Goal: Task Accomplishment & Management: Use online tool/utility

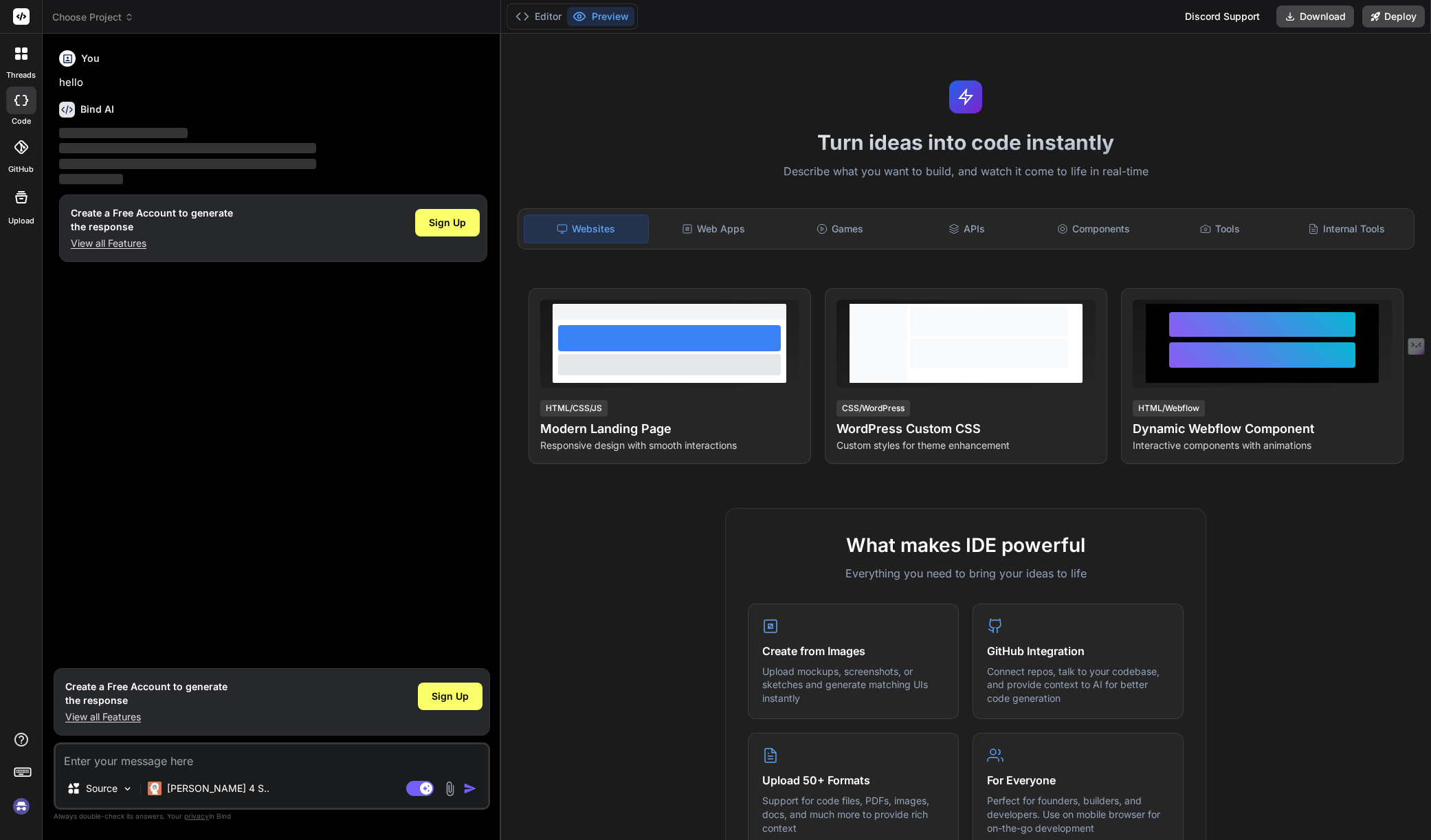
click at [1306, 107] on div "Turn ideas into code instantly Describe what you want to build, and watch it co…" at bounding box center [966, 436] width 931 height 806
click at [24, 811] on img at bounding box center [22, 806] width 24 height 24
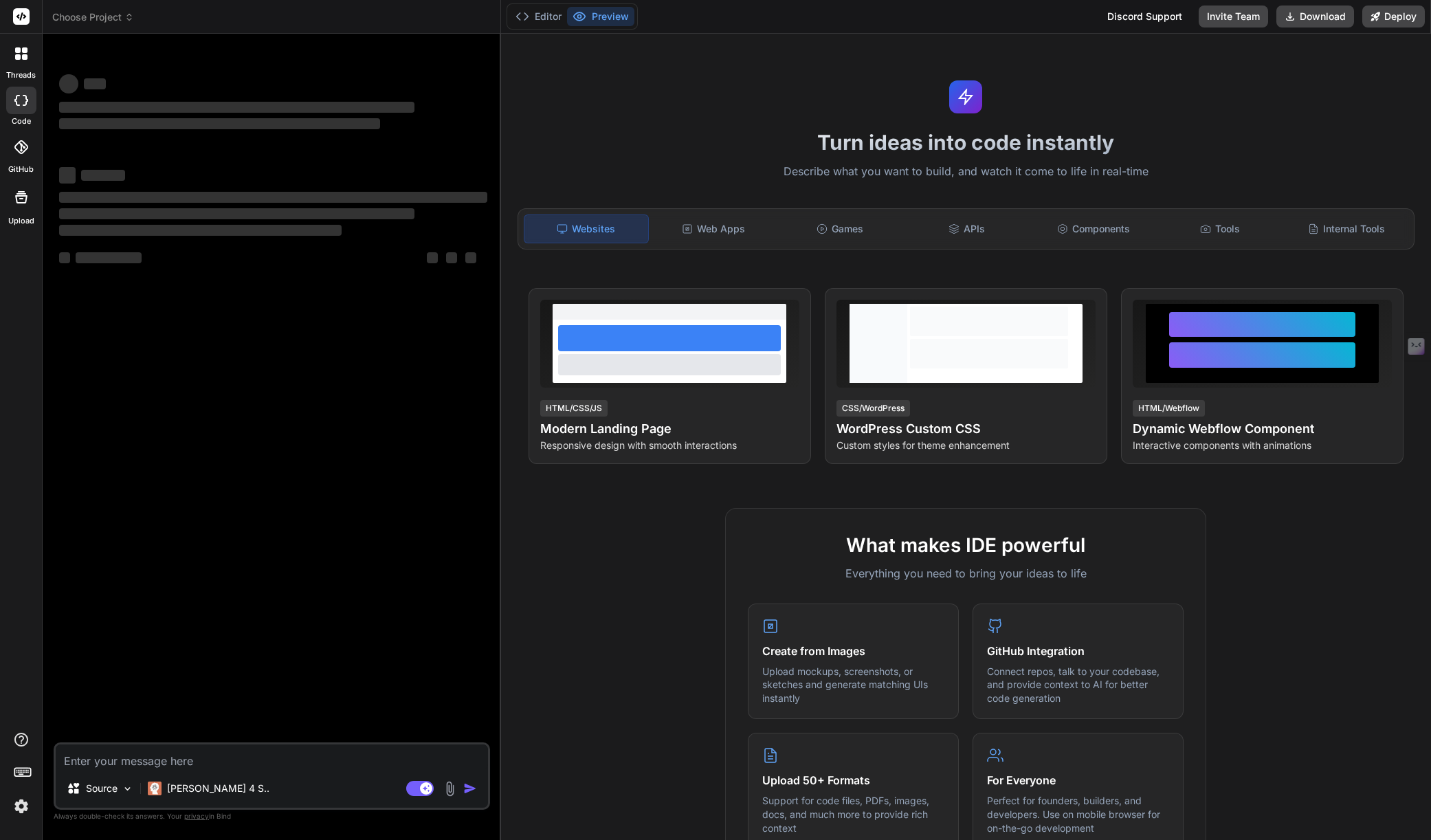
type textarea "x"
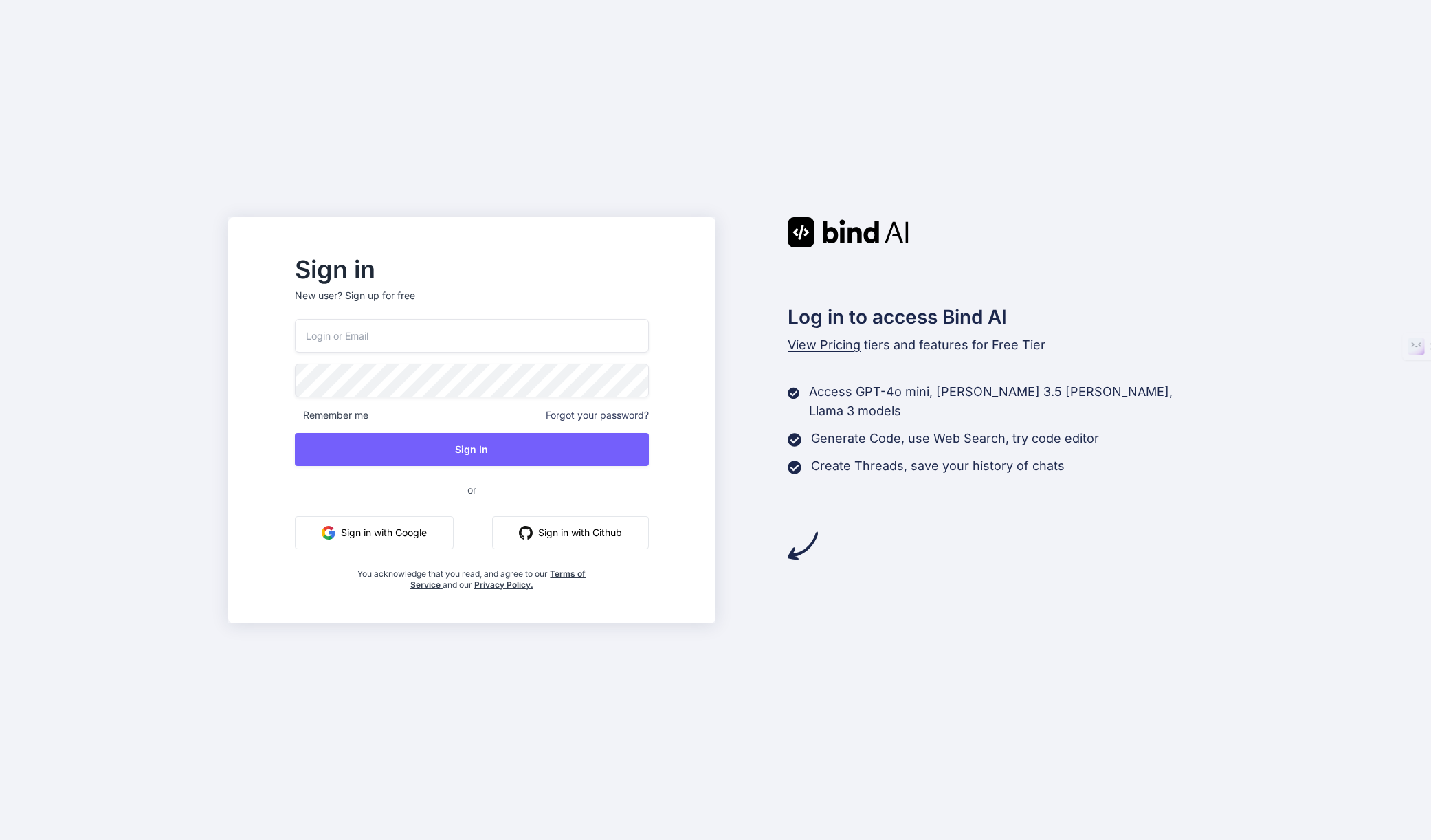
type input "[PERSON_NAME][EMAIL_ADDRESS][DOMAIN_NAME]"
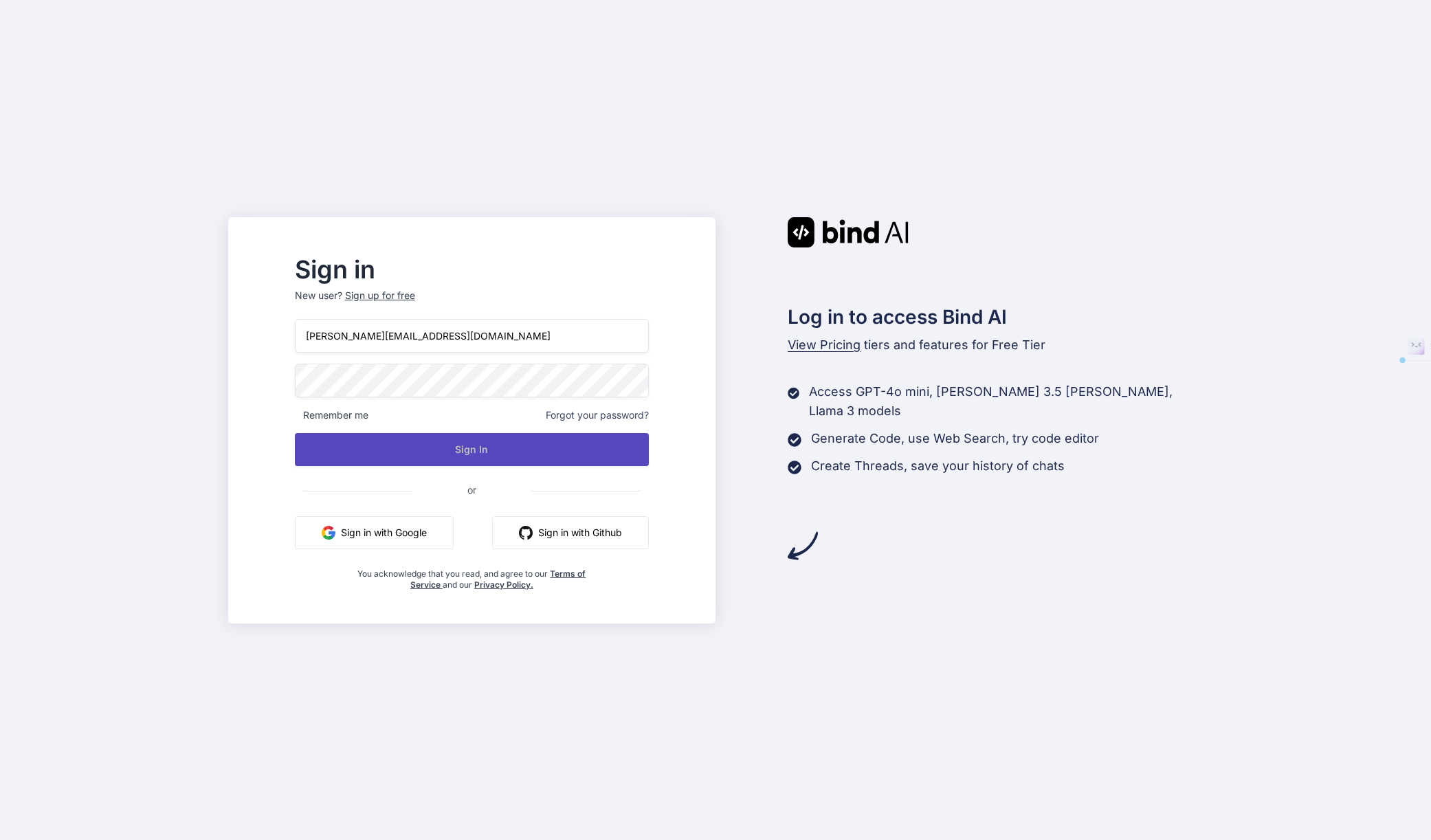
click at [491, 446] on button "Sign In" at bounding box center [472, 449] width 354 height 33
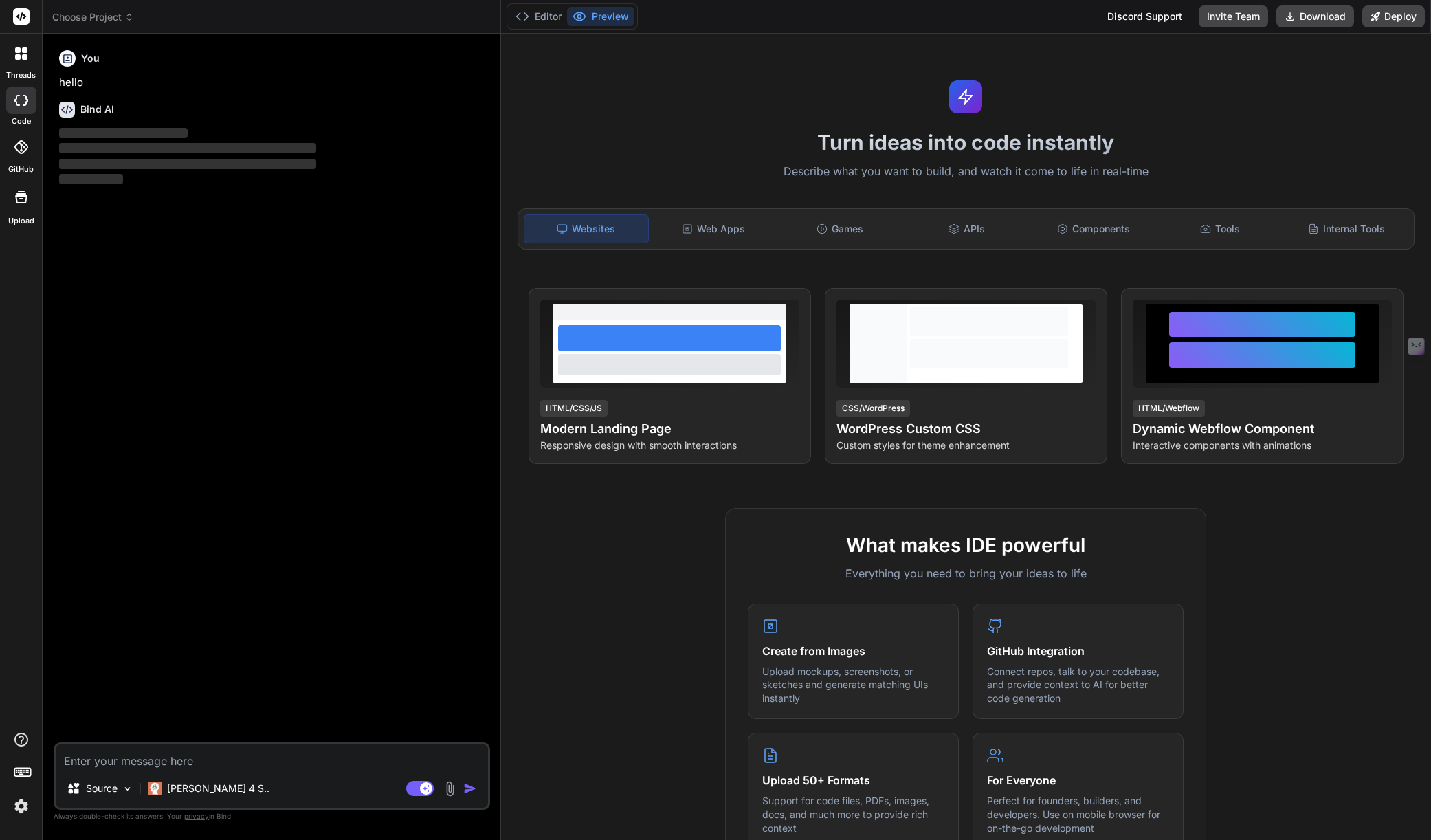
click at [16, 803] on img at bounding box center [22, 806] width 24 height 24
type textarea "x"
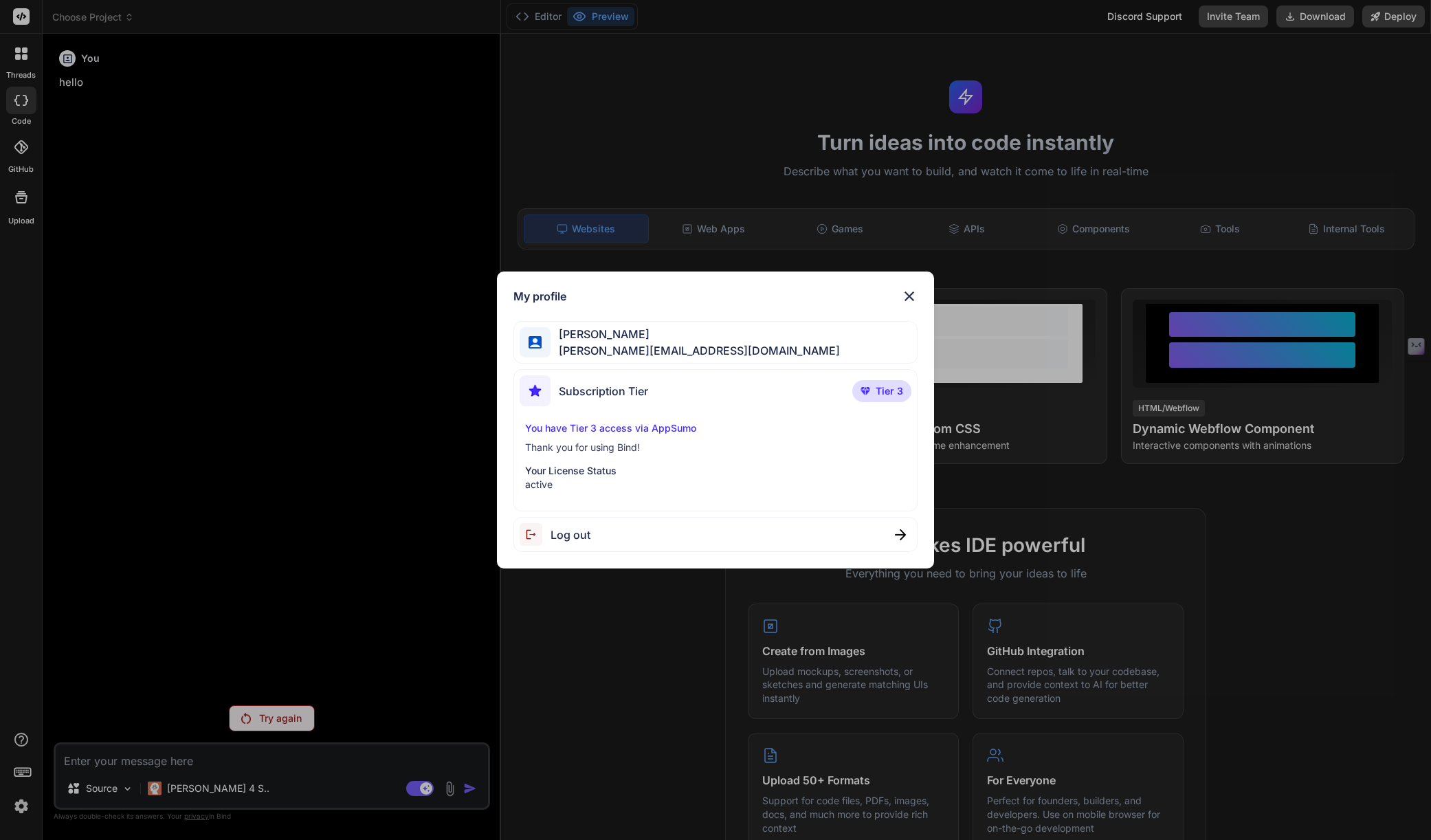
click at [910, 291] on img at bounding box center [910, 296] width 16 height 16
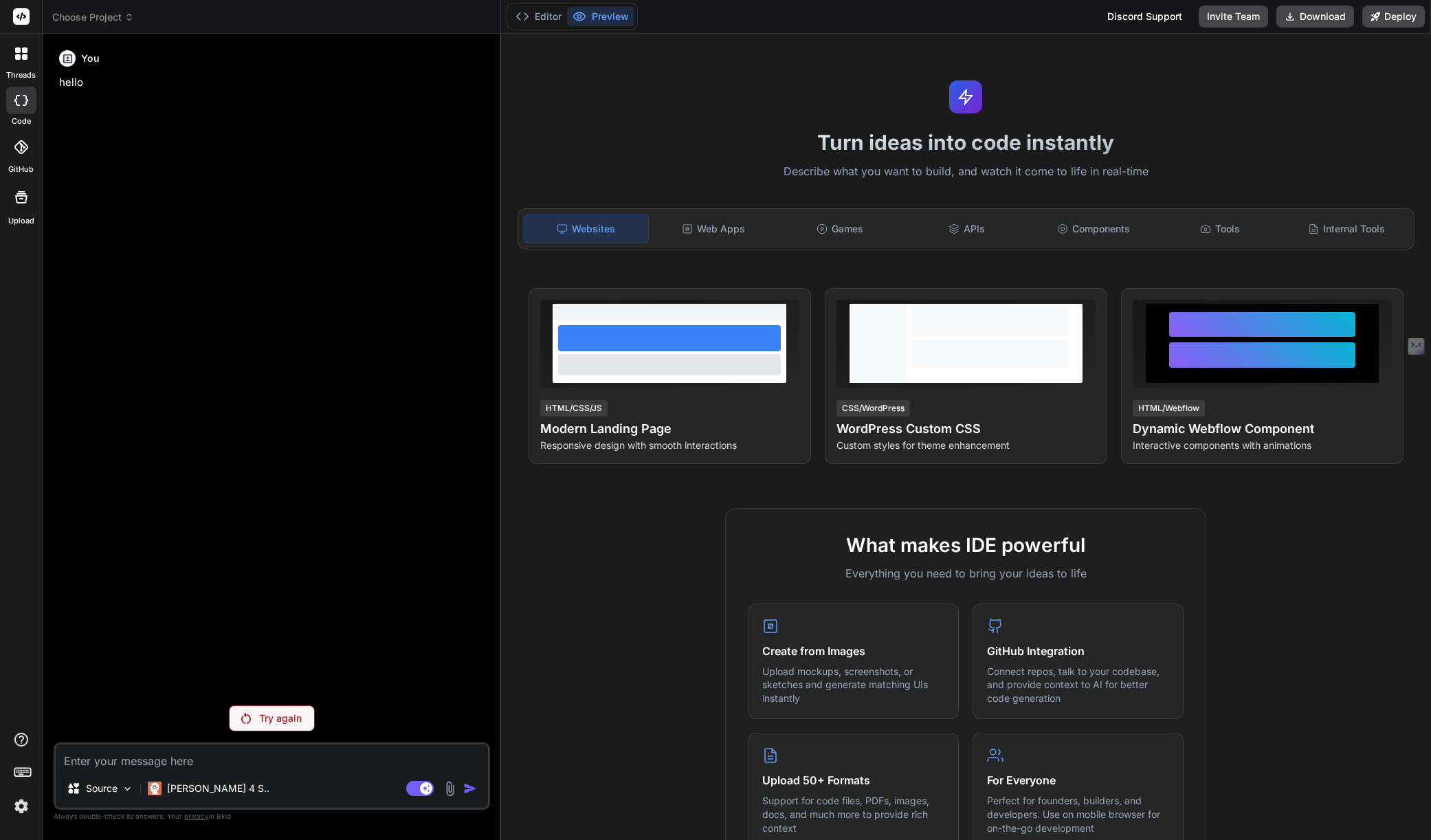
click at [723, 239] on div "Web Apps" at bounding box center [714, 229] width 124 height 29
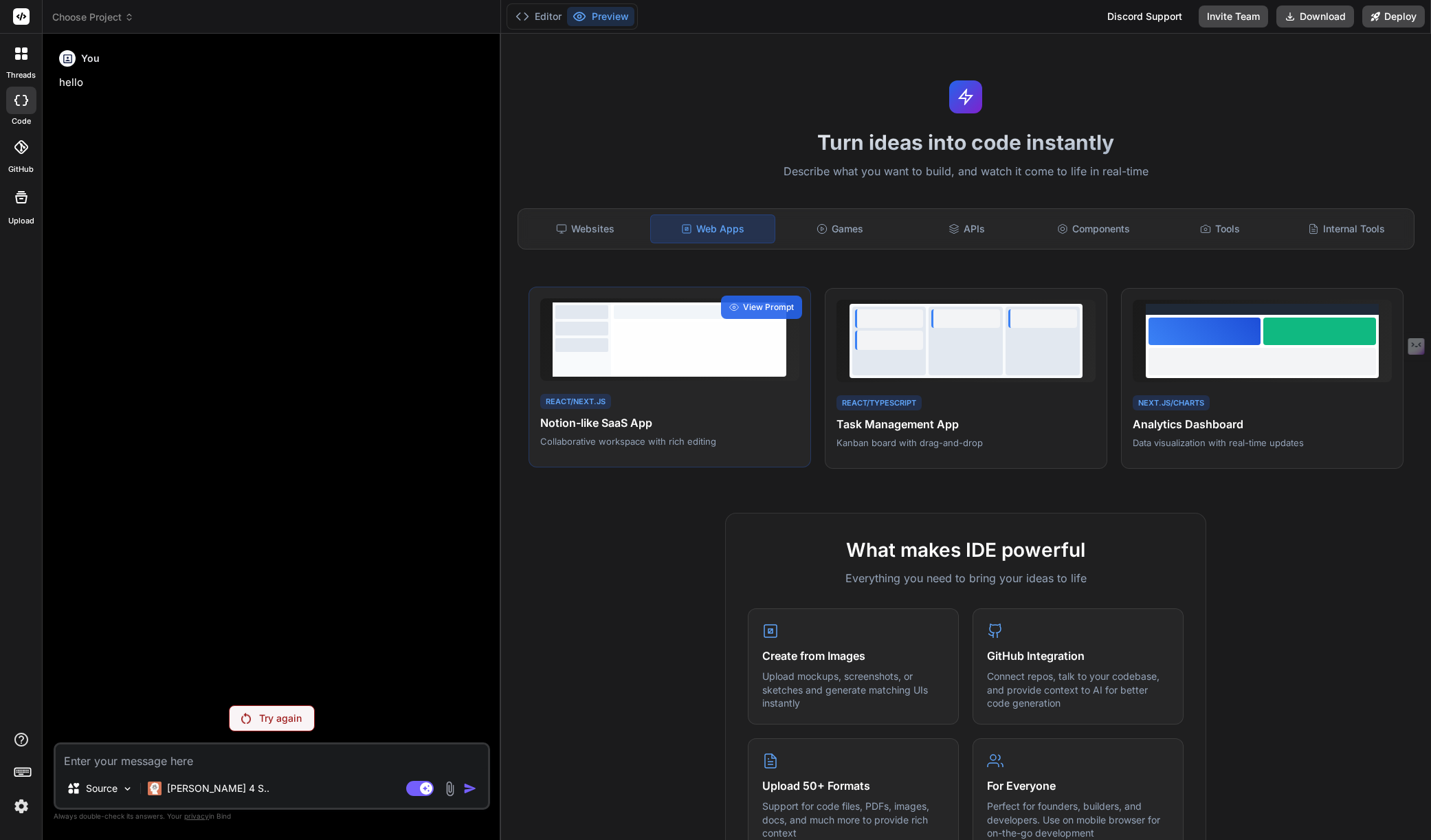
click at [700, 352] on div at bounding box center [699, 345] width 170 height 48
click at [740, 296] on div "View Prompt" at bounding box center [762, 308] width 81 height 24
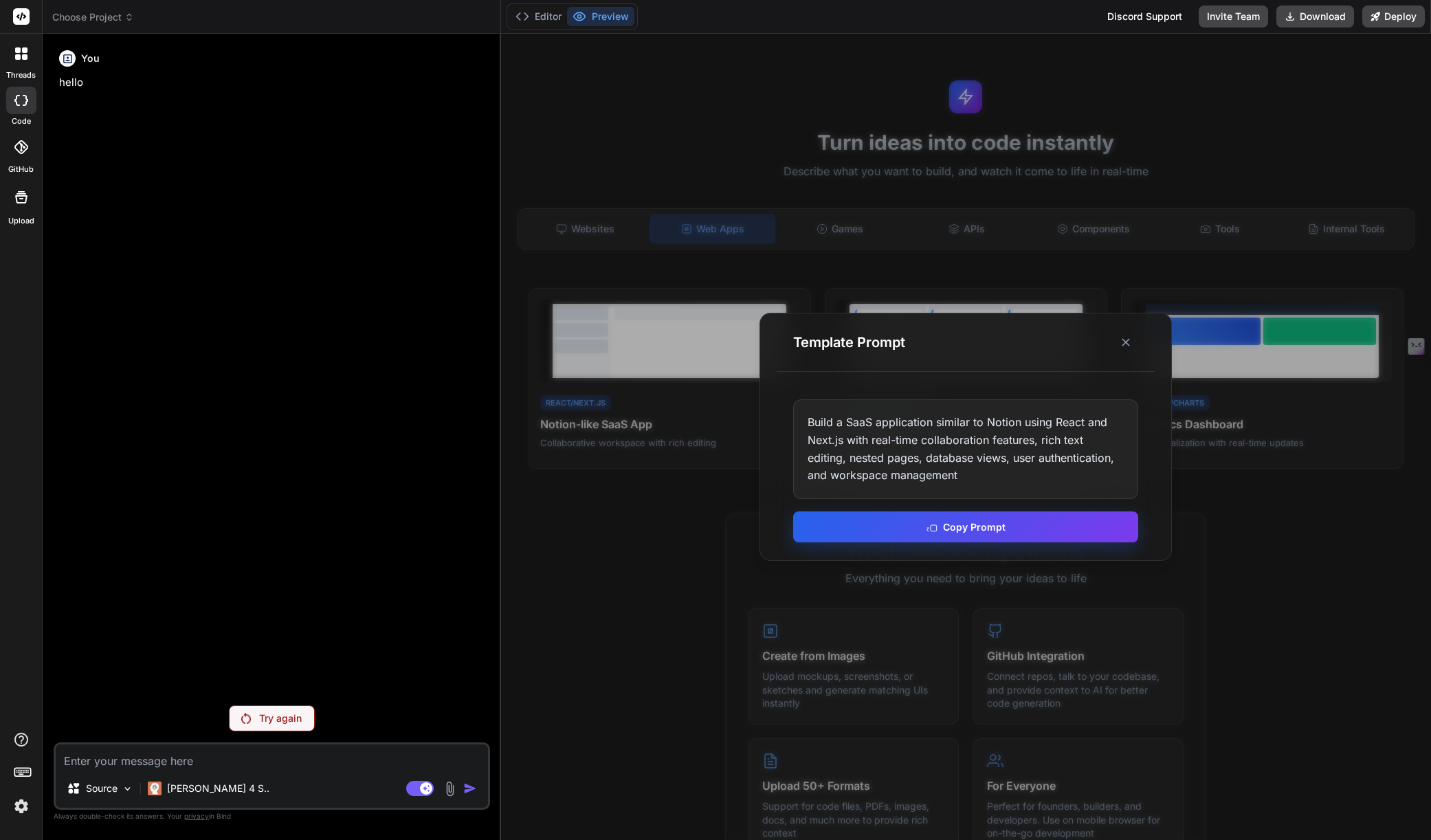
click at [917, 532] on button "Copy Prompt" at bounding box center [966, 527] width 345 height 31
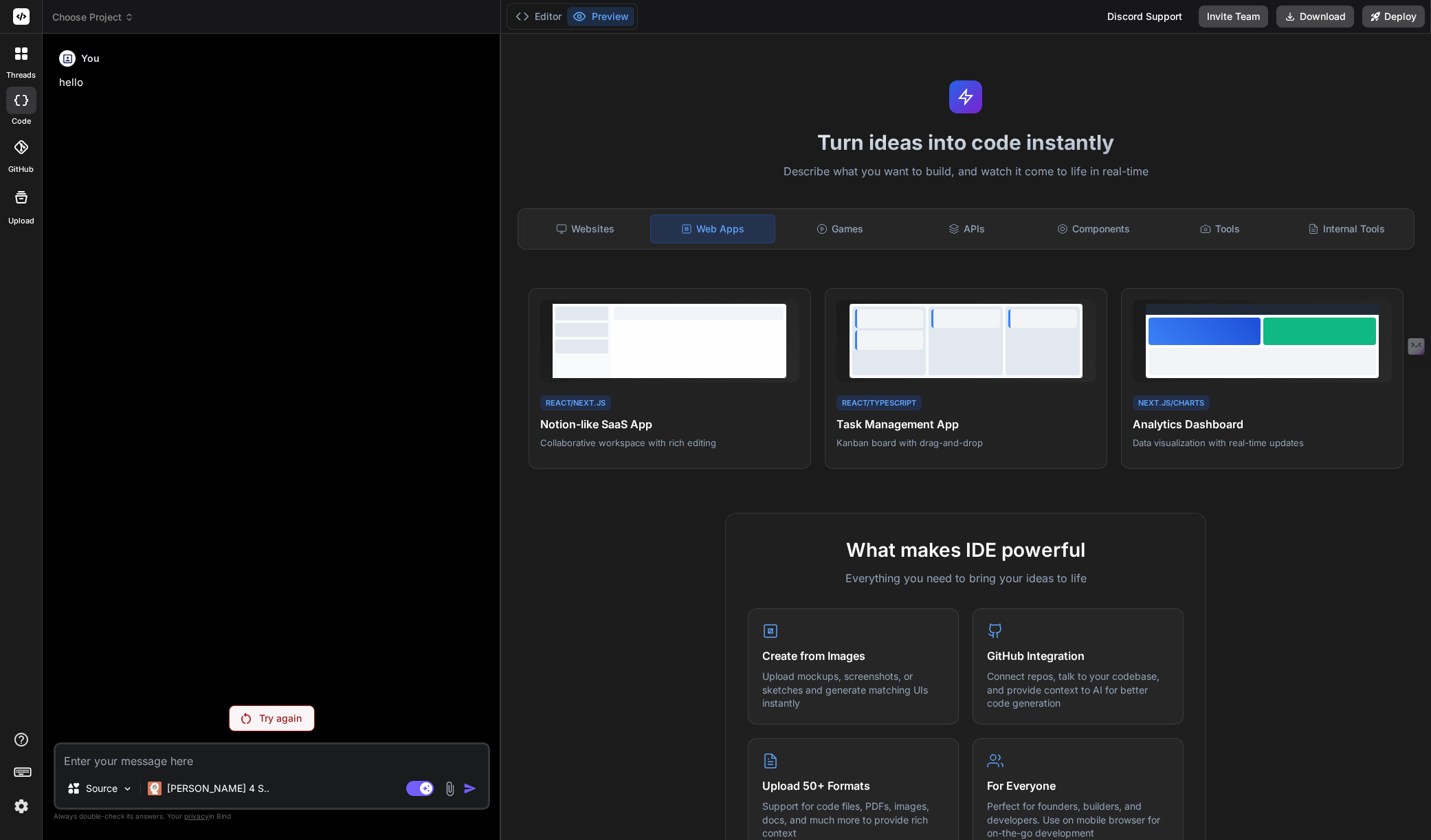
click at [252, 148] on div "You hello" at bounding box center [273, 369] width 434 height 649
click at [222, 79] on p "hello" at bounding box center [273, 82] width 428 height 16
click at [216, 85] on p "hello" at bounding box center [273, 82] width 428 height 16
click at [59, 84] on p "hello" at bounding box center [273, 82] width 428 height 16
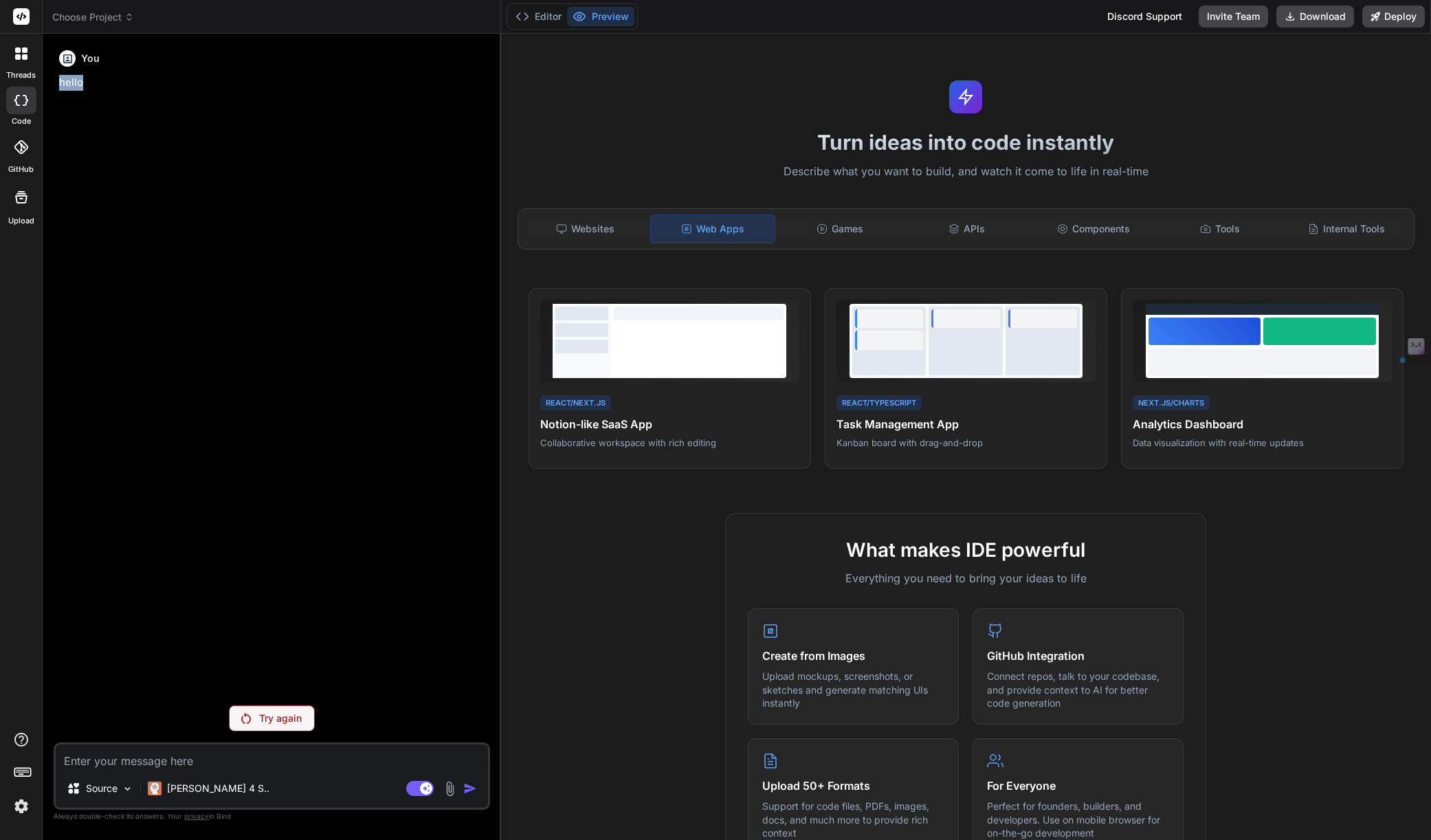
click at [179, 123] on div "You hello" at bounding box center [273, 369] width 434 height 649
click at [296, 761] on textarea at bounding box center [272, 756] width 433 height 25
paste textarea "Build a SaaS application similar to Notion using React and Next.js with real-ti…"
type textarea "Build a SaaS application similar to Notion using React and Next.js with real-ti…"
type textarea "x"
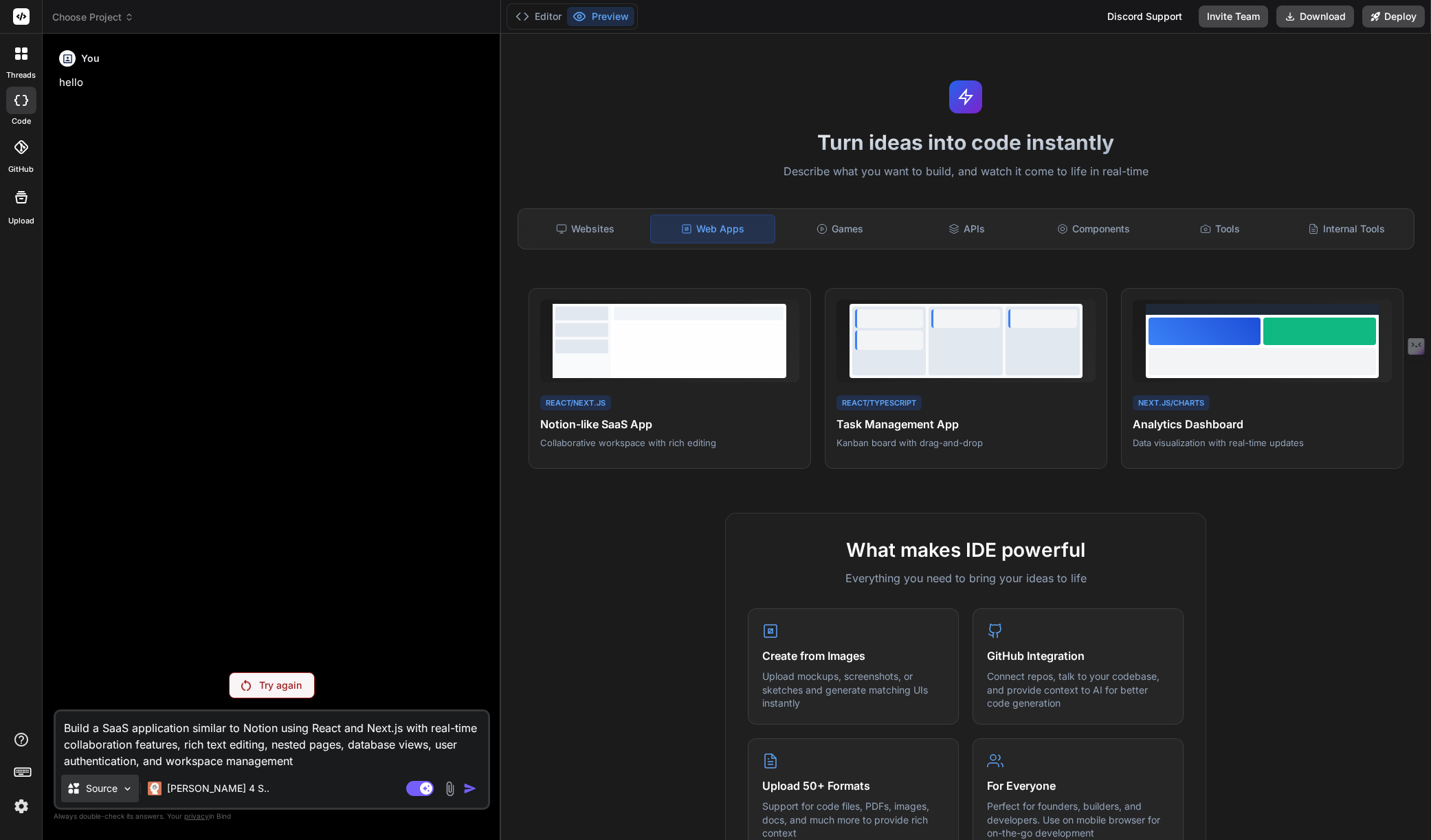
type textarea "Build a SaaS application similar to Notion using React and Next.js with real-ti…"
click at [121, 787] on div "Source" at bounding box center [100, 788] width 78 height 27
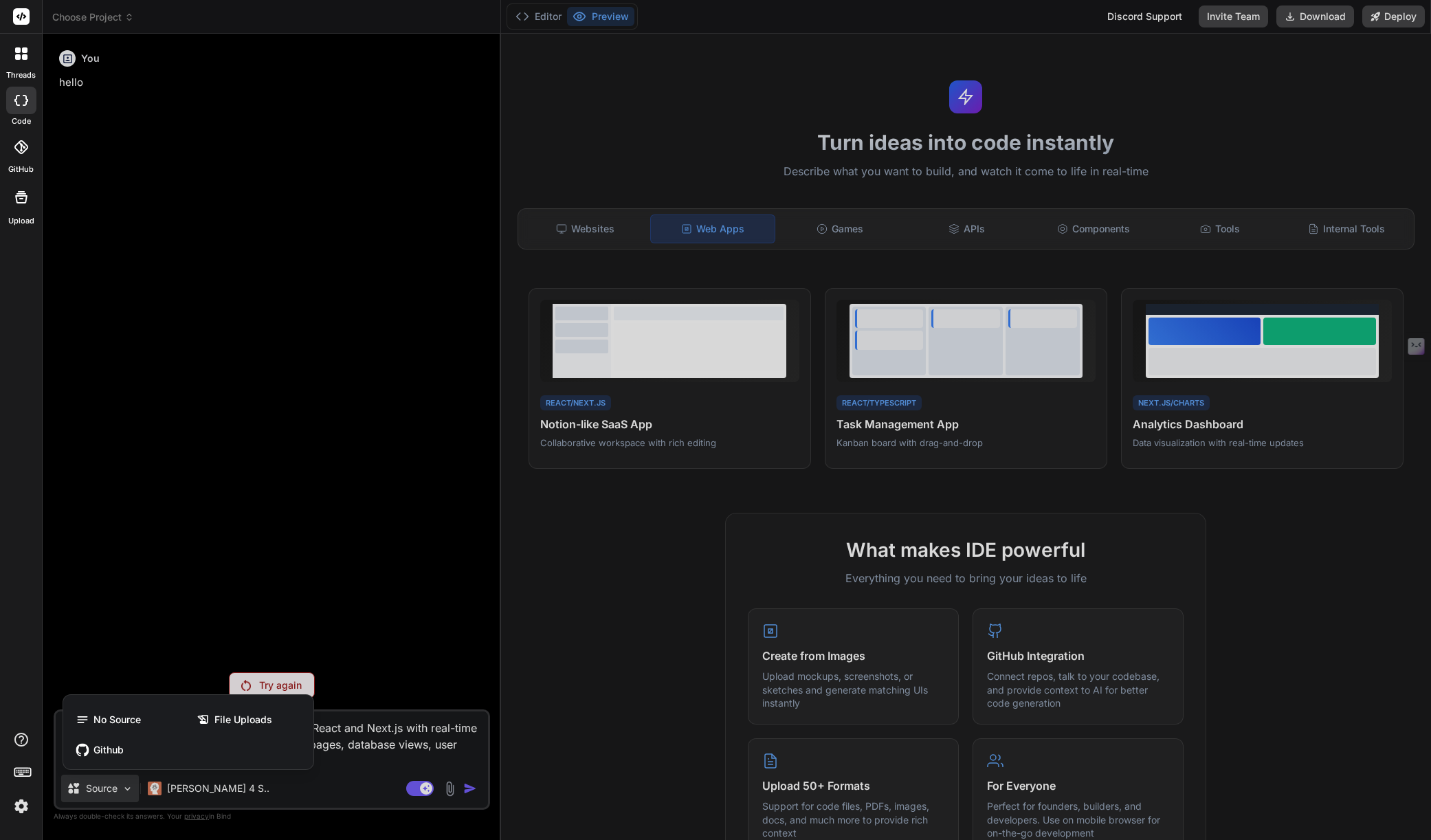
click at [120, 787] on div at bounding box center [715, 420] width 1431 height 840
type textarea "x"
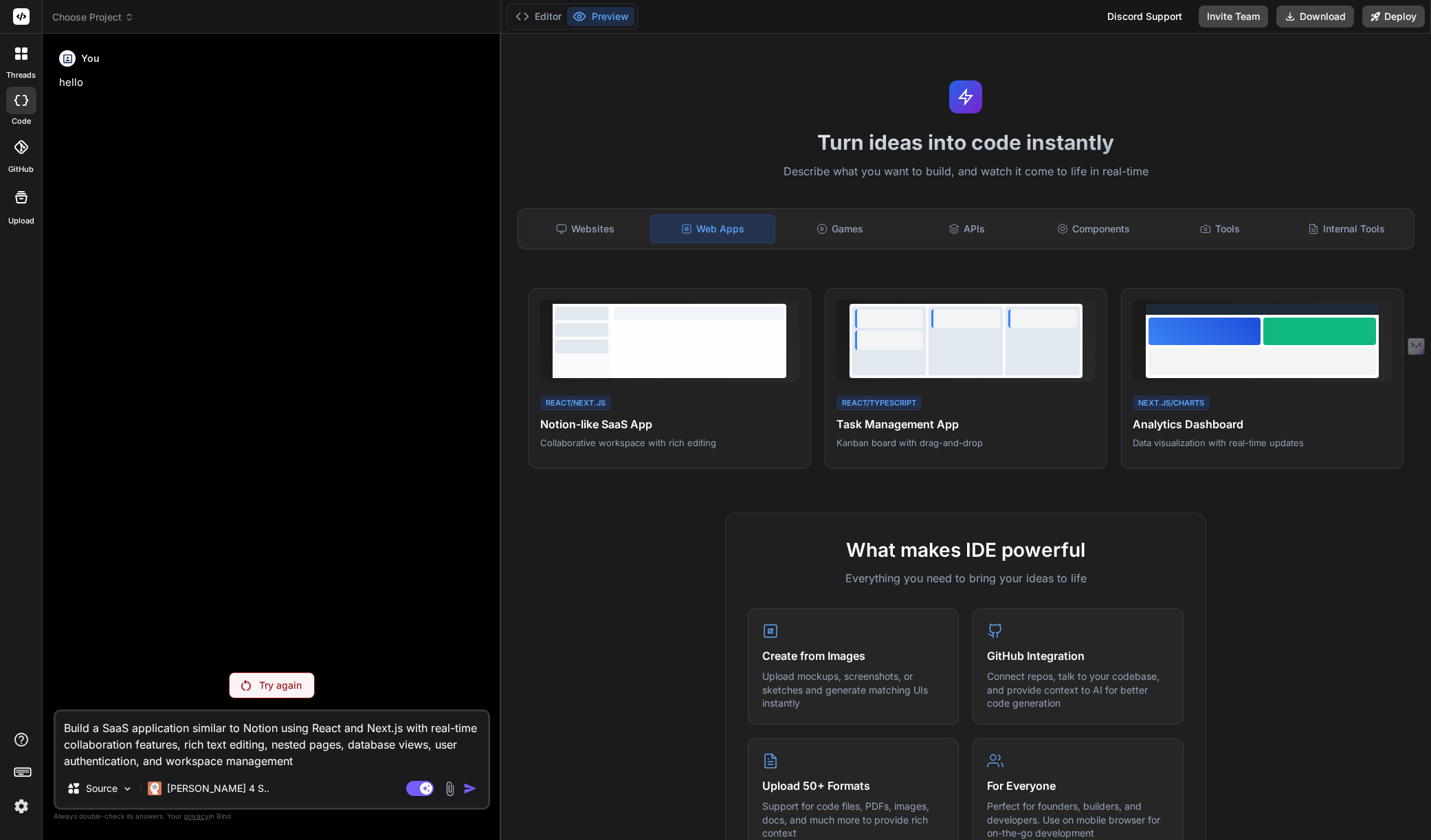
click at [396, 635] on div "You hello" at bounding box center [273, 352] width 434 height 616
click at [260, 730] on textarea "Build a SaaS application similar to Notion using React and Next.js with real-ti…" at bounding box center [272, 740] width 433 height 58
type textarea "Build a SaaS application similar to C using React and Next.js with real-time co…"
type textarea "x"
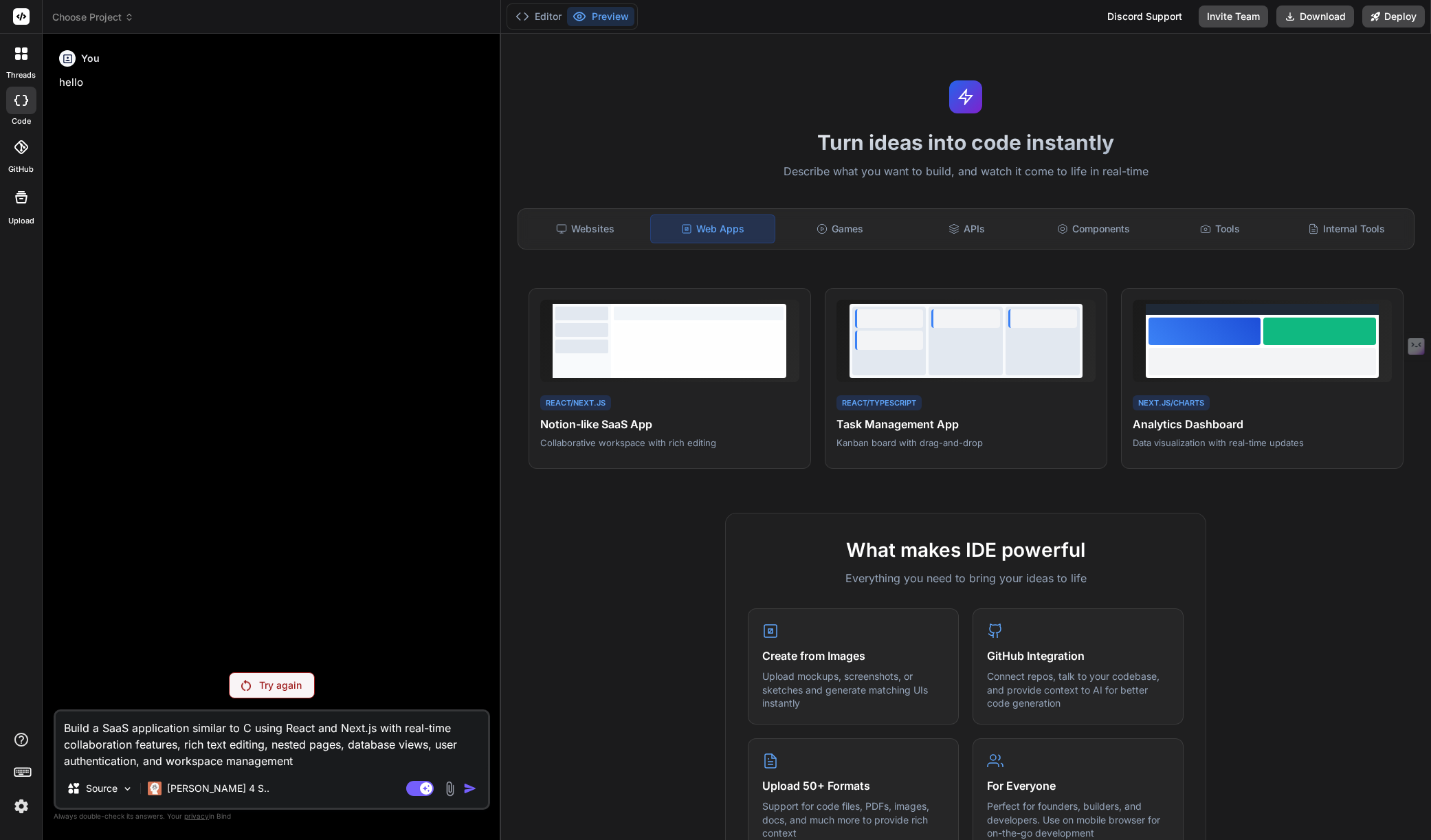
type textarea "Build a SaaS application similar to Co using React and Next.js with real-time c…"
type textarea "x"
type textarea "Build a SaaS application similar to Cod using React and Next.js with real-time …"
type textarea "x"
type textarea "Build a SaaS application similar to Coda using React and Next.js with real-time…"
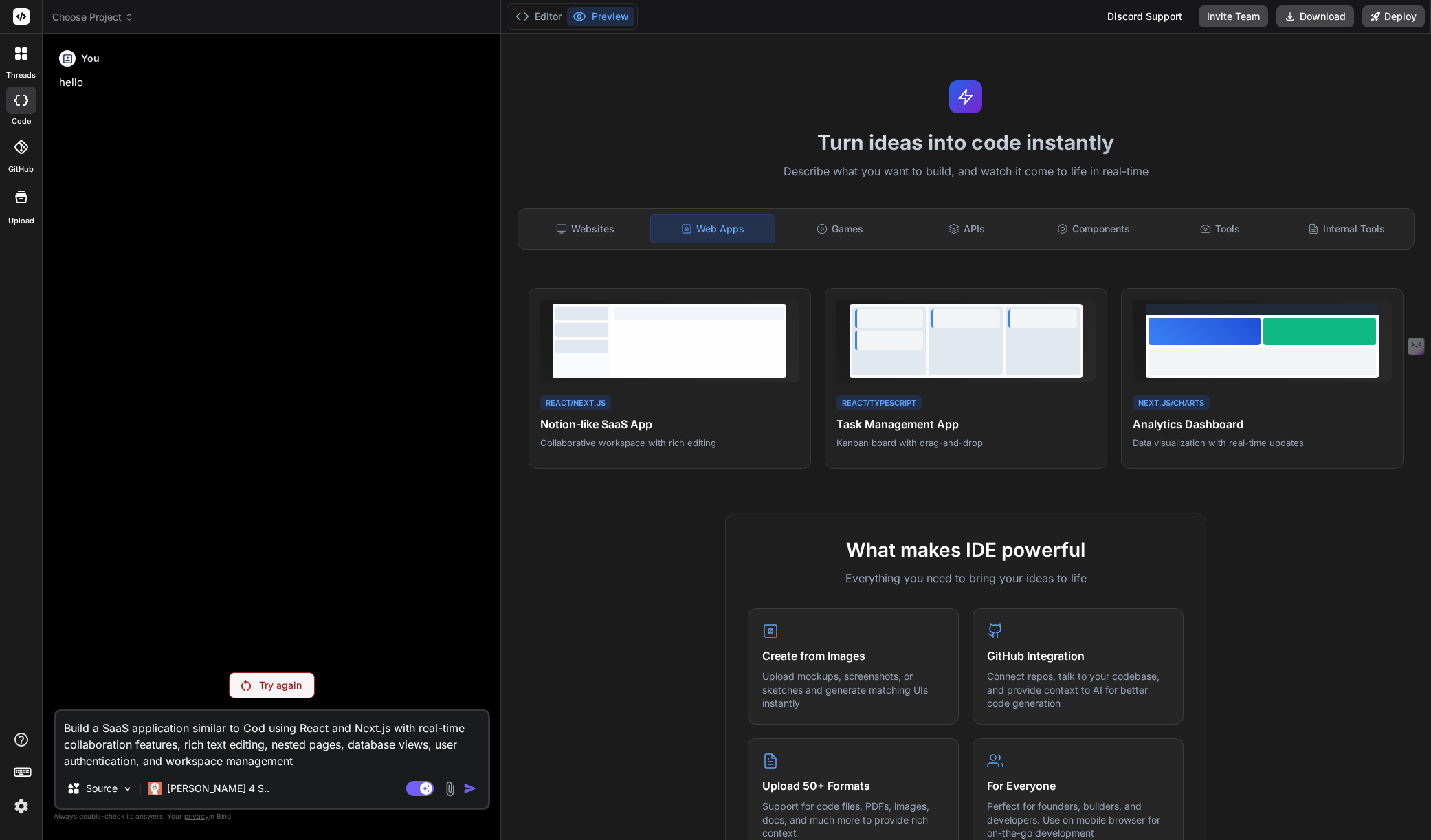
type textarea "x"
click at [447, 760] on textarea "Build a SaaS application similar to Coda using React and Next.js with real-time…" at bounding box center [272, 740] width 433 height 58
type textarea "Build a SaaS application similar to Coda using React and Next.js with real-time…"
type textarea "x"
type textarea "Build a SaaS application similar to Coda using React and Next.js with real-time…"
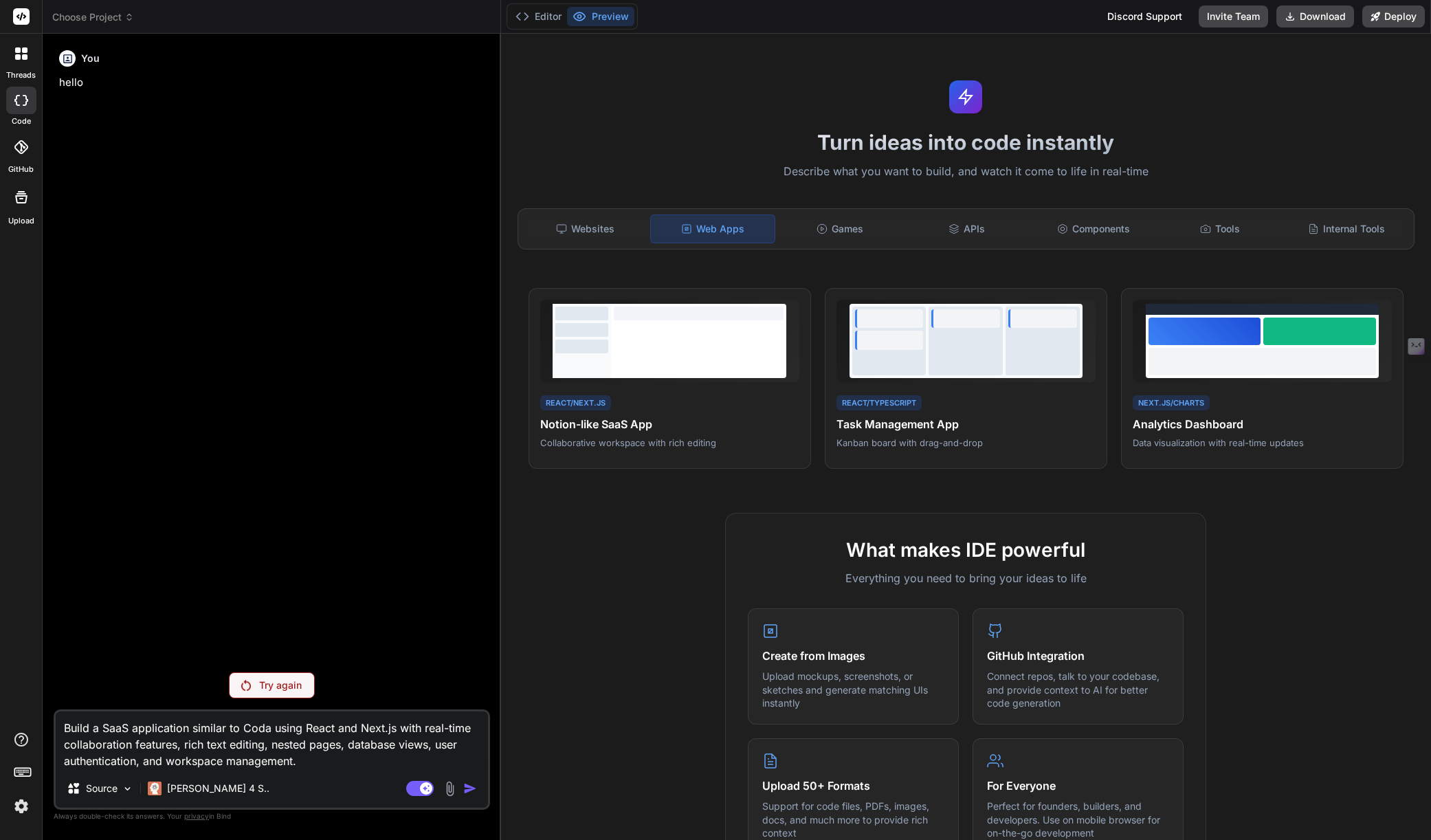
type textarea "x"
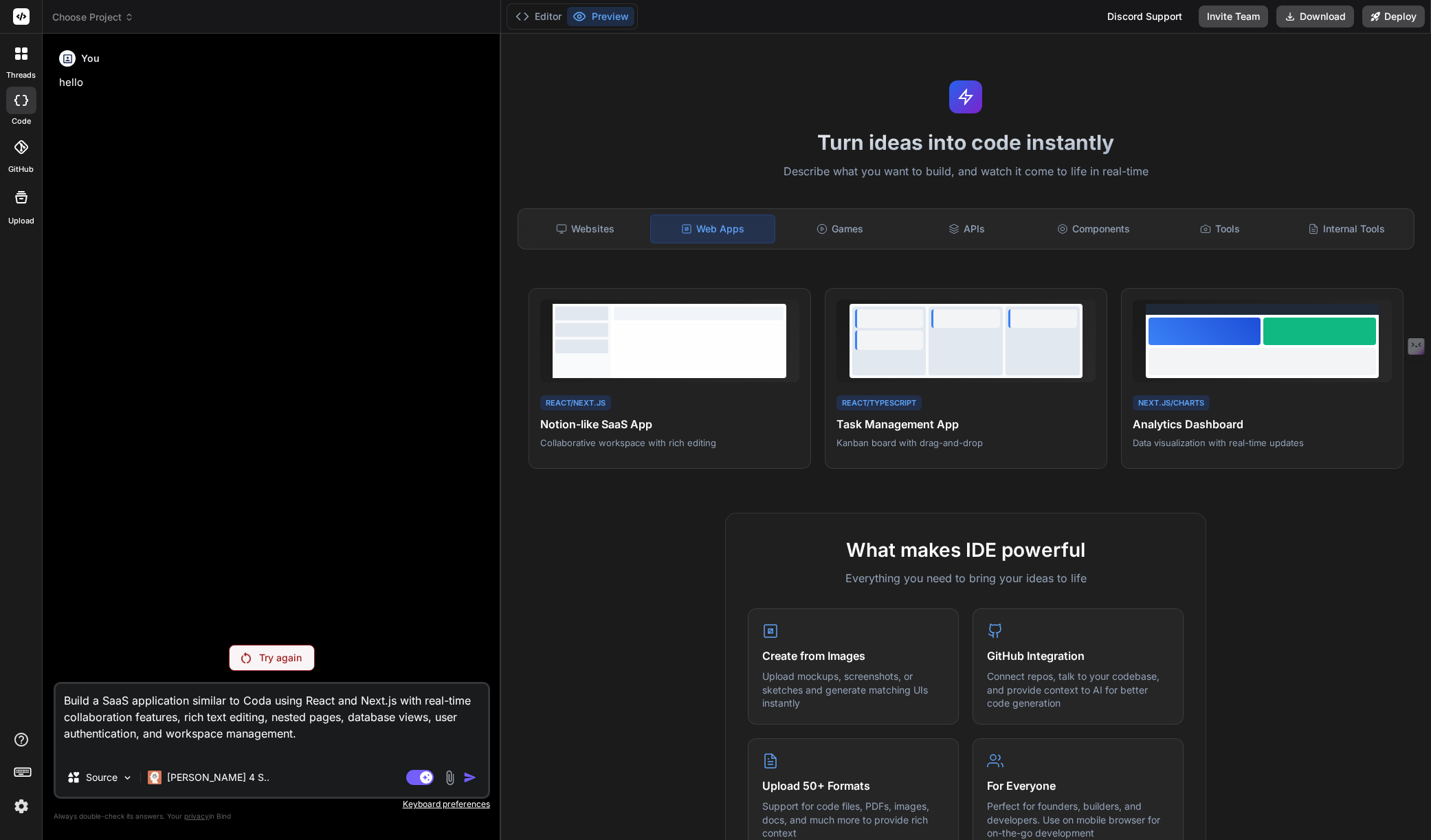
type textarea "Build a SaaS application similar to Coda using React and Next.js with real-time…"
type textarea "x"
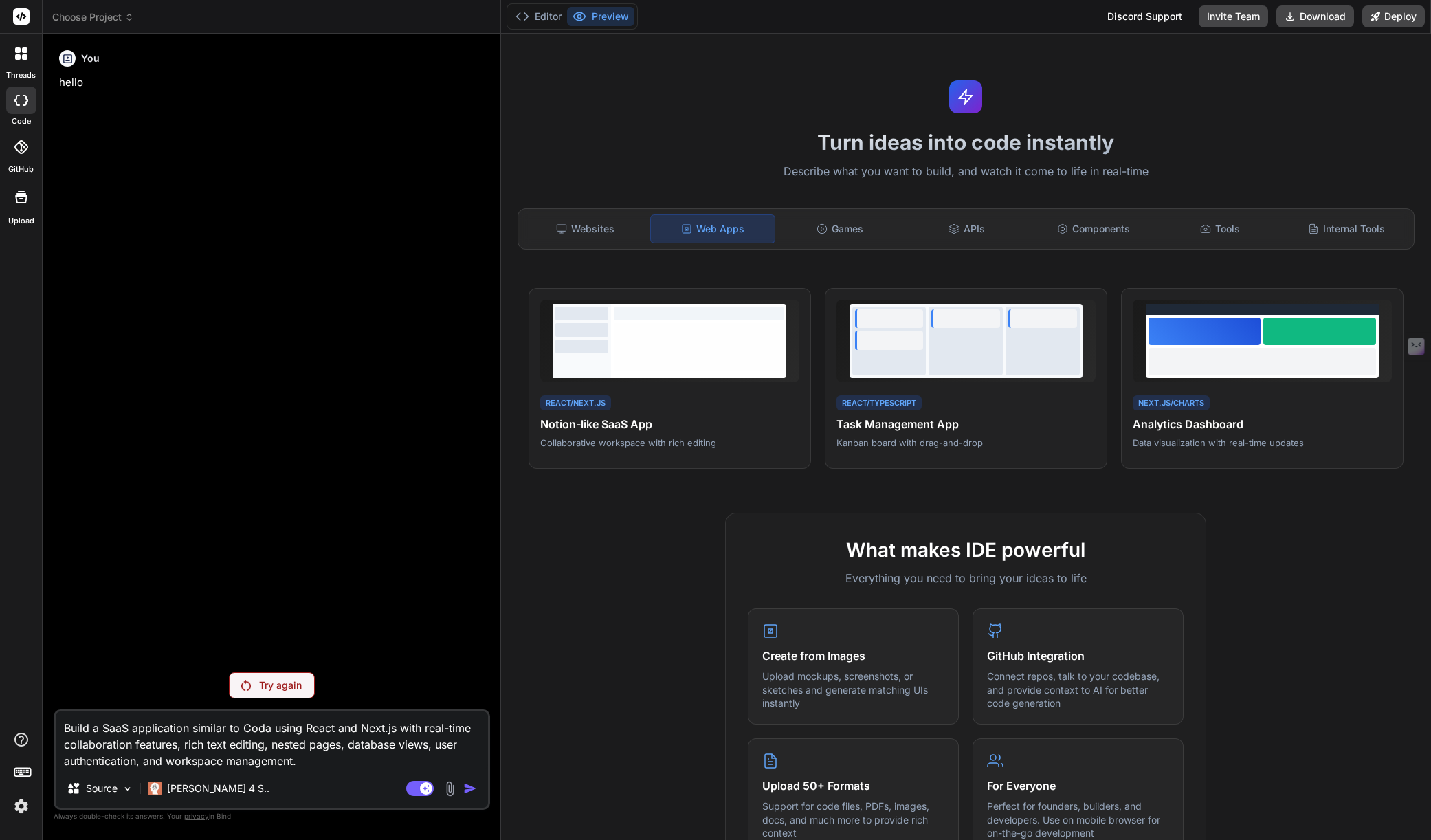
type textarea "Build a SaaS application similar to Coda using React and Next.js with real-time…"
click at [165, 788] on div "[PERSON_NAME] 4 S.." at bounding box center [208, 788] width 121 height 14
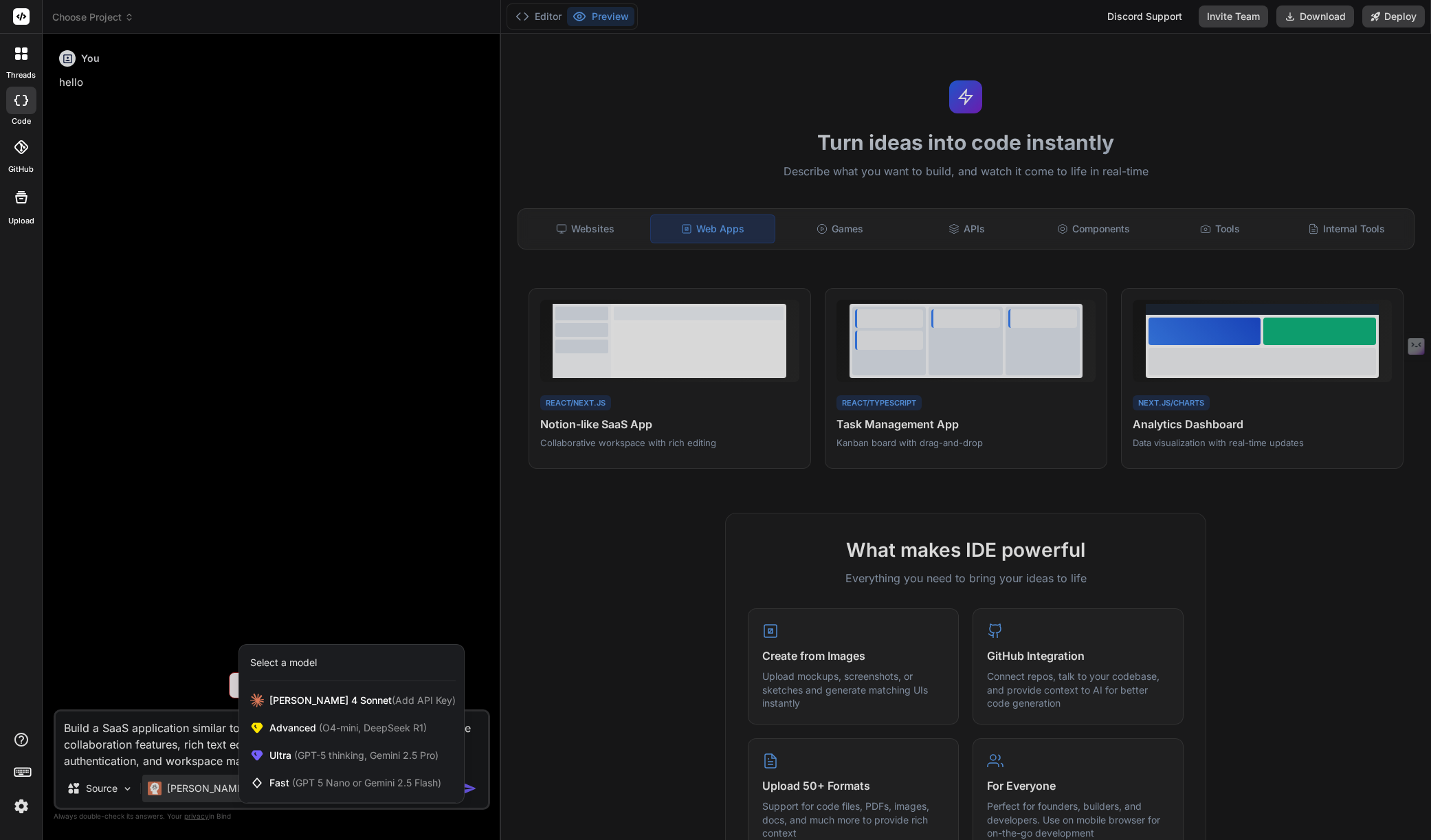
click at [344, 593] on div at bounding box center [715, 420] width 1431 height 840
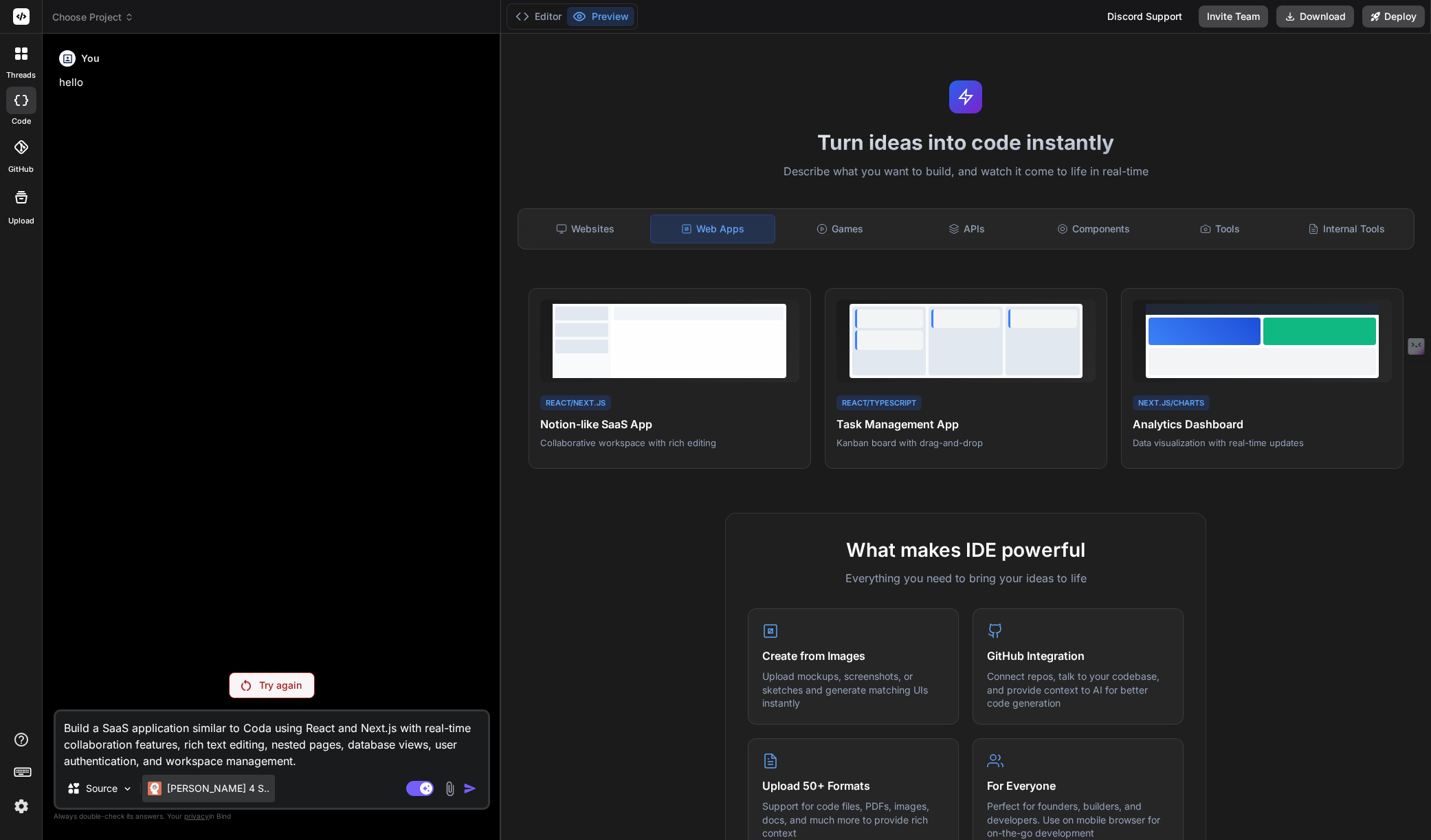
click at [213, 786] on p "[PERSON_NAME] 4 S.." at bounding box center [218, 788] width 102 height 14
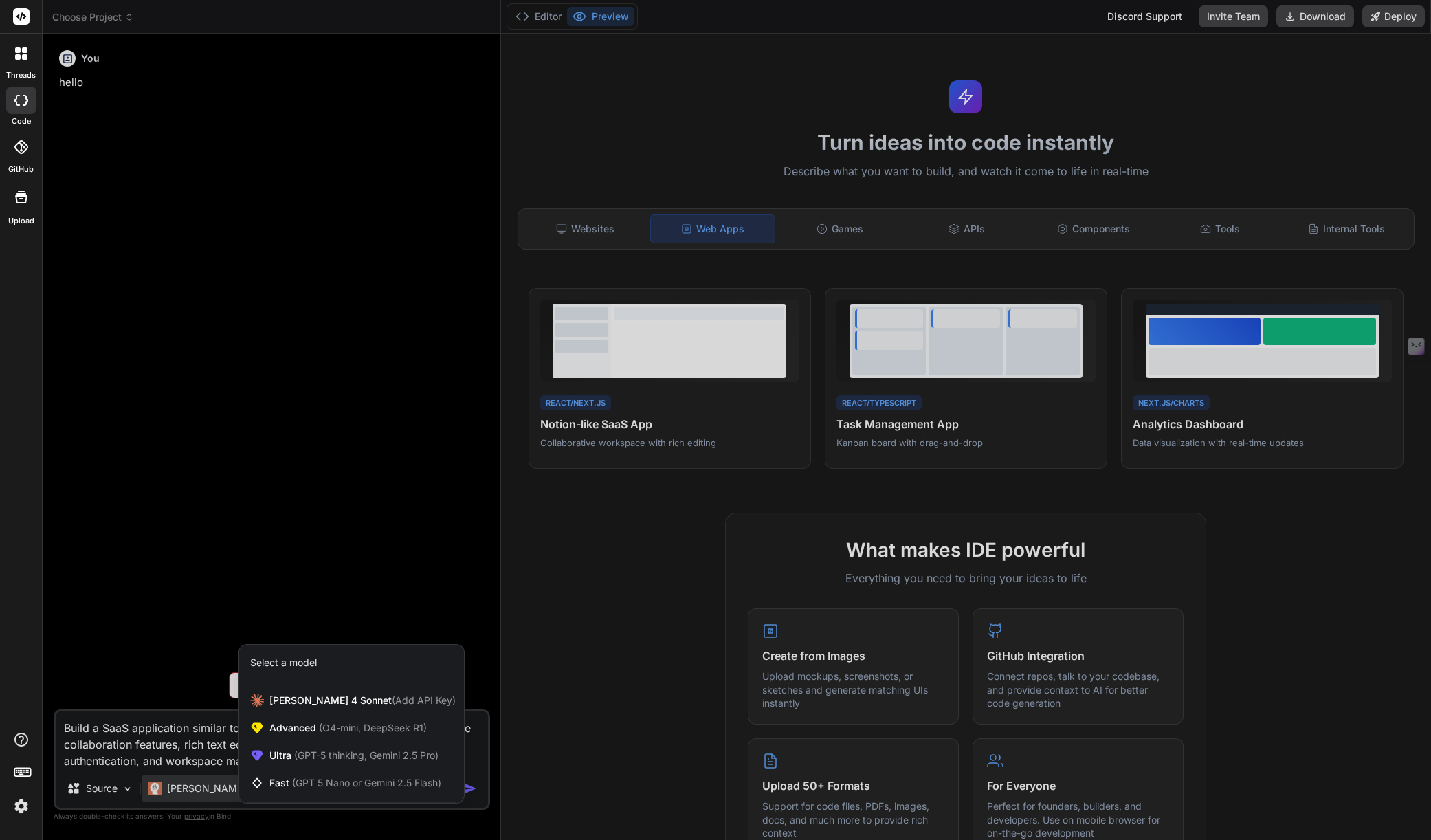
click at [542, 520] on div at bounding box center [715, 420] width 1431 height 840
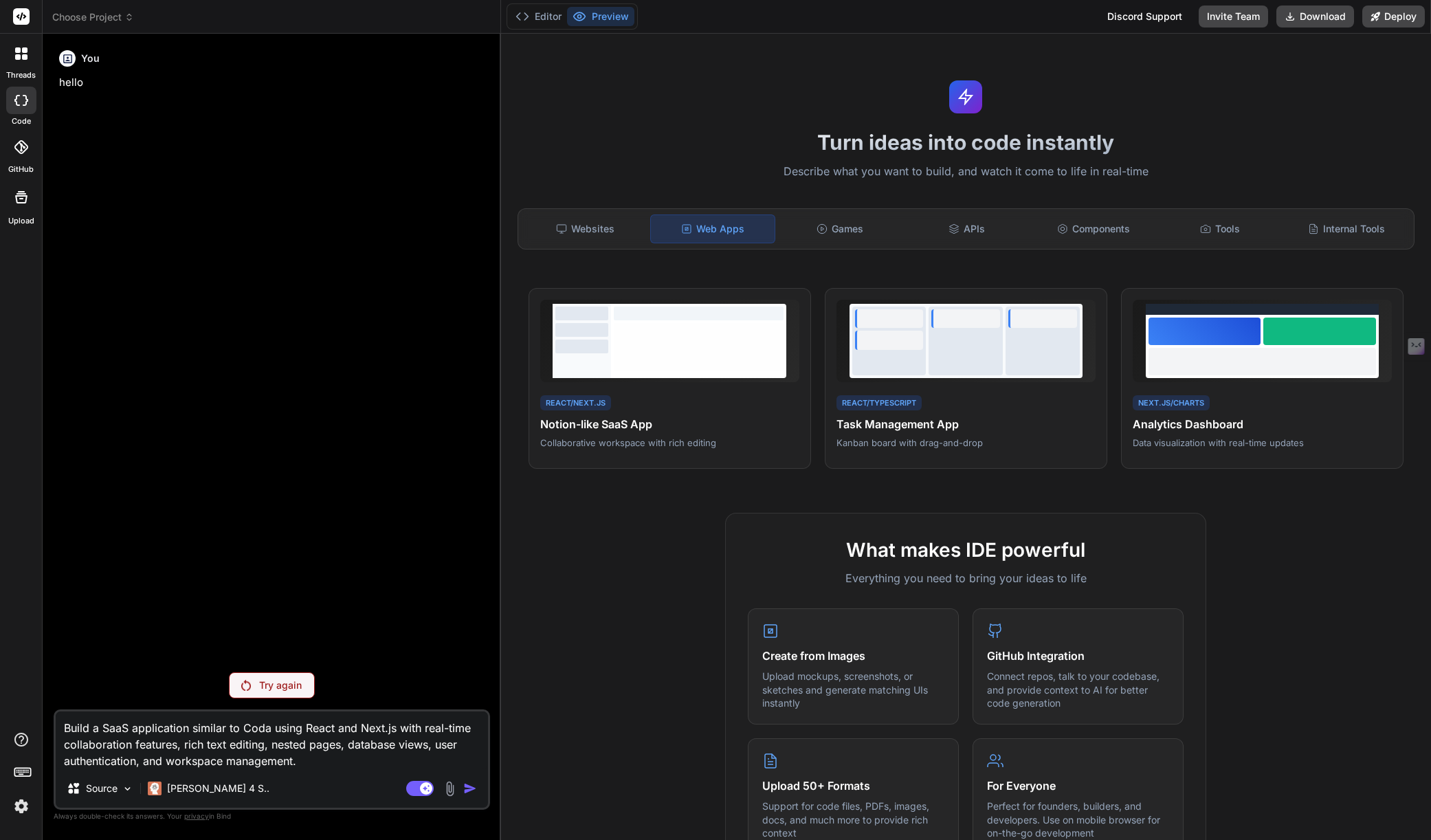
click at [21, 104] on icon at bounding box center [21, 100] width 14 height 11
click at [24, 17] on icon at bounding box center [21, 16] width 10 height 8
click at [19, 772] on rect at bounding box center [20, 772] width 2 height 2
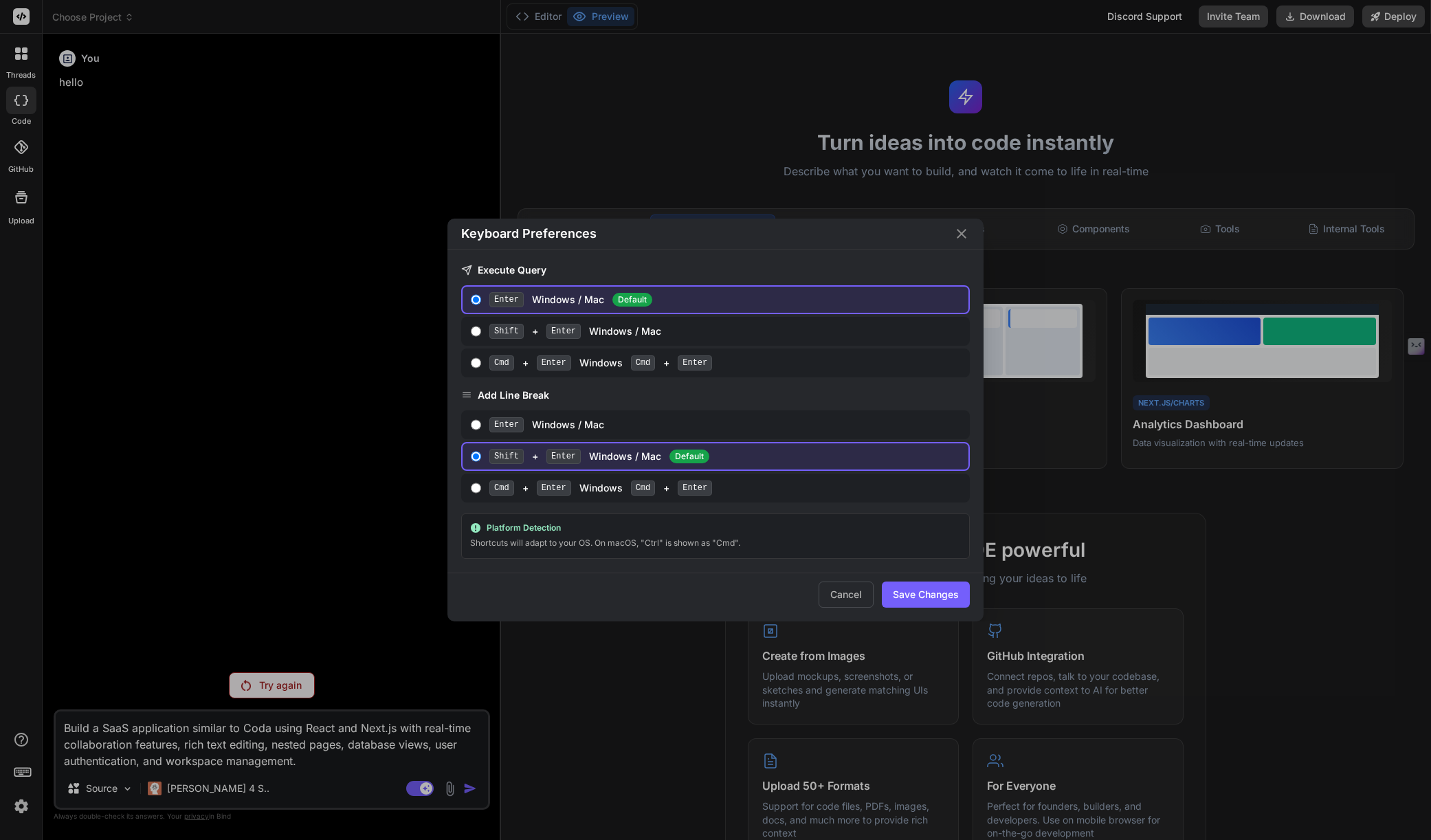
click at [960, 226] on icon "Close" at bounding box center [962, 234] width 16 height 16
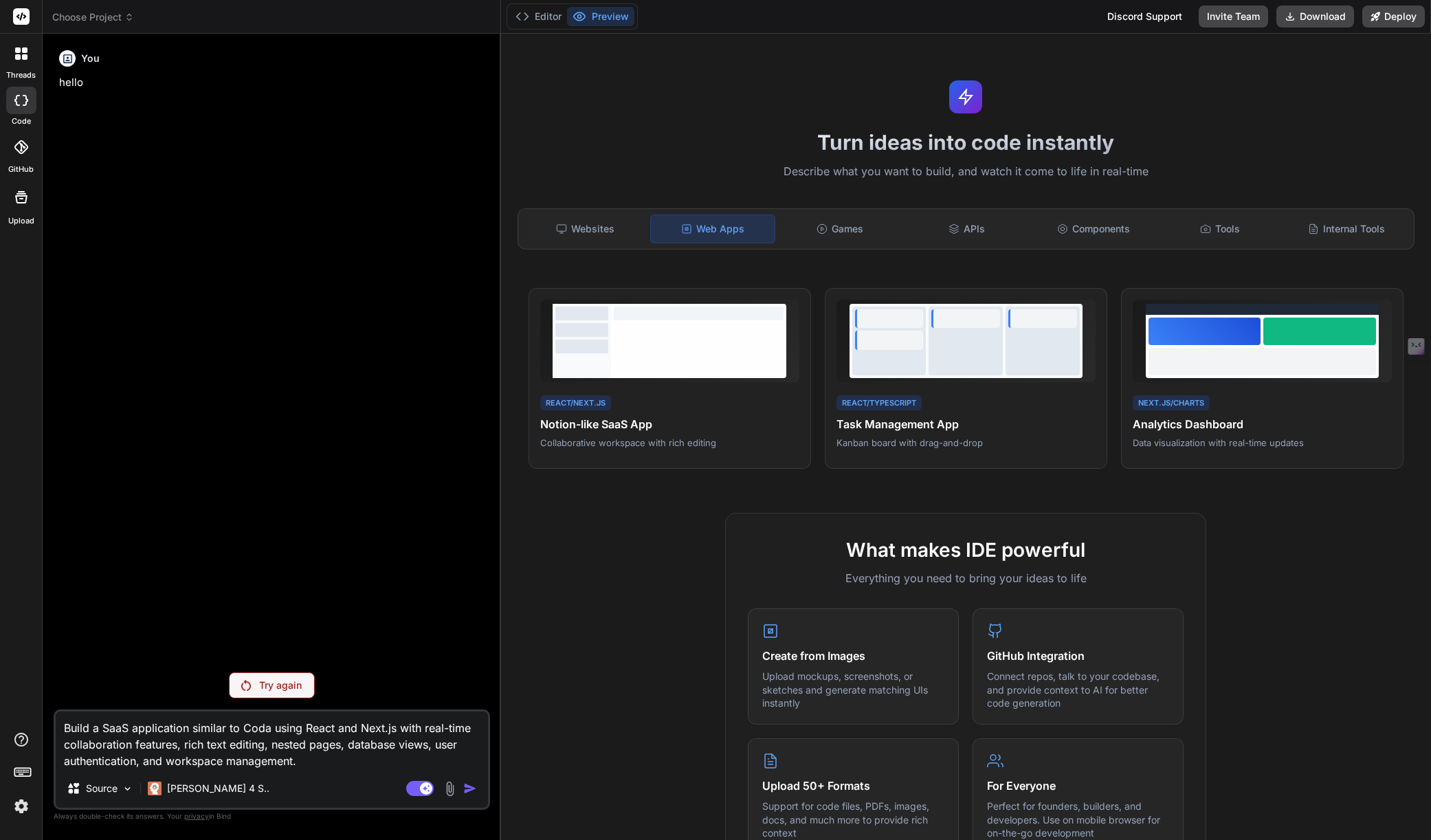
click at [25, 808] on img at bounding box center [22, 806] width 24 height 24
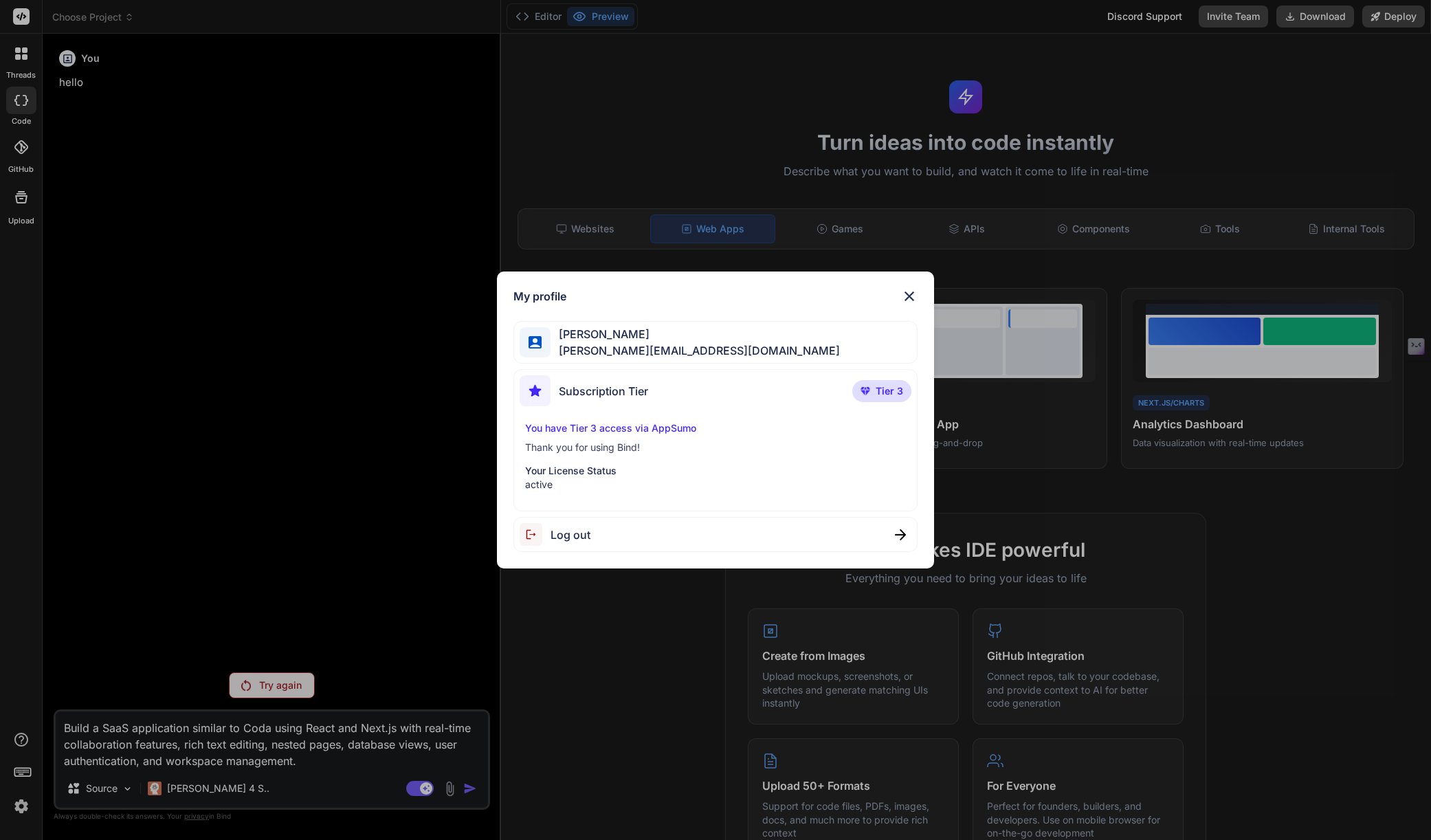
click at [679, 428] on p "You have Tier 3 access via AppSumo" at bounding box center [715, 427] width 381 height 14
click at [652, 384] on div "Subscription Tier Tier 3" at bounding box center [715, 394] width 392 height 37
click at [689, 337] on div "[PERSON_NAME] [PERSON_NAME][EMAIL_ADDRESS][DOMAIN_NAME]" at bounding box center [715, 342] width 405 height 43
click at [902, 290] on img at bounding box center [910, 296] width 16 height 16
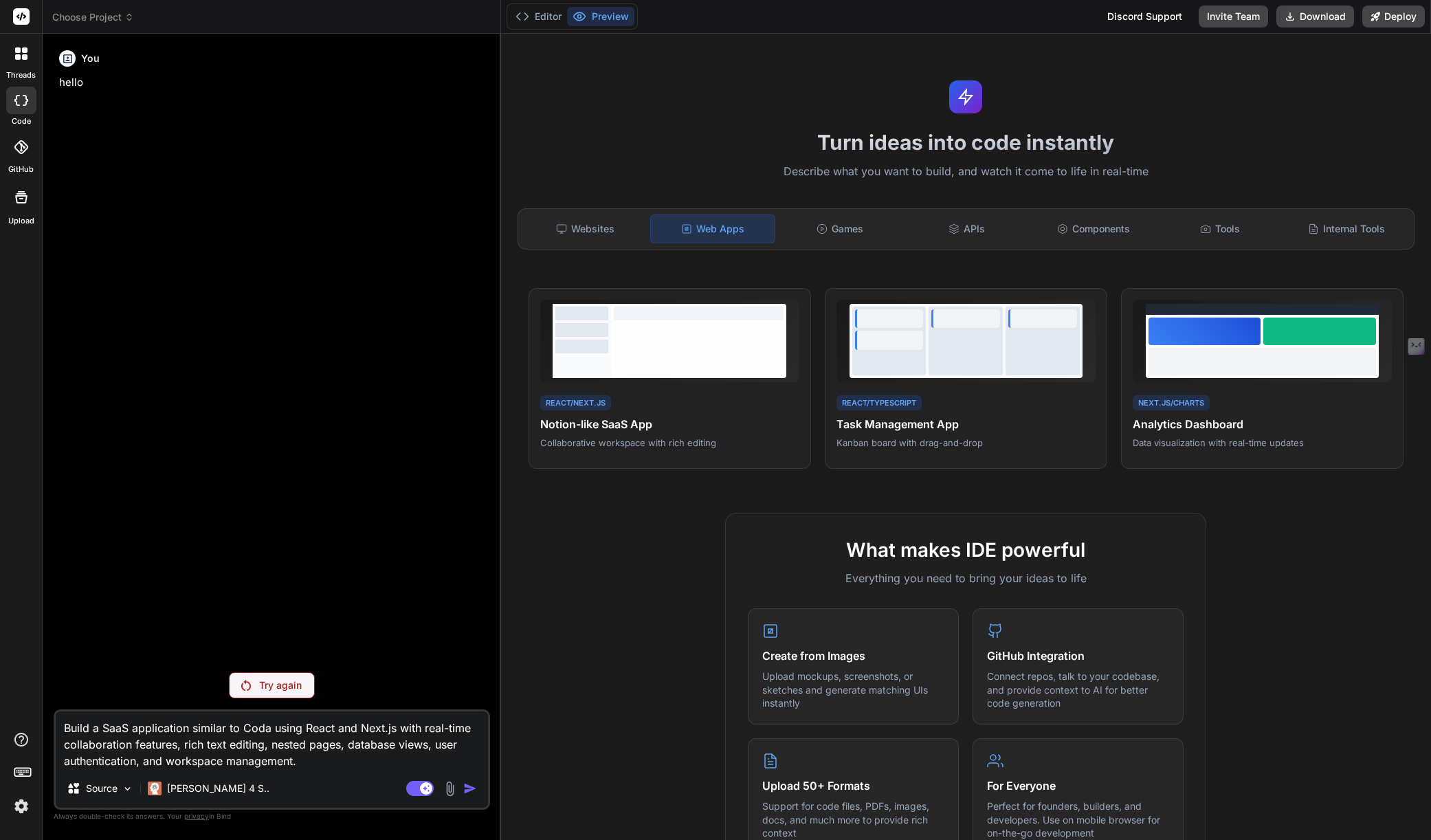
click at [685, 176] on p "Describe what you want to build, and watch it come to life in real-time" at bounding box center [966, 172] width 914 height 18
click at [21, 18] on icon at bounding box center [21, 16] width 10 height 8
click at [22, 20] on rect at bounding box center [21, 16] width 16 height 16
click at [539, 18] on button "Editor" at bounding box center [539, 16] width 57 height 19
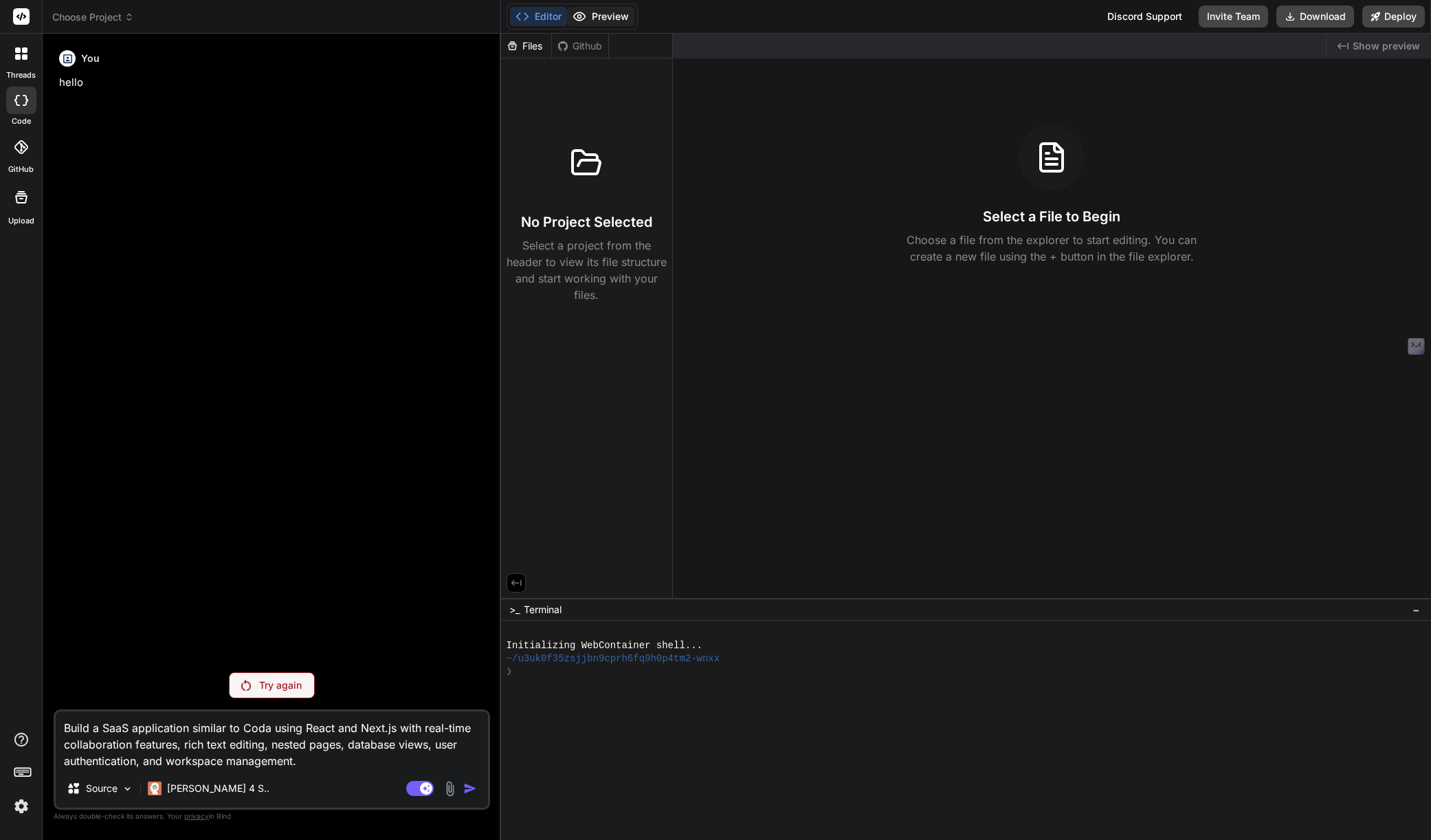
click at [611, 16] on button "Preview" at bounding box center [601, 16] width 68 height 19
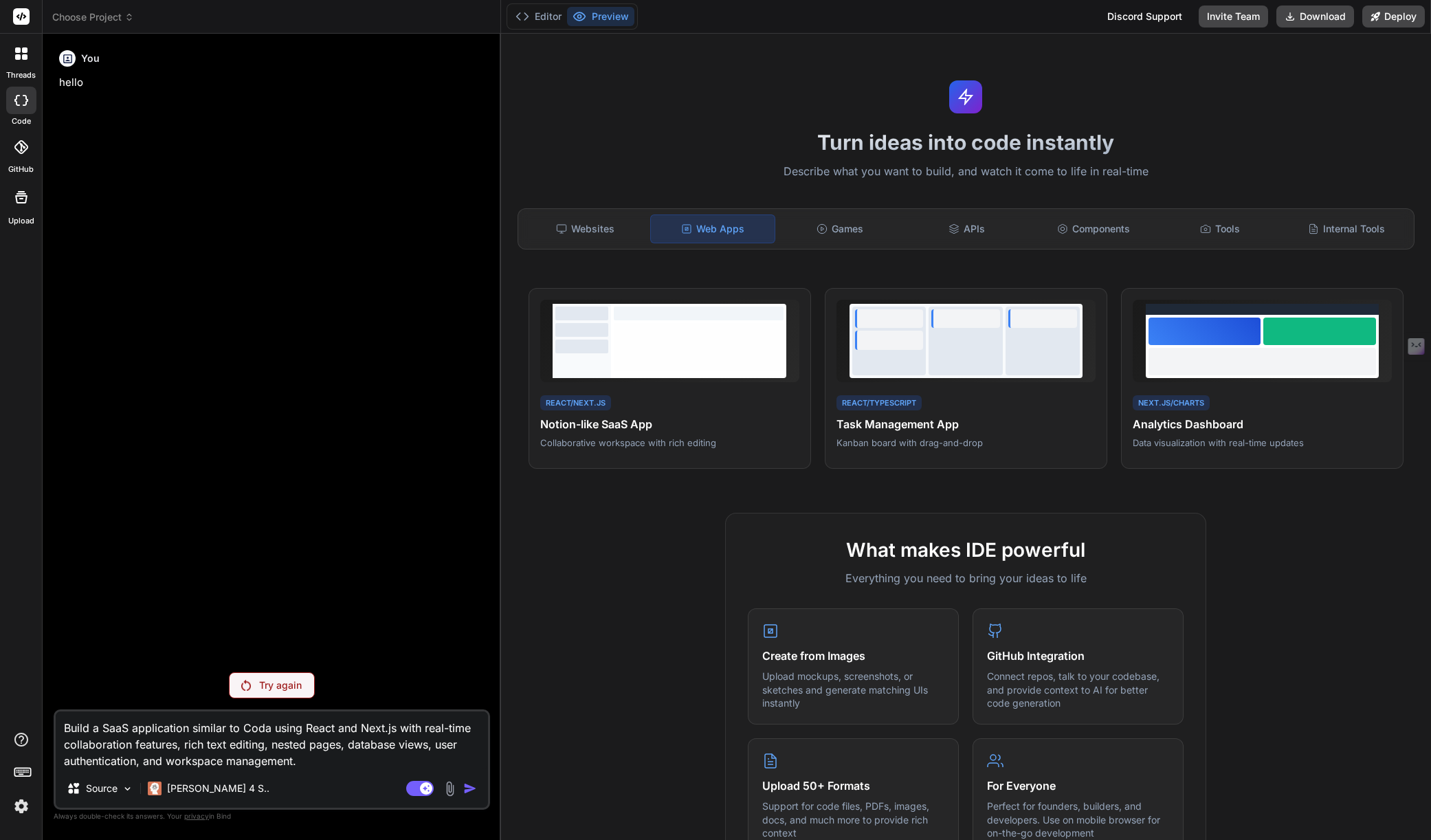
click at [29, 115] on label "code" at bounding box center [21, 121] width 19 height 12
type textarea "x"
click at [26, 154] on div at bounding box center [21, 147] width 30 height 30
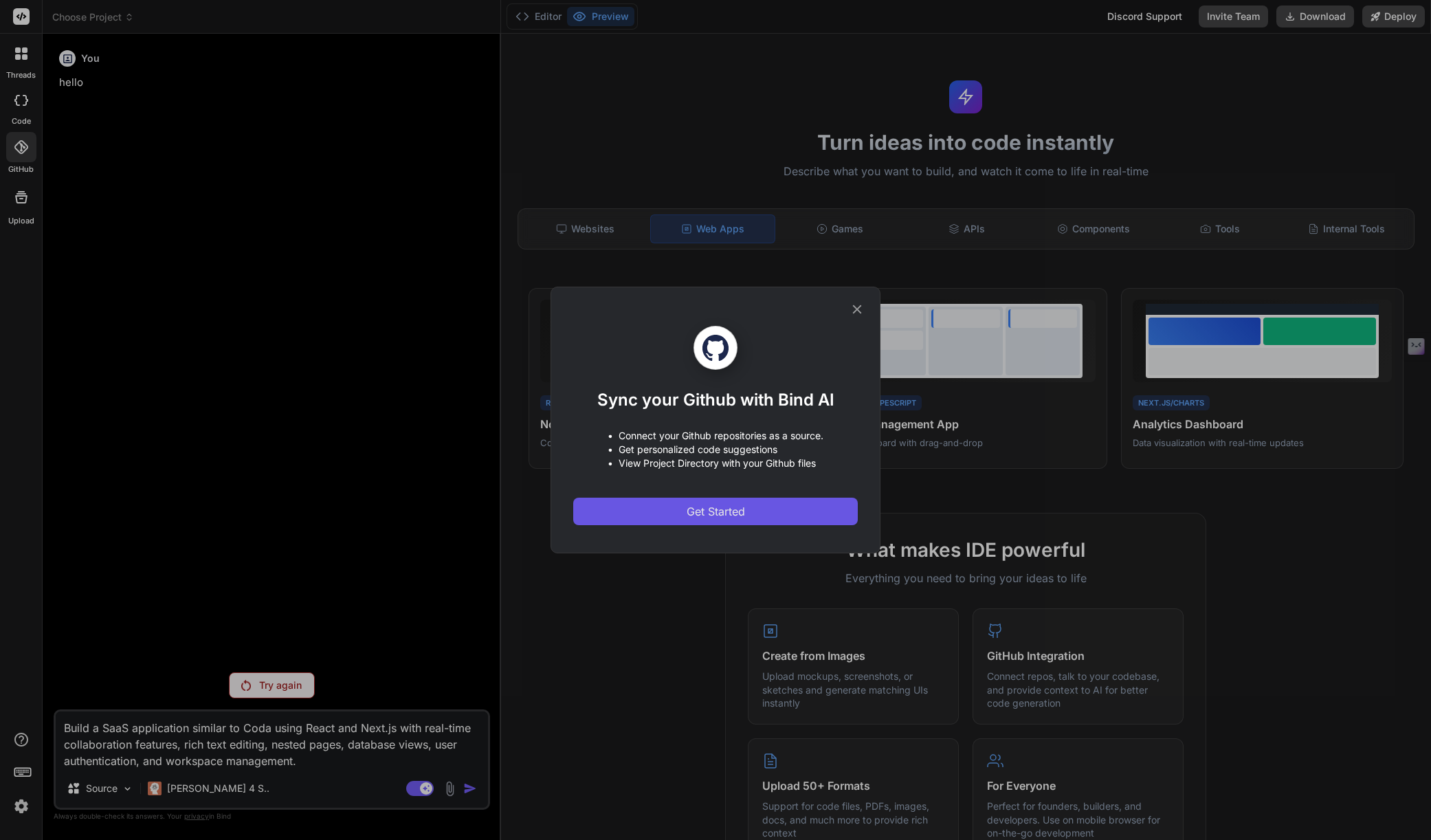
click at [756, 510] on button "Get Started" at bounding box center [716, 511] width 285 height 27
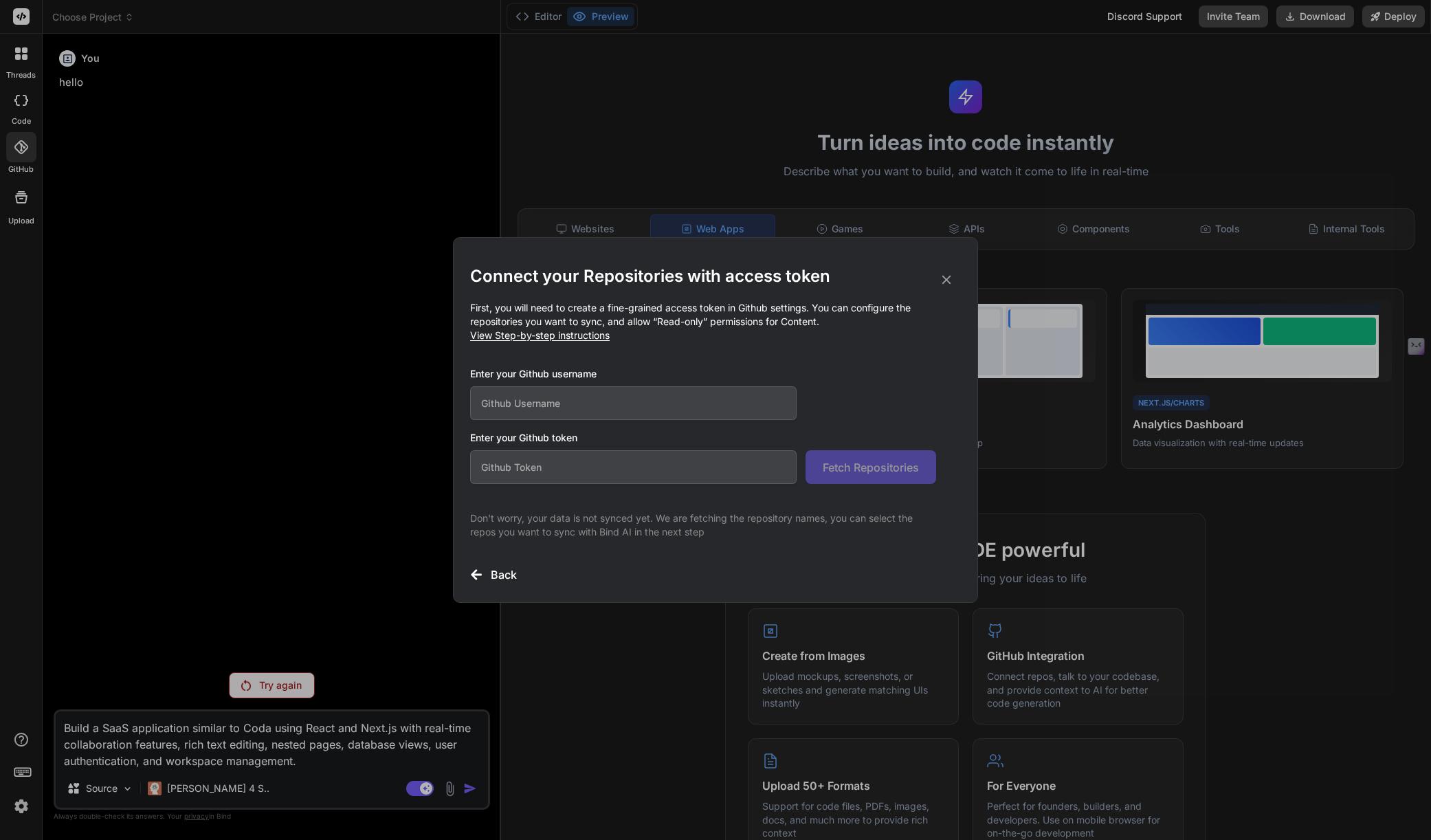
click at [638, 404] on input "text" at bounding box center [634, 403] width 327 height 34
click at [650, 403] on input "text" at bounding box center [634, 403] width 327 height 34
click at [869, 370] on h3 "Enter your Github username" at bounding box center [703, 373] width 466 height 14
click at [710, 403] on input "text" at bounding box center [634, 403] width 327 height 34
type input "gfdir"
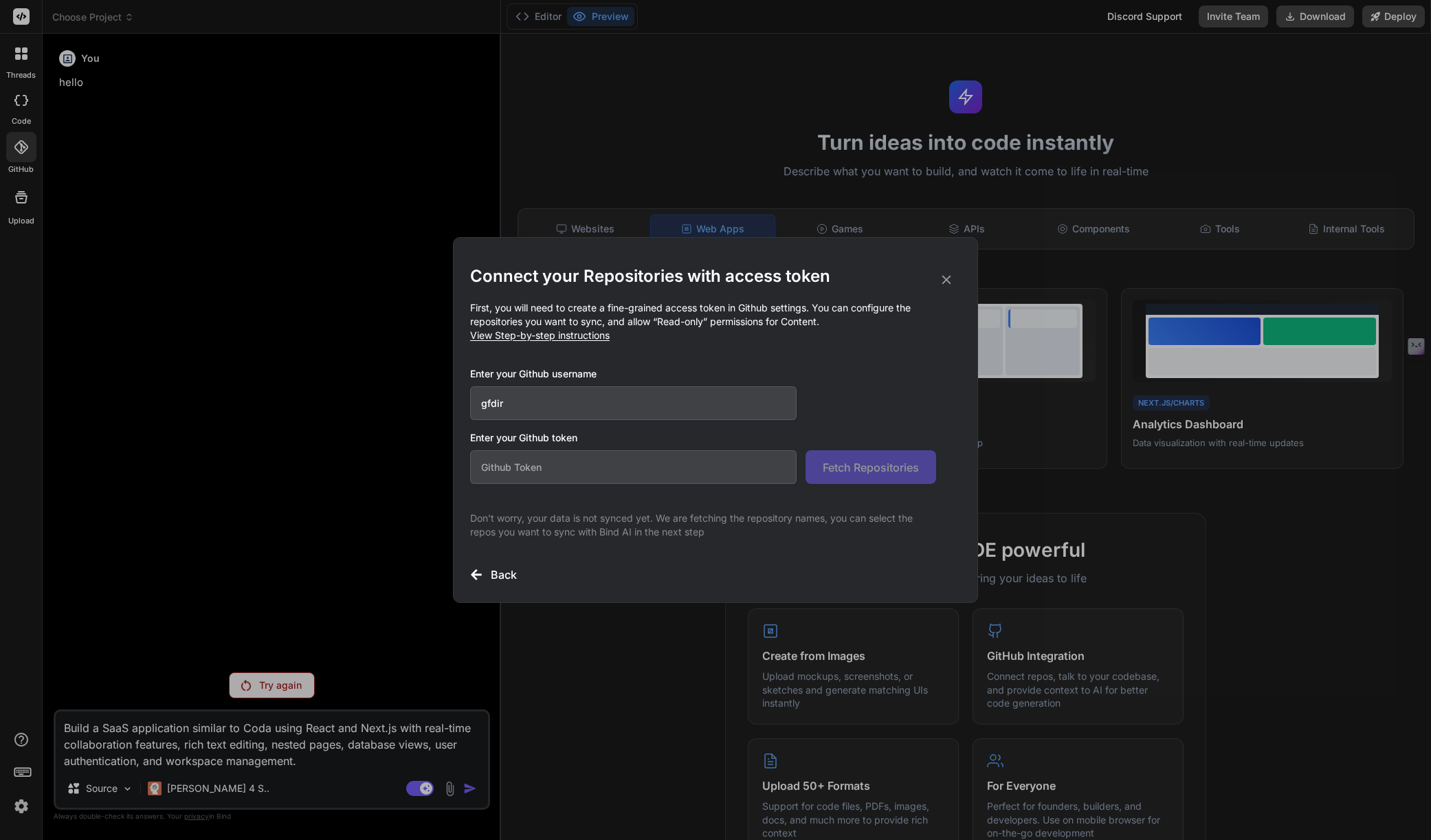
click at [580, 337] on span "View Step-by-step instructions" at bounding box center [540, 335] width 140 height 12
click at [540, 465] on input "text" at bounding box center [634, 467] width 327 height 34
paste input "BIndAI-GH Token"
click at [627, 468] on input "BIndAI-GH Token" at bounding box center [634, 467] width 327 height 34
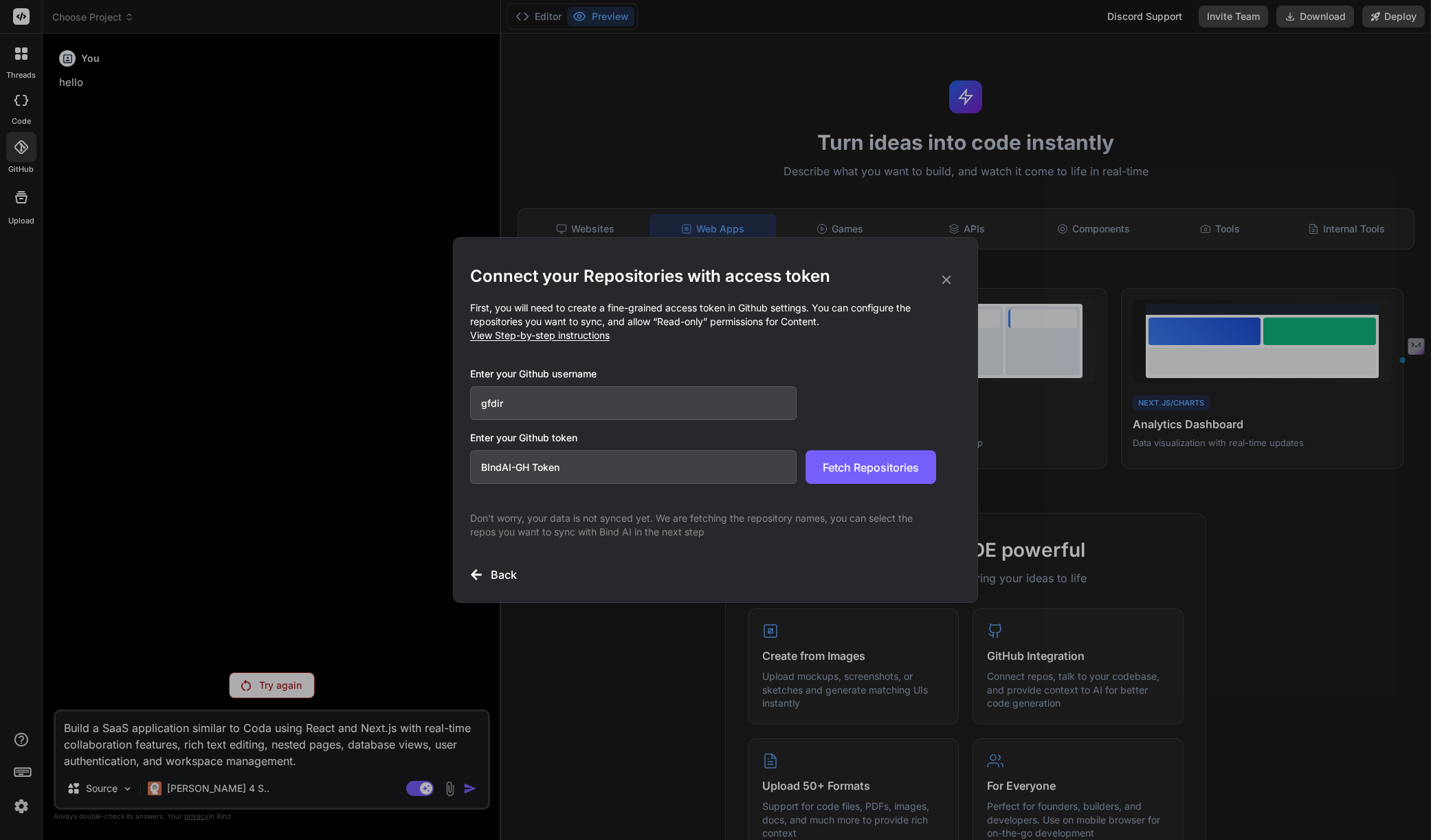
click at [626, 468] on input "BIndAI-GH Token" at bounding box center [634, 467] width 327 height 34
paste input "github_pat_11BDFZF4I0EUIpgPSO76fU_qreVxk6gz4jLvOSRY92eWauFHJypDTEITNR6PkwljfDI5…"
type input "github_pat_11BDFZF4I0EUIpgPSO76fU_qreVxk6gz4jLvOSRY92eWauFHJypDTEITNR6PkwljfDI5…"
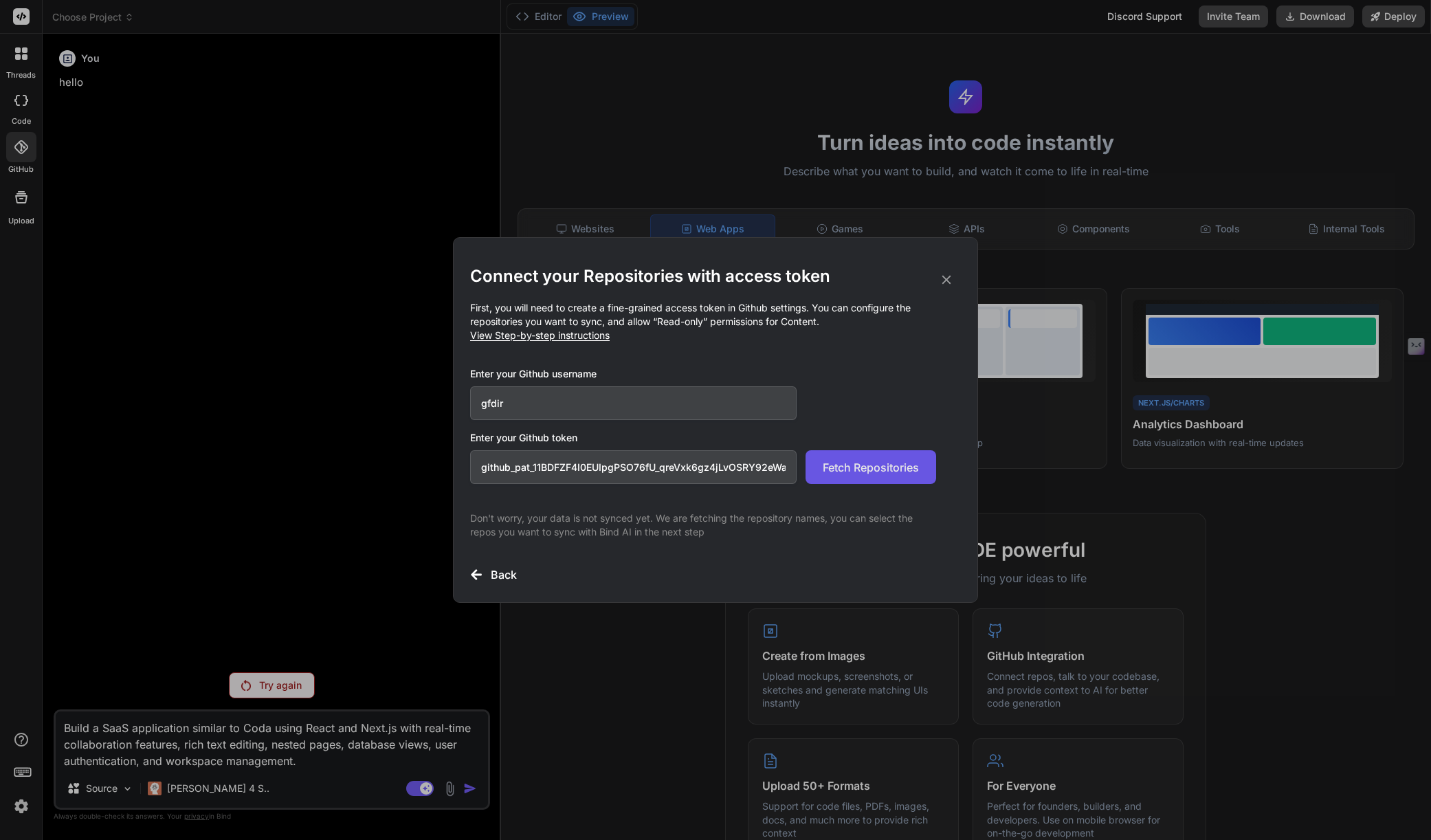
click at [858, 464] on span "Fetch Repositories" at bounding box center [870, 467] width 96 height 16
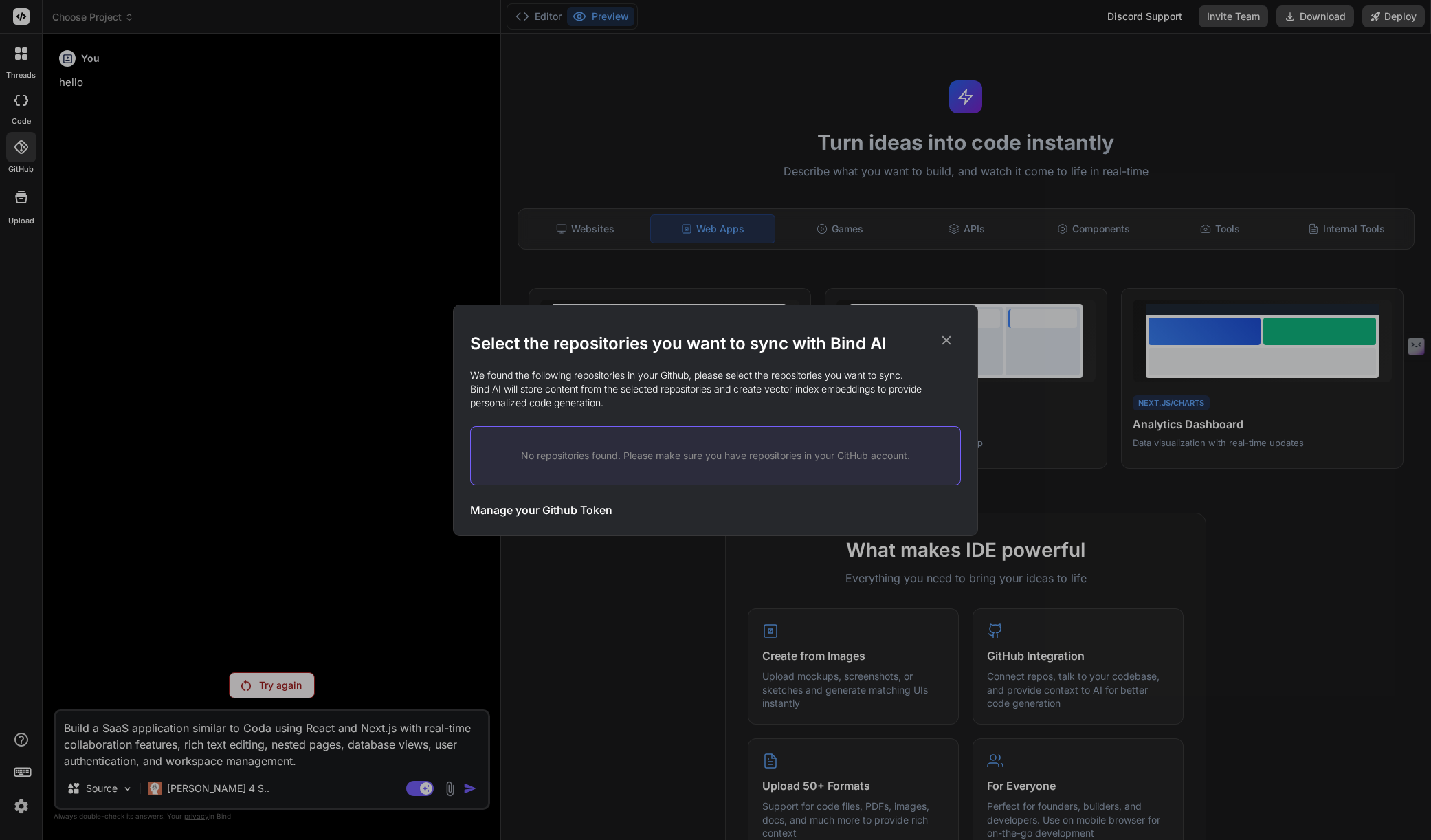
click at [587, 506] on h3 "Manage your Github Token" at bounding box center [542, 510] width 142 height 16
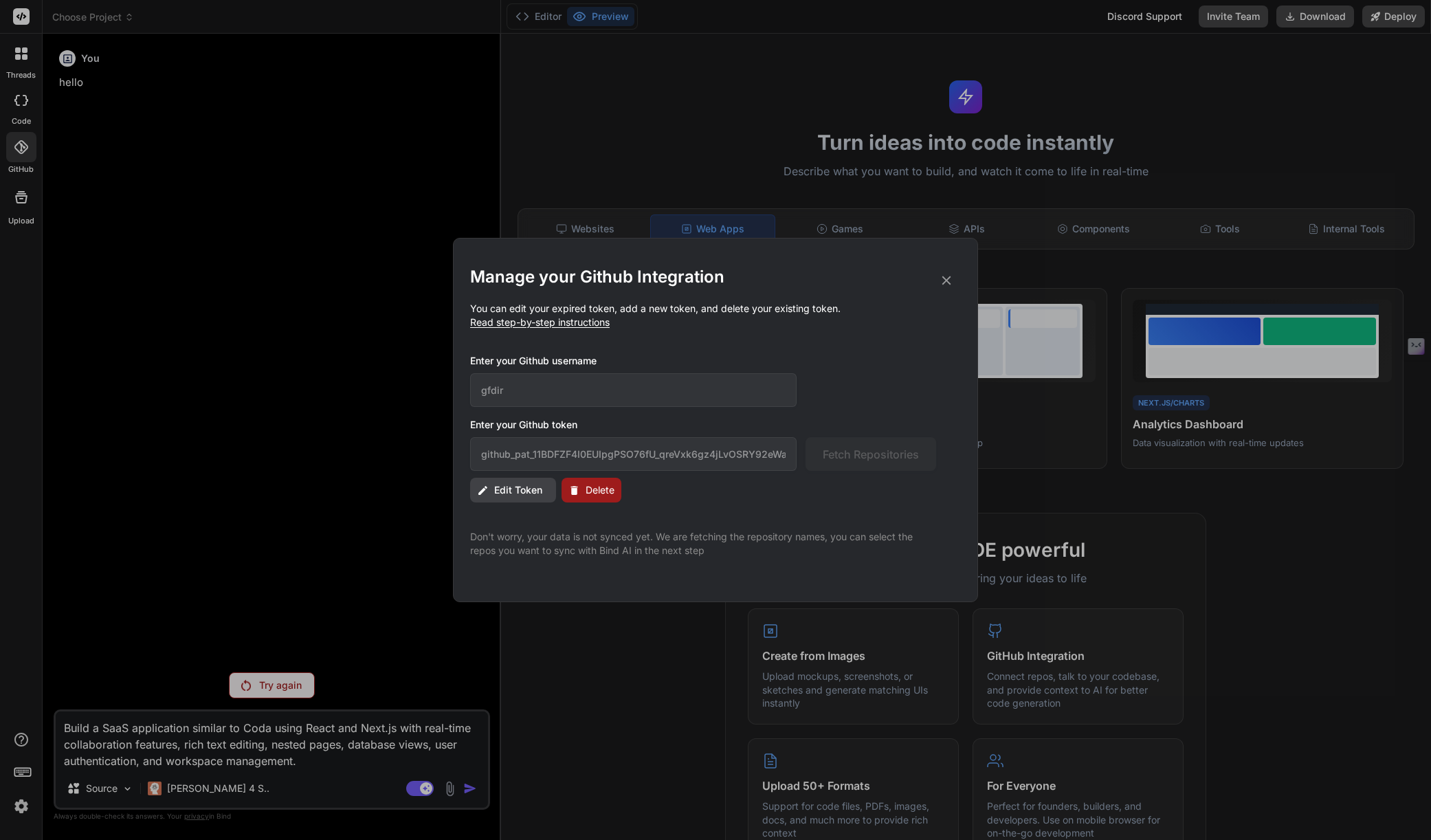
click at [943, 282] on icon at bounding box center [946, 280] width 16 height 16
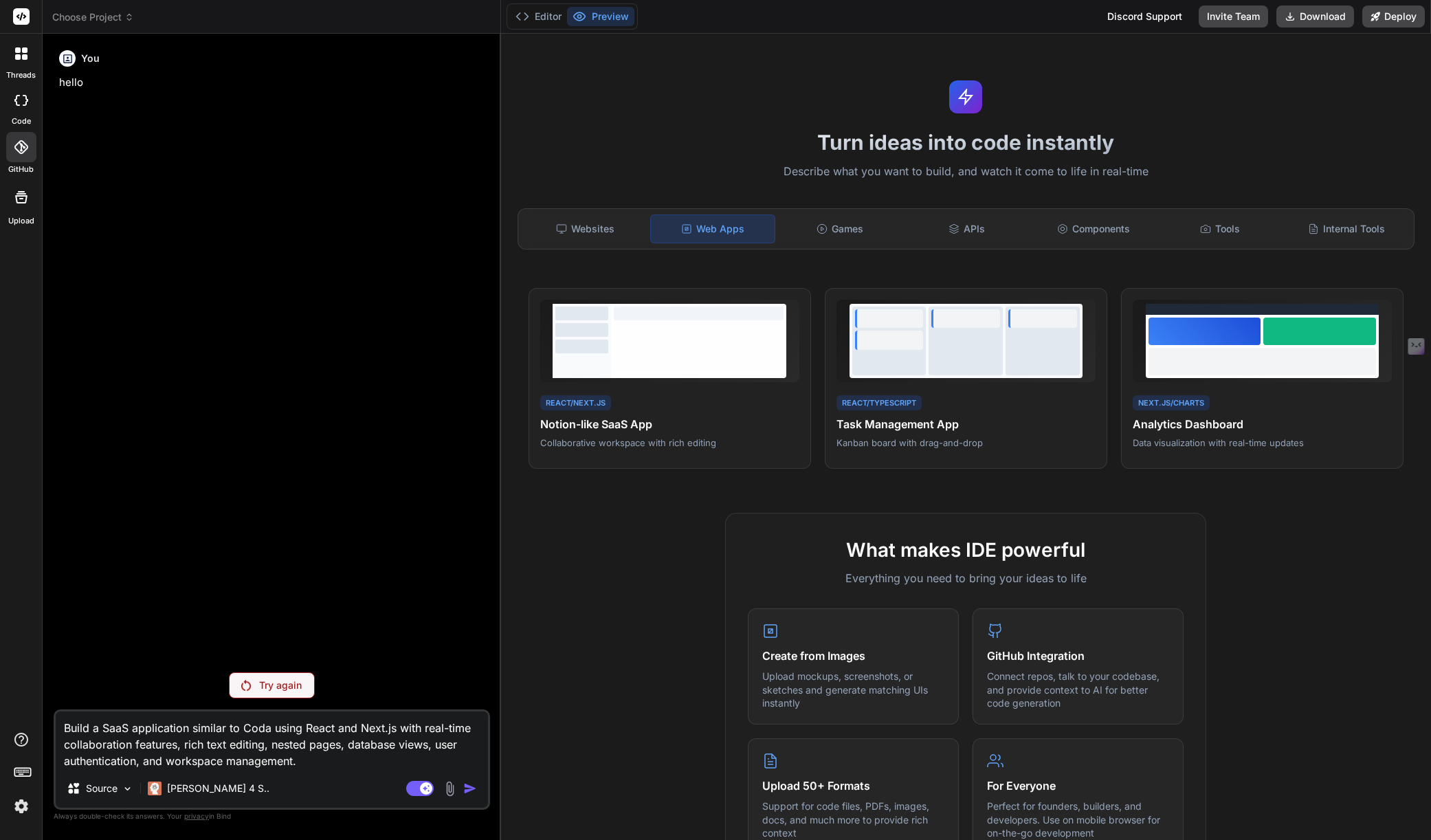
click at [20, 802] on img at bounding box center [22, 806] width 24 height 24
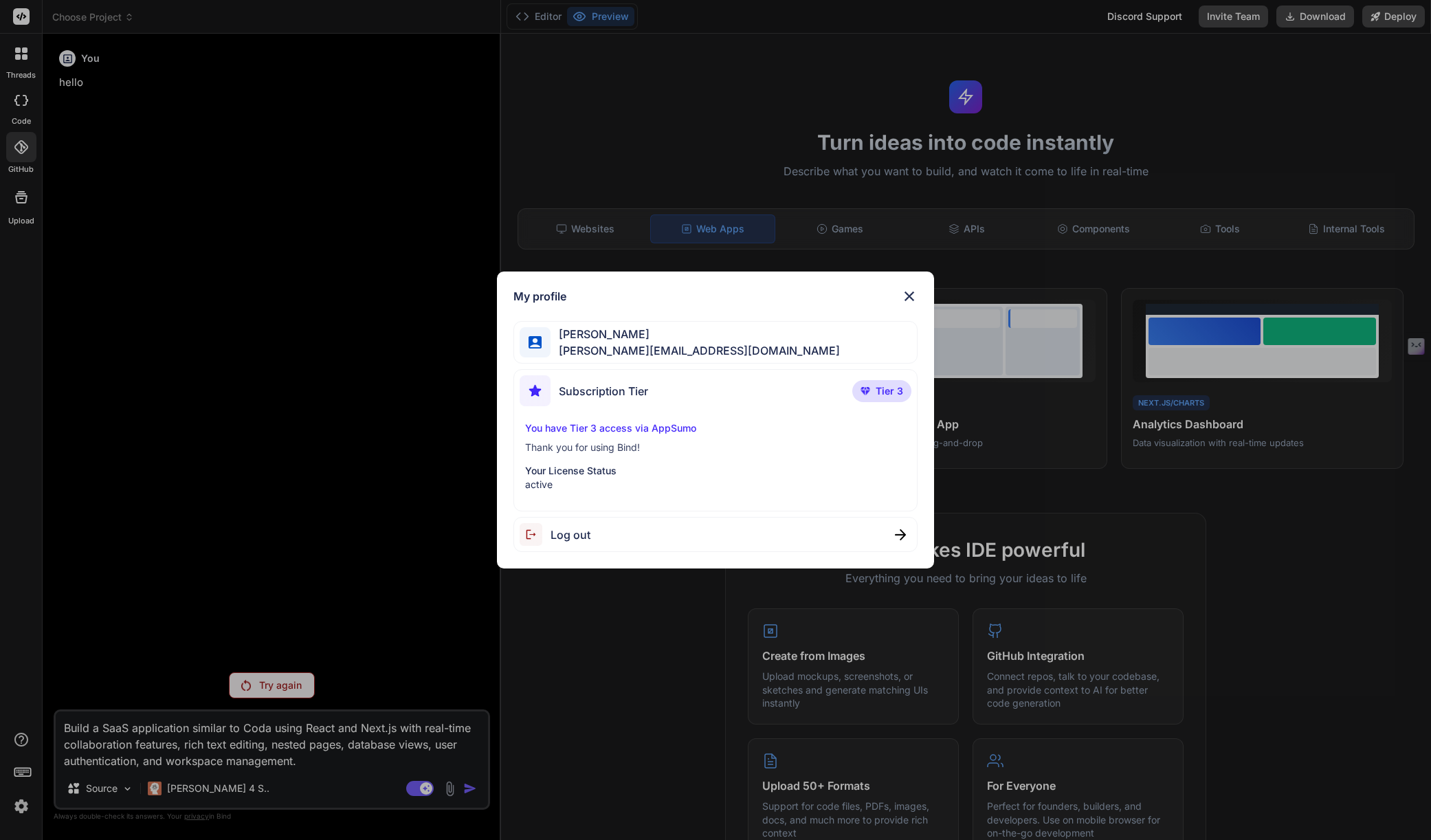
click at [702, 356] on div "[PERSON_NAME] [PERSON_NAME][EMAIL_ADDRESS][DOMAIN_NAME]" at bounding box center [715, 342] width 405 height 43
click at [682, 403] on div "Subscription Tier Tier 3" at bounding box center [715, 394] width 392 height 37
click at [911, 299] on img at bounding box center [910, 296] width 16 height 16
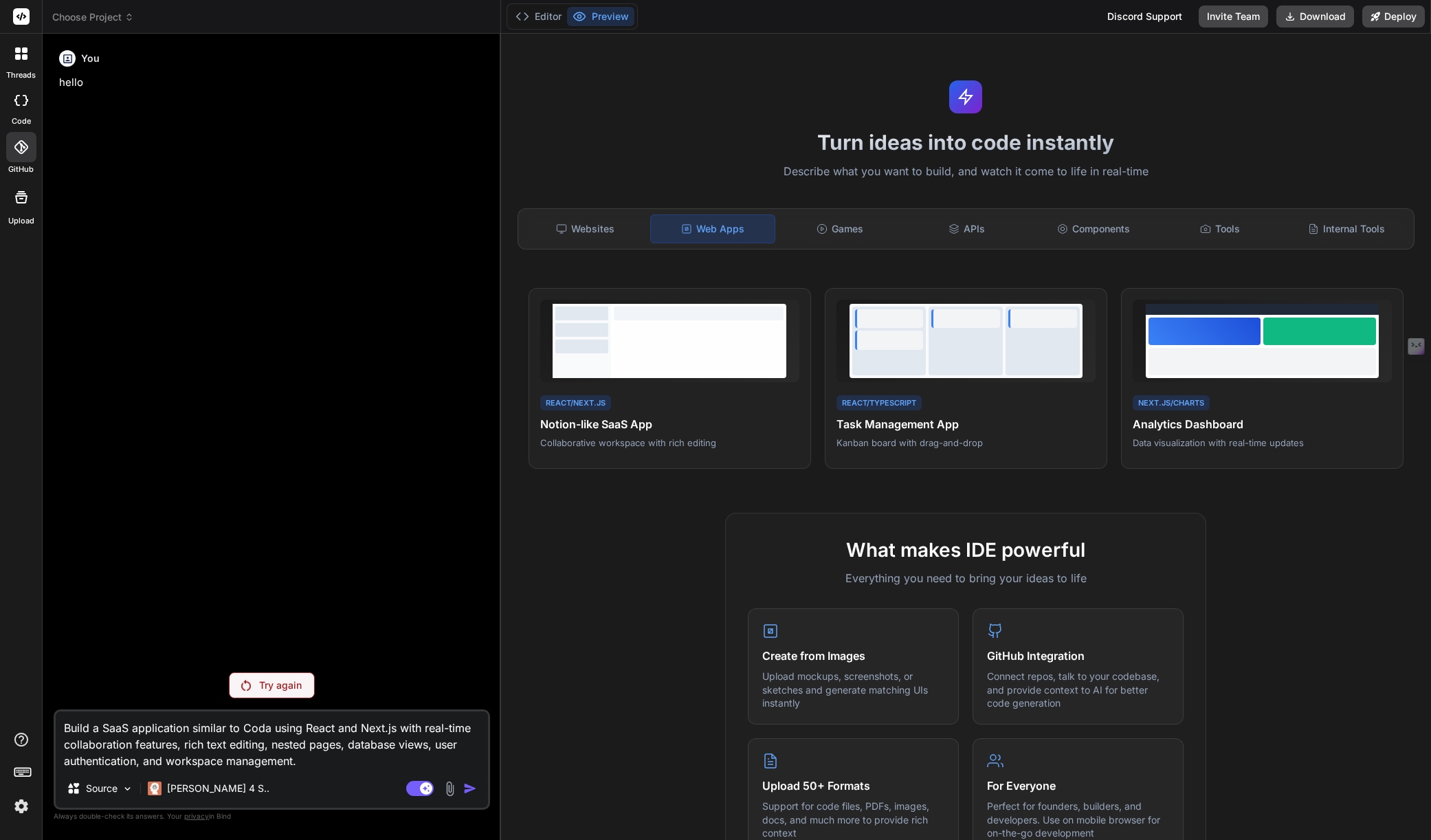
click at [21, 152] on icon at bounding box center [21, 147] width 14 height 14
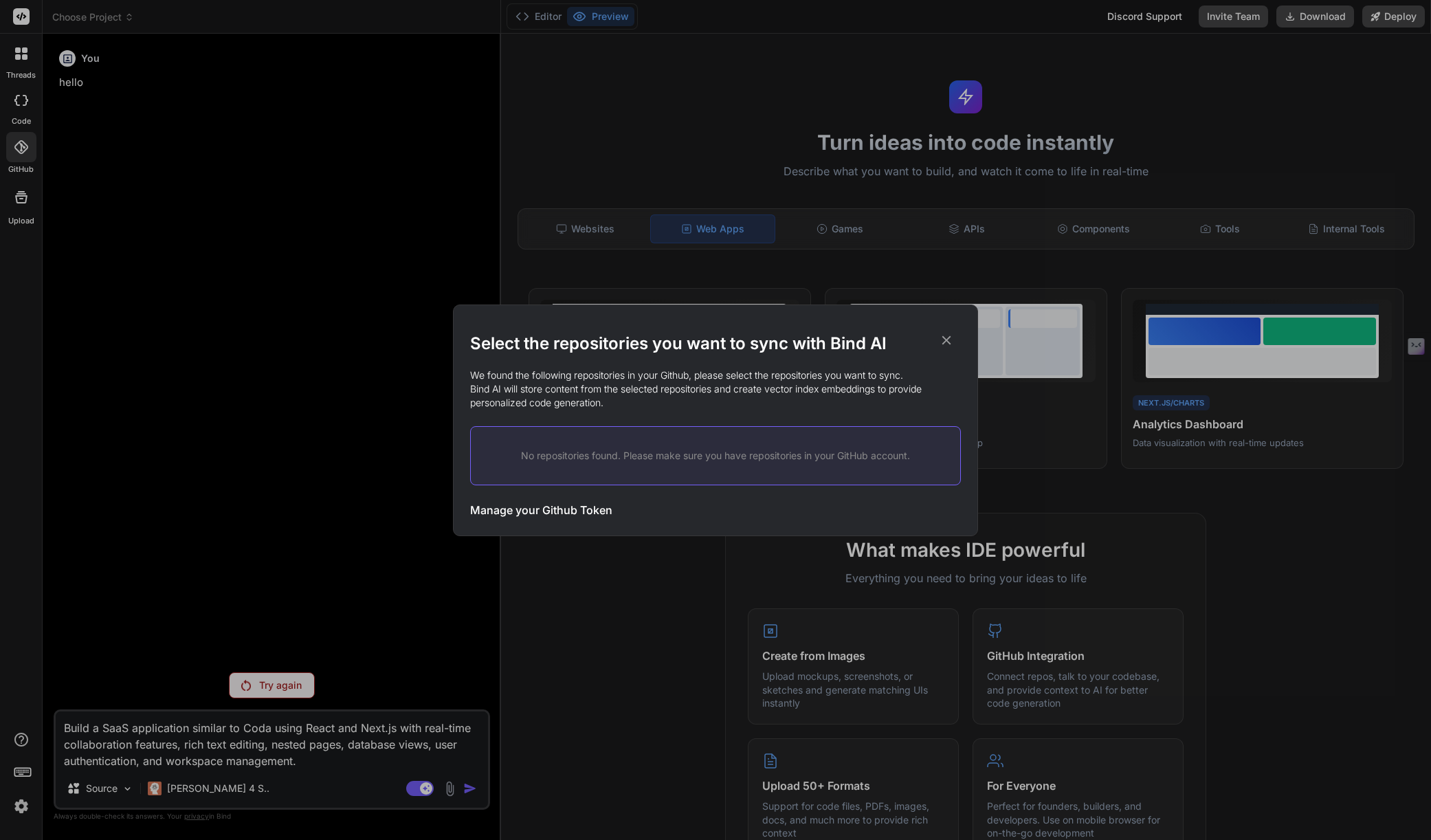
click at [946, 340] on icon at bounding box center [947, 340] width 9 height 9
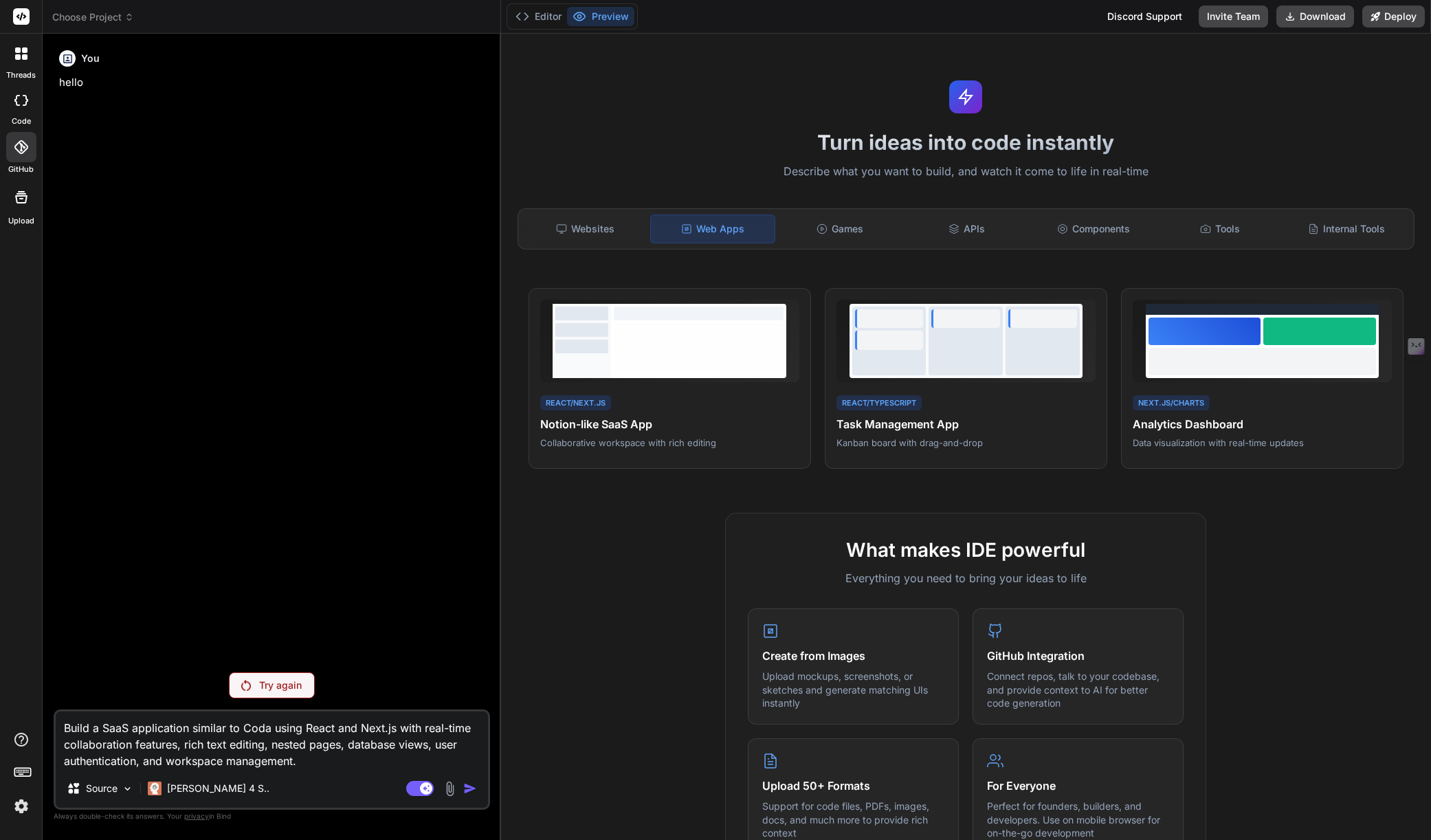
click at [26, 154] on div at bounding box center [21, 147] width 30 height 30
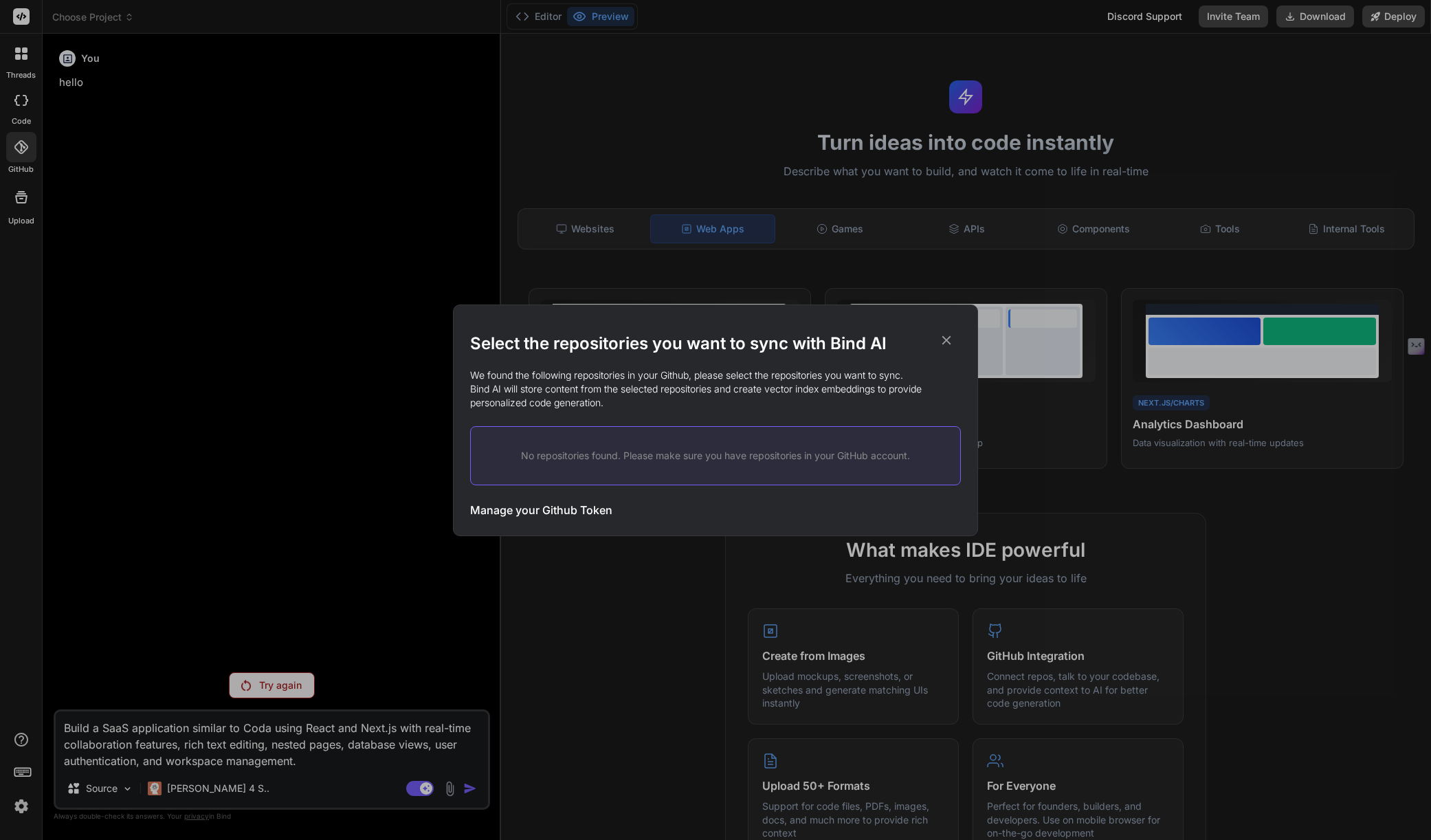
click at [584, 508] on h3 "Manage your Github Token" at bounding box center [542, 510] width 142 height 16
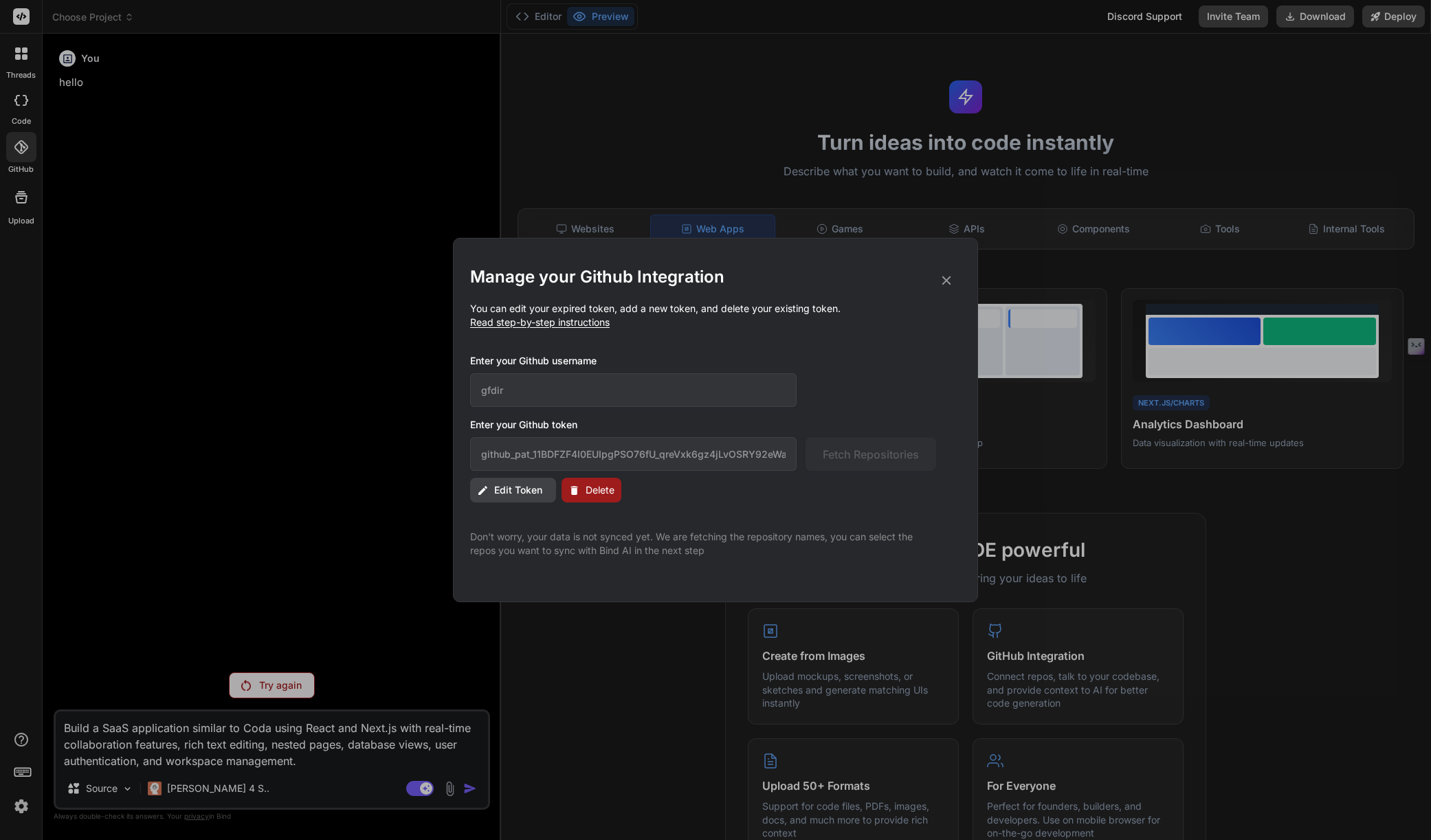
click at [510, 488] on span "Edit Token" at bounding box center [518, 489] width 48 height 14
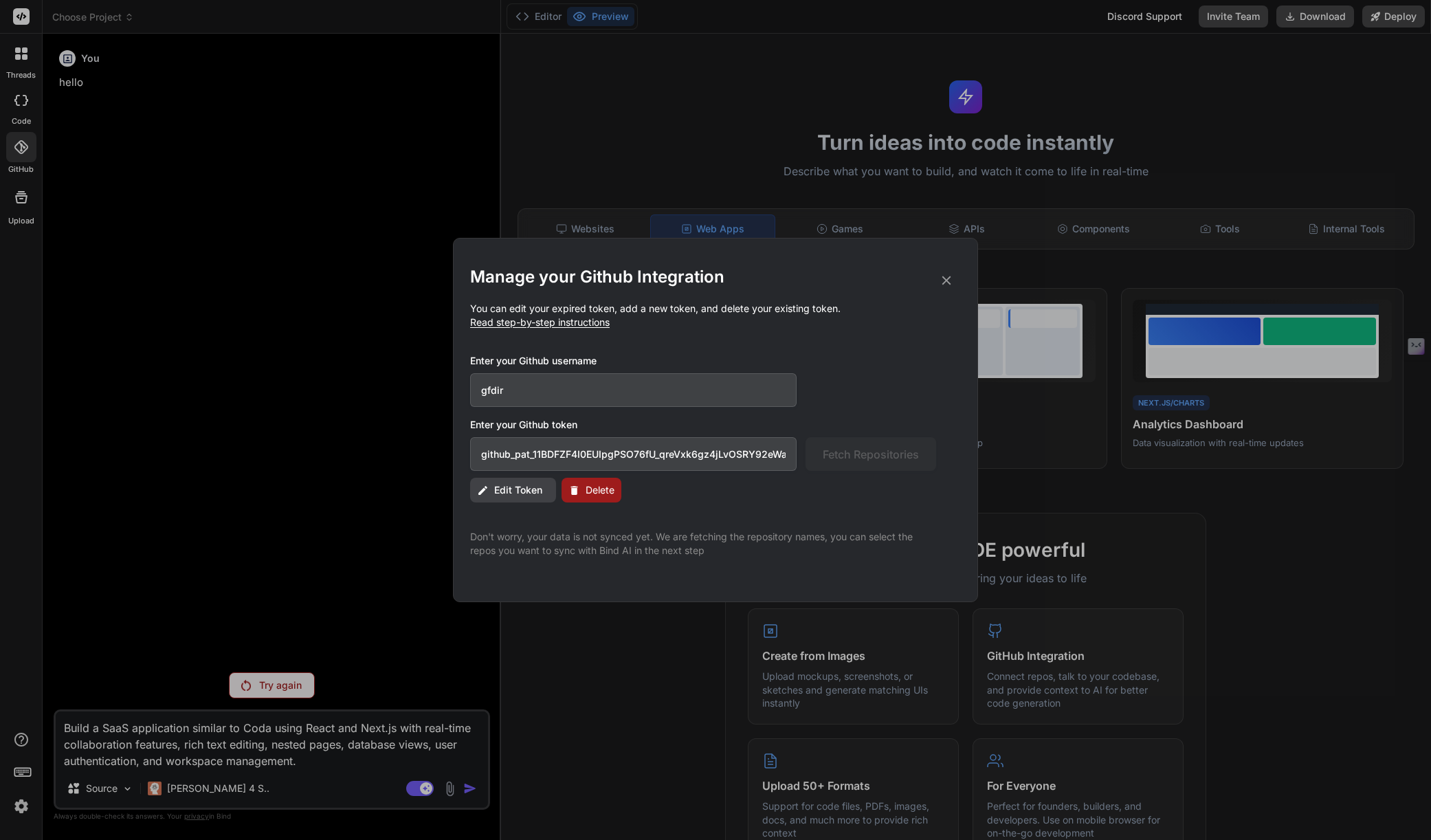
click at [522, 484] on span "Edit Token" at bounding box center [518, 489] width 48 height 14
click at [947, 279] on icon at bounding box center [947, 281] width 9 height 9
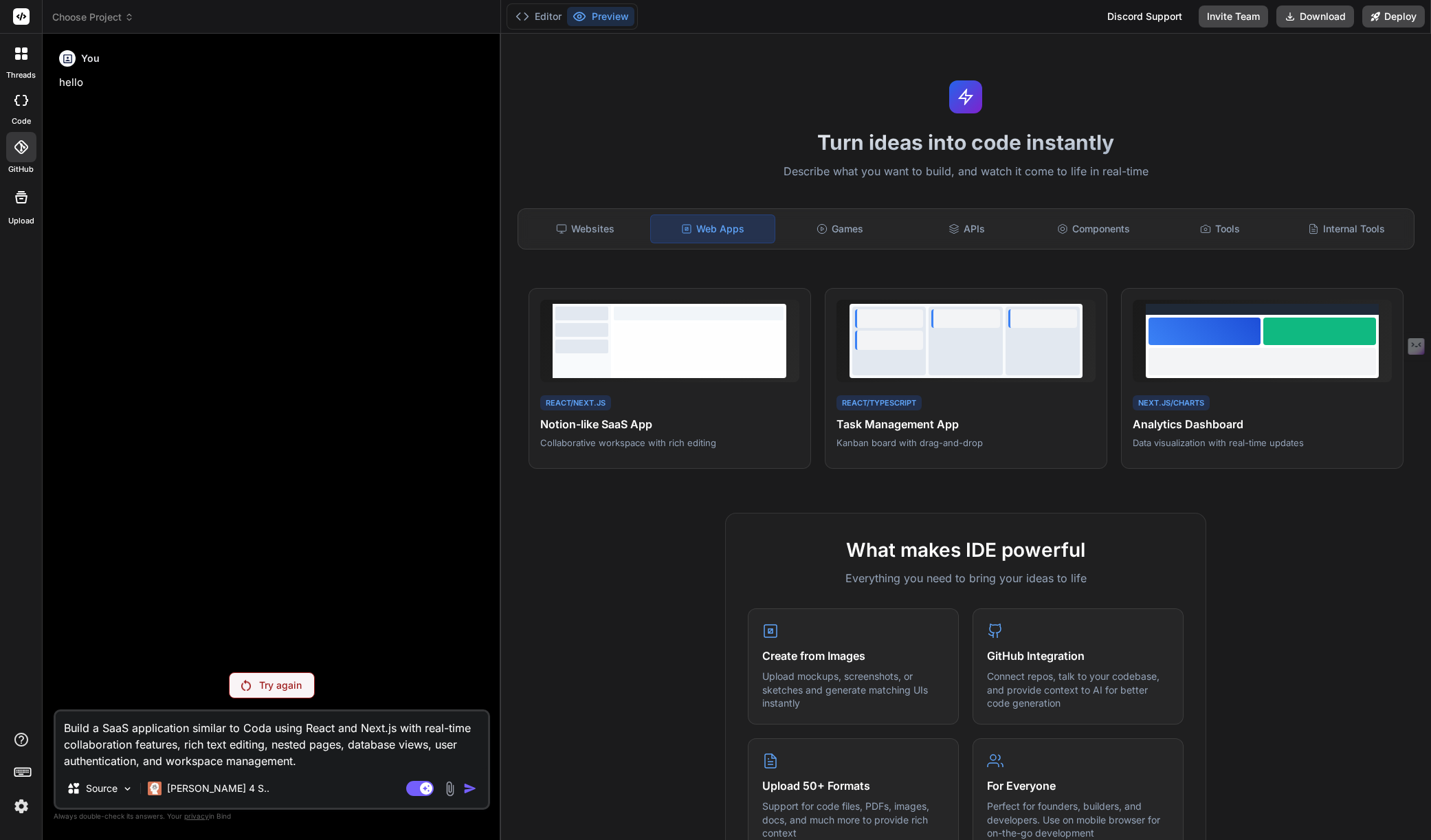
click at [26, 152] on icon at bounding box center [21, 147] width 14 height 14
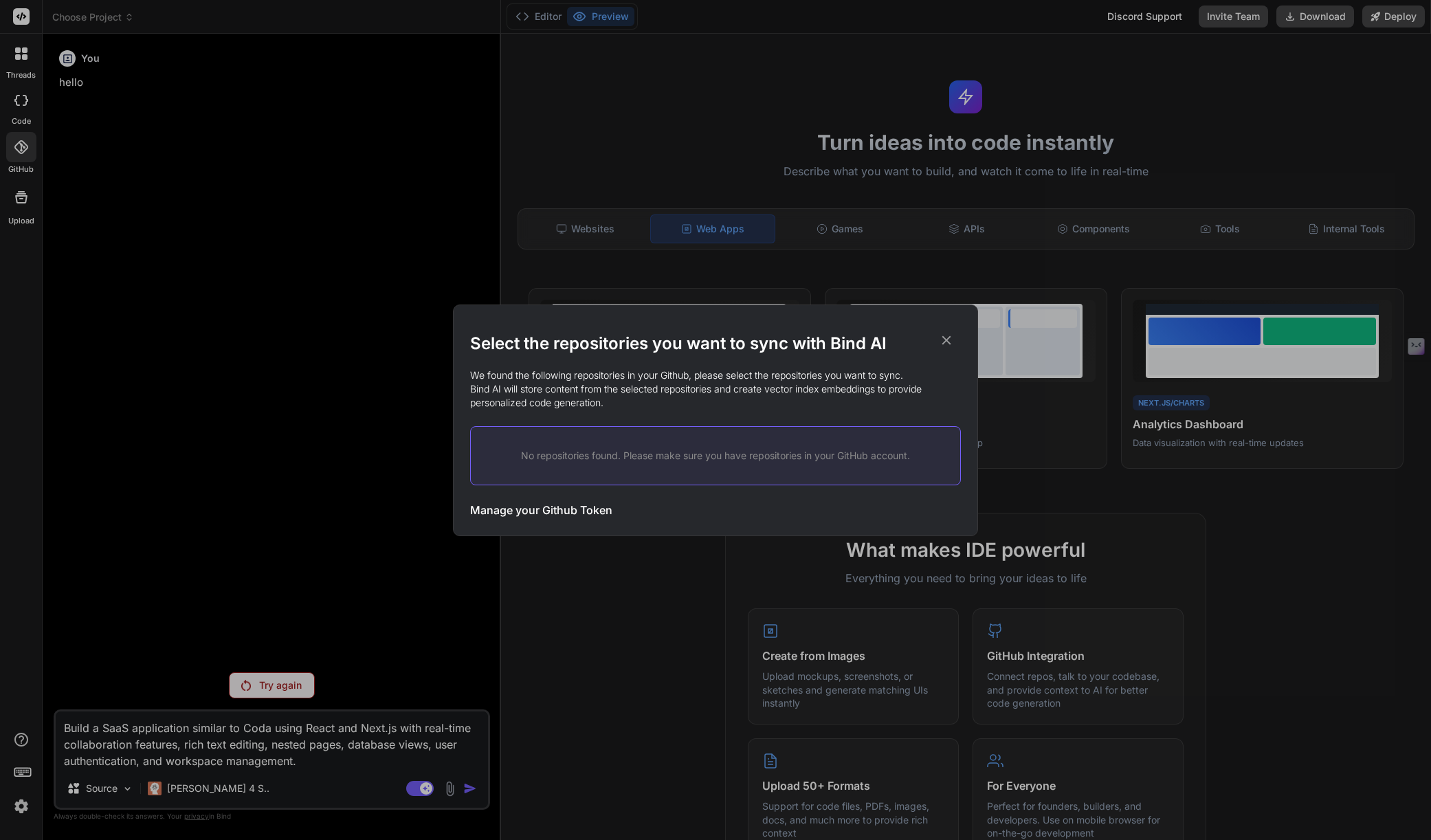
click at [572, 508] on h3 "Manage your Github Token" at bounding box center [542, 510] width 142 height 16
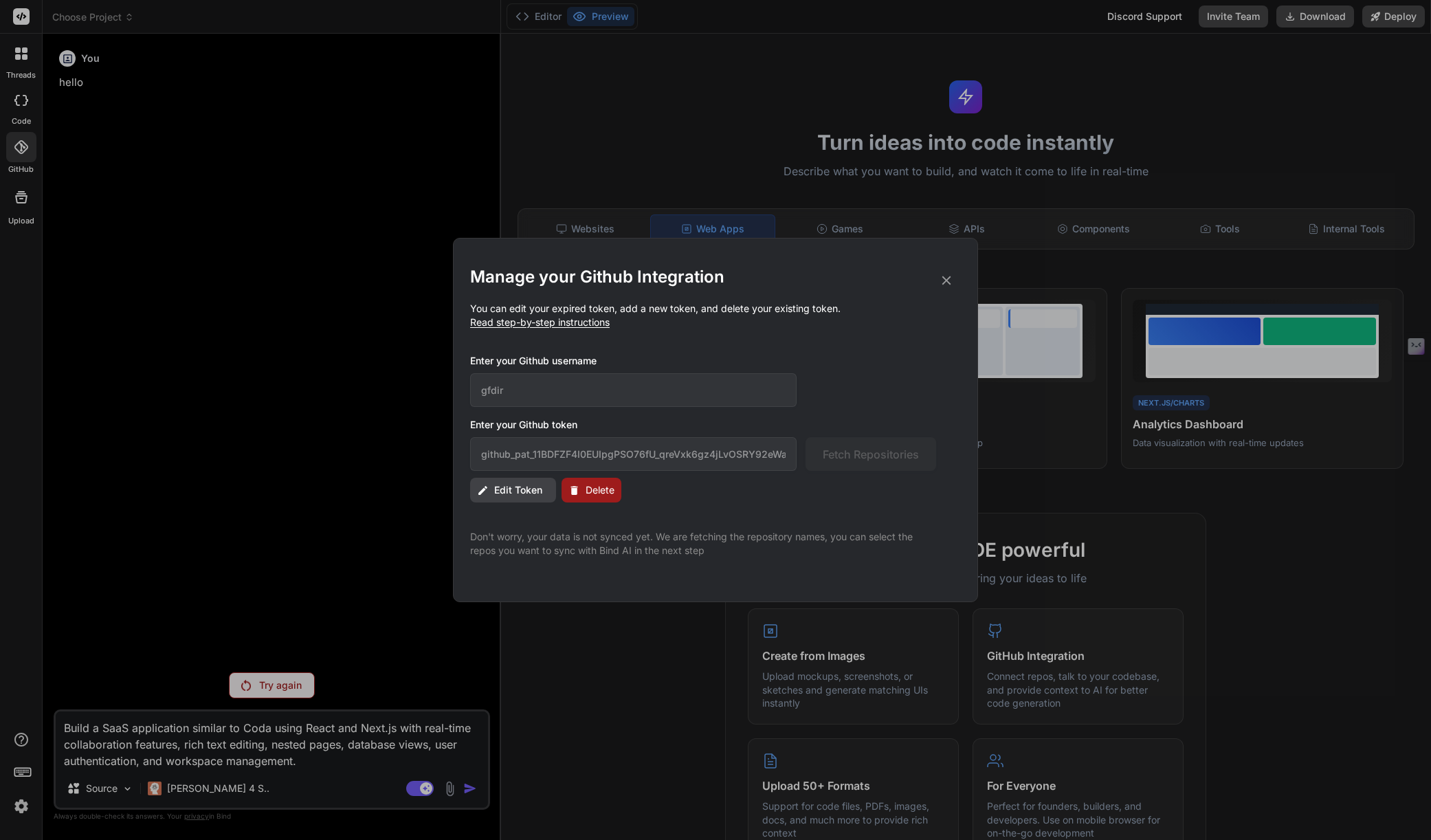
click at [534, 494] on span "Edit Token" at bounding box center [518, 489] width 48 height 14
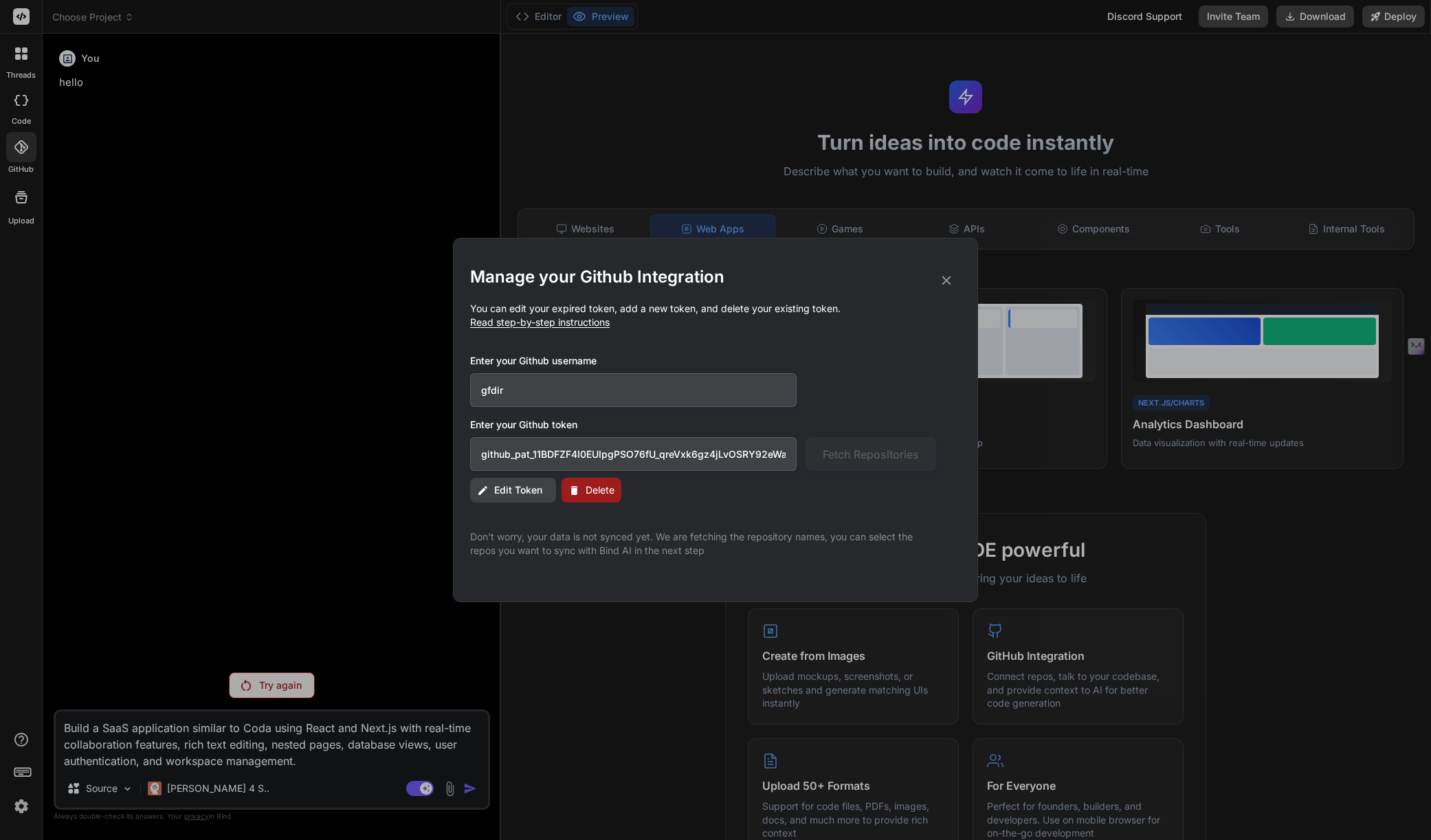
click at [547, 457] on input "github_pat_11BDFZF4I0EUIpgPSO76fU_qreVxk6gz4jLvOSRY92eWauFHJypDTEITNR6PkwljfDI5…" at bounding box center [634, 454] width 327 height 34
click at [570, 457] on input "github_pat_11BDFZF4I0EUIpgPSO76fU_qreVxk6gz4jLvOSRY92eWauFHJypDTEITNR6PkwljfDI5…" at bounding box center [634, 454] width 327 height 34
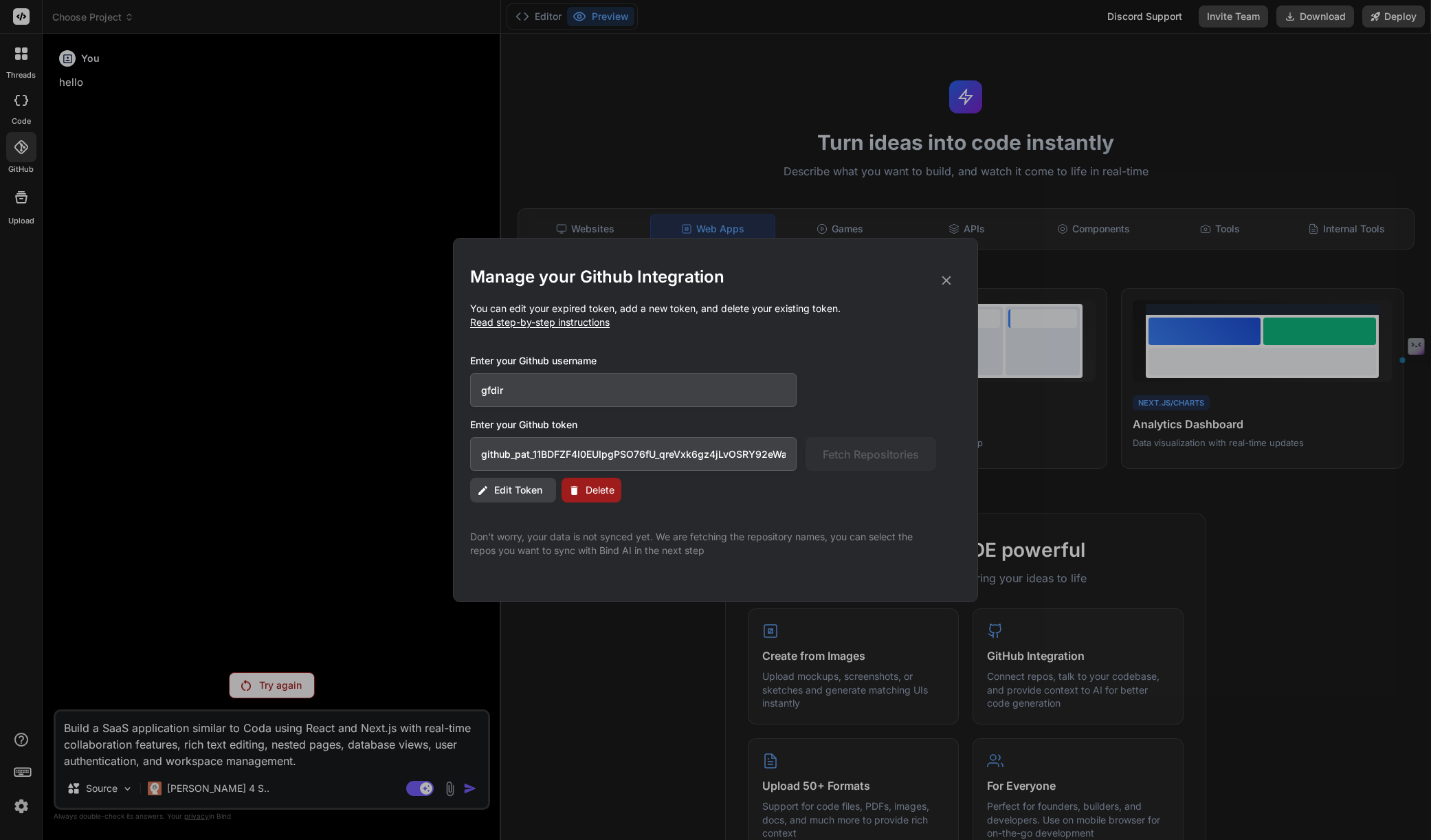
click at [570, 457] on input "github_pat_11BDFZF4I0EUIpgPSO76fU_qreVxk6gz4jLvOSRY92eWauFHJypDTEITNR6PkwljfDI5…" at bounding box center [634, 454] width 327 height 34
click at [524, 493] on span "Edit Token" at bounding box center [518, 489] width 48 height 14
click at [948, 278] on icon at bounding box center [947, 281] width 9 height 9
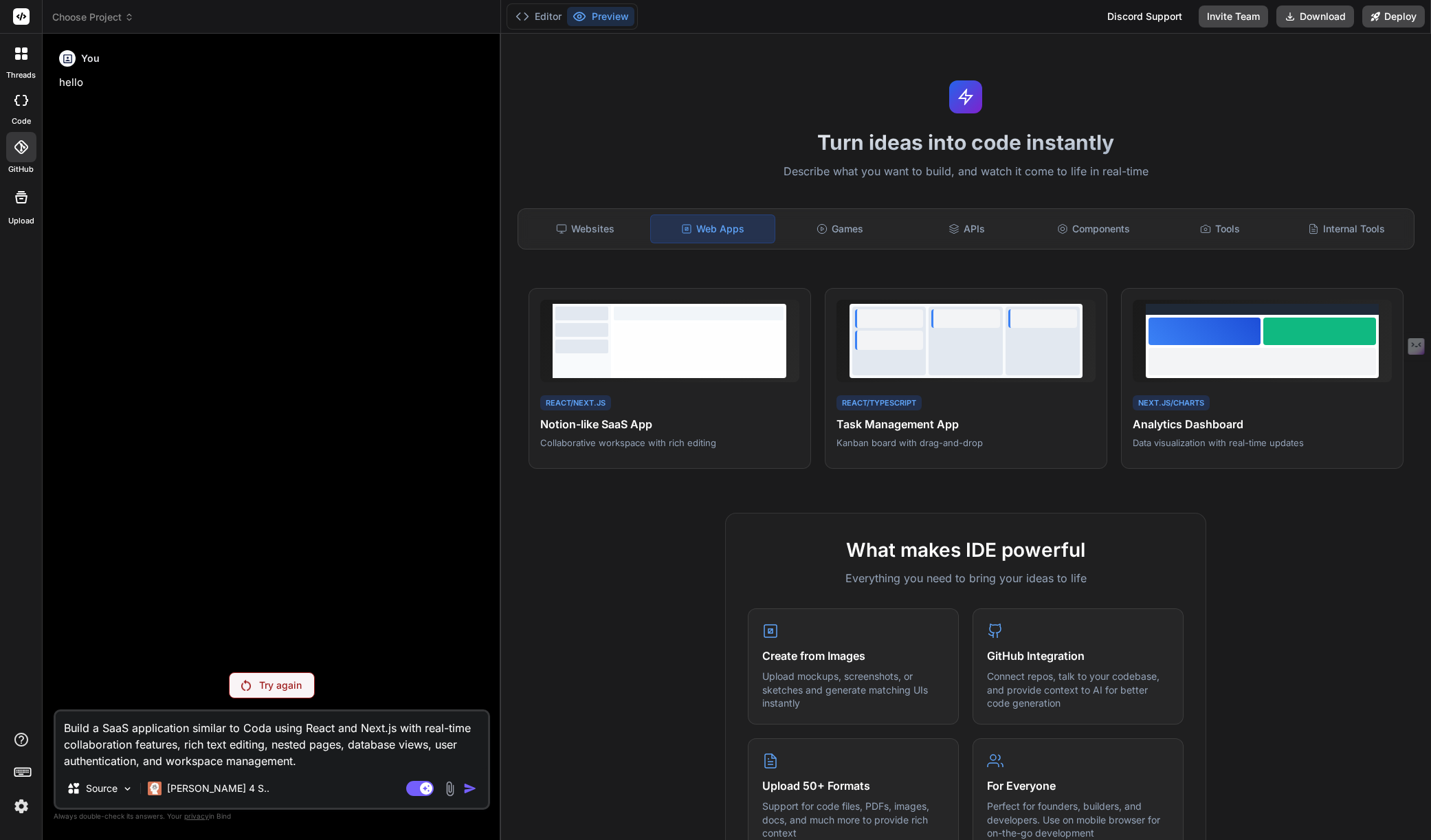
click at [26, 159] on div at bounding box center [21, 147] width 30 height 30
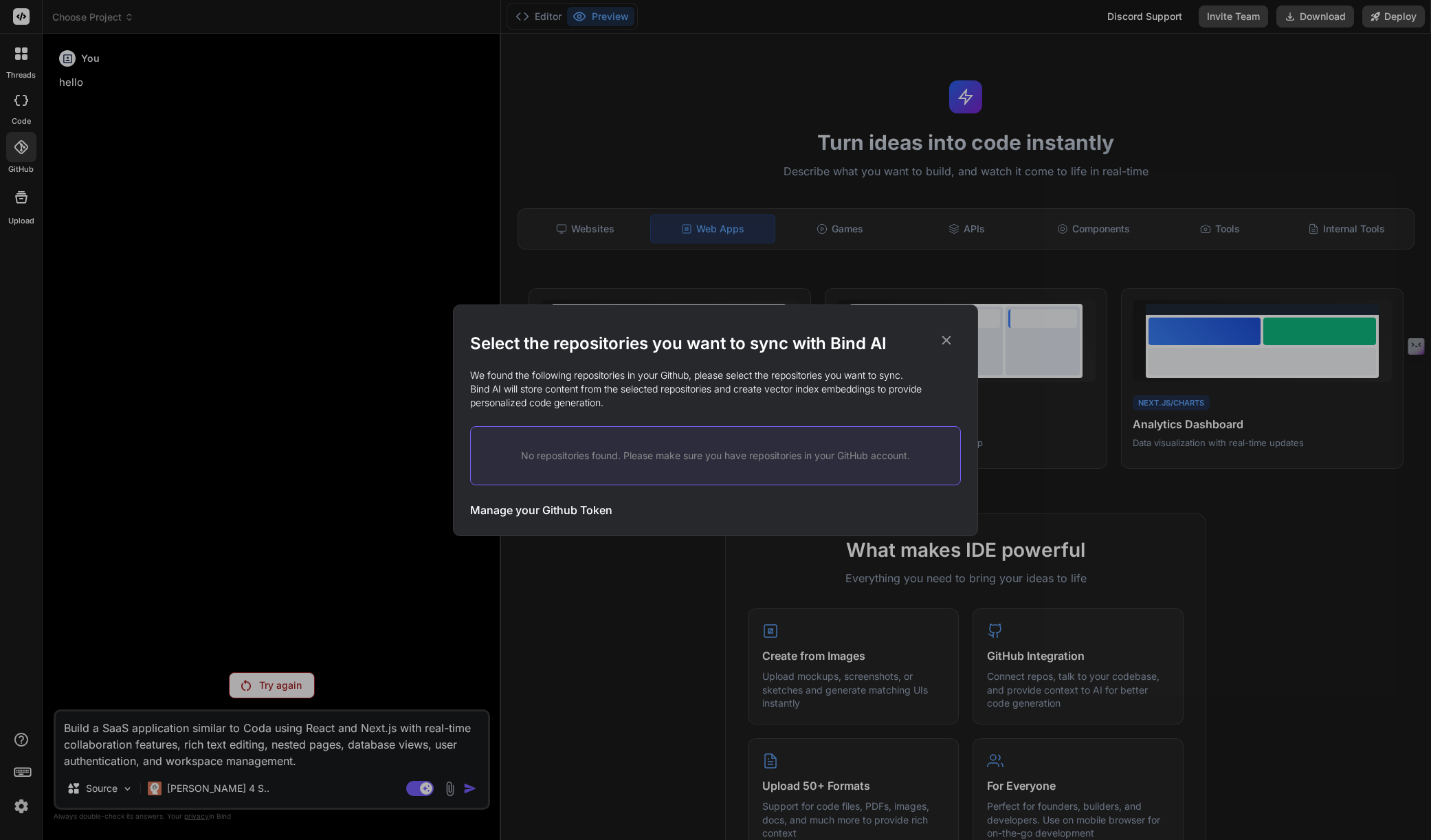
click at [748, 457] on p "No repositories found. Please make sure you have repositories in your GitHub ac…" at bounding box center [716, 456] width 446 height 14
click at [577, 513] on h3 "Manage your Github Token" at bounding box center [542, 510] width 142 height 16
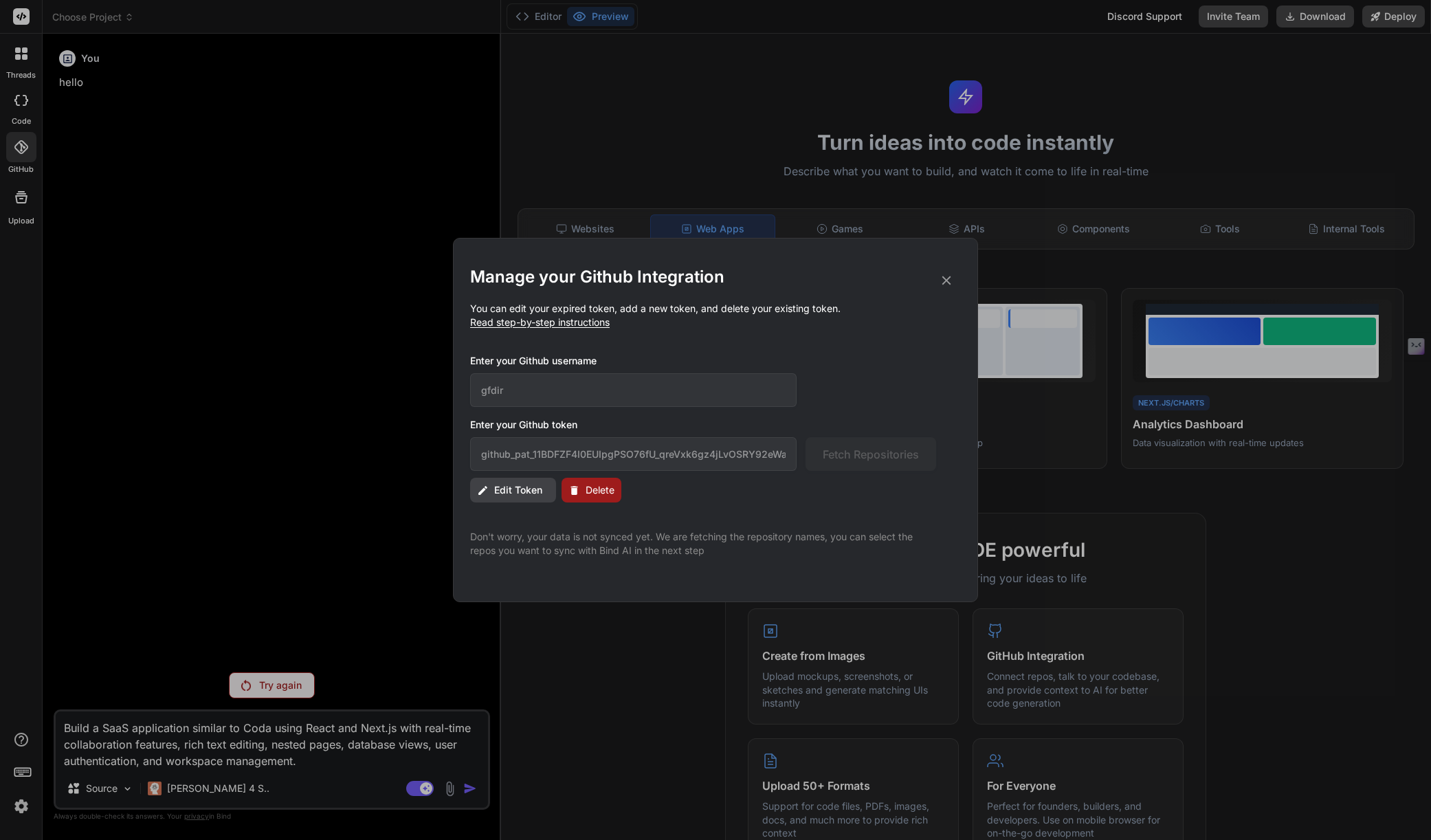
click at [580, 488] on button "Delete" at bounding box center [591, 489] width 59 height 25
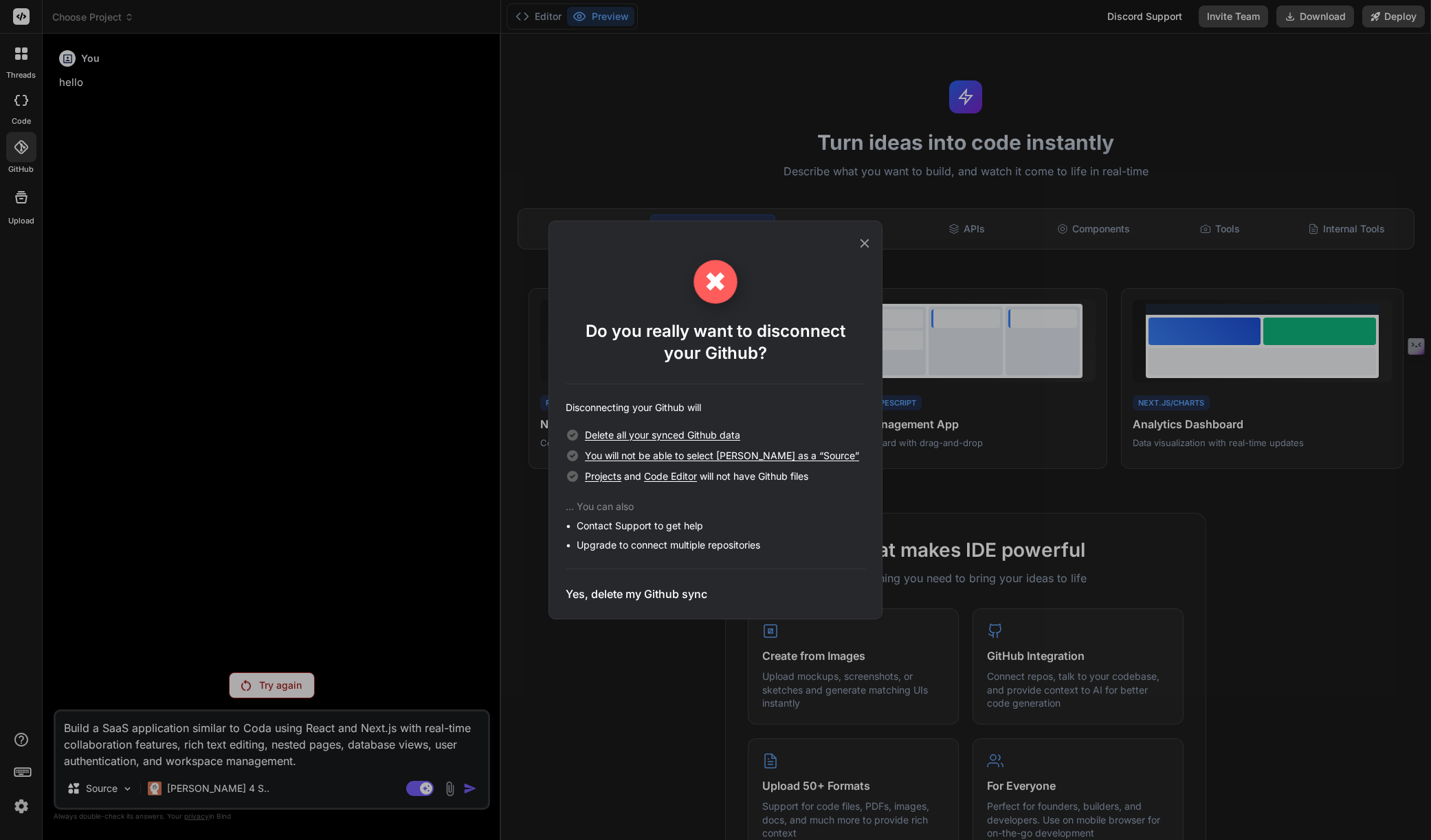
click at [639, 593] on h3 "Yes, delete my Github sync" at bounding box center [637, 593] width 142 height 16
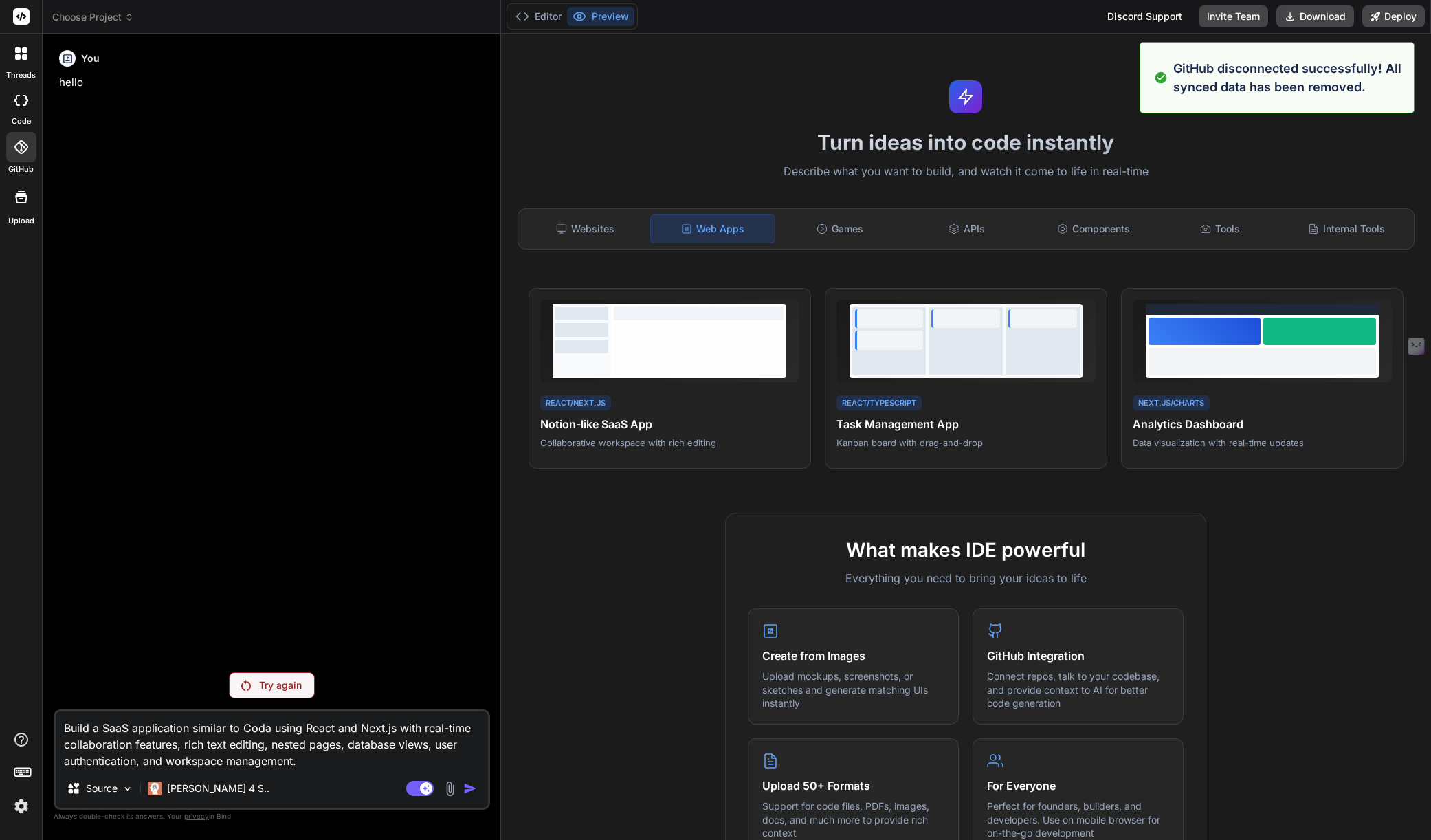
click at [29, 154] on div at bounding box center [21, 147] width 30 height 30
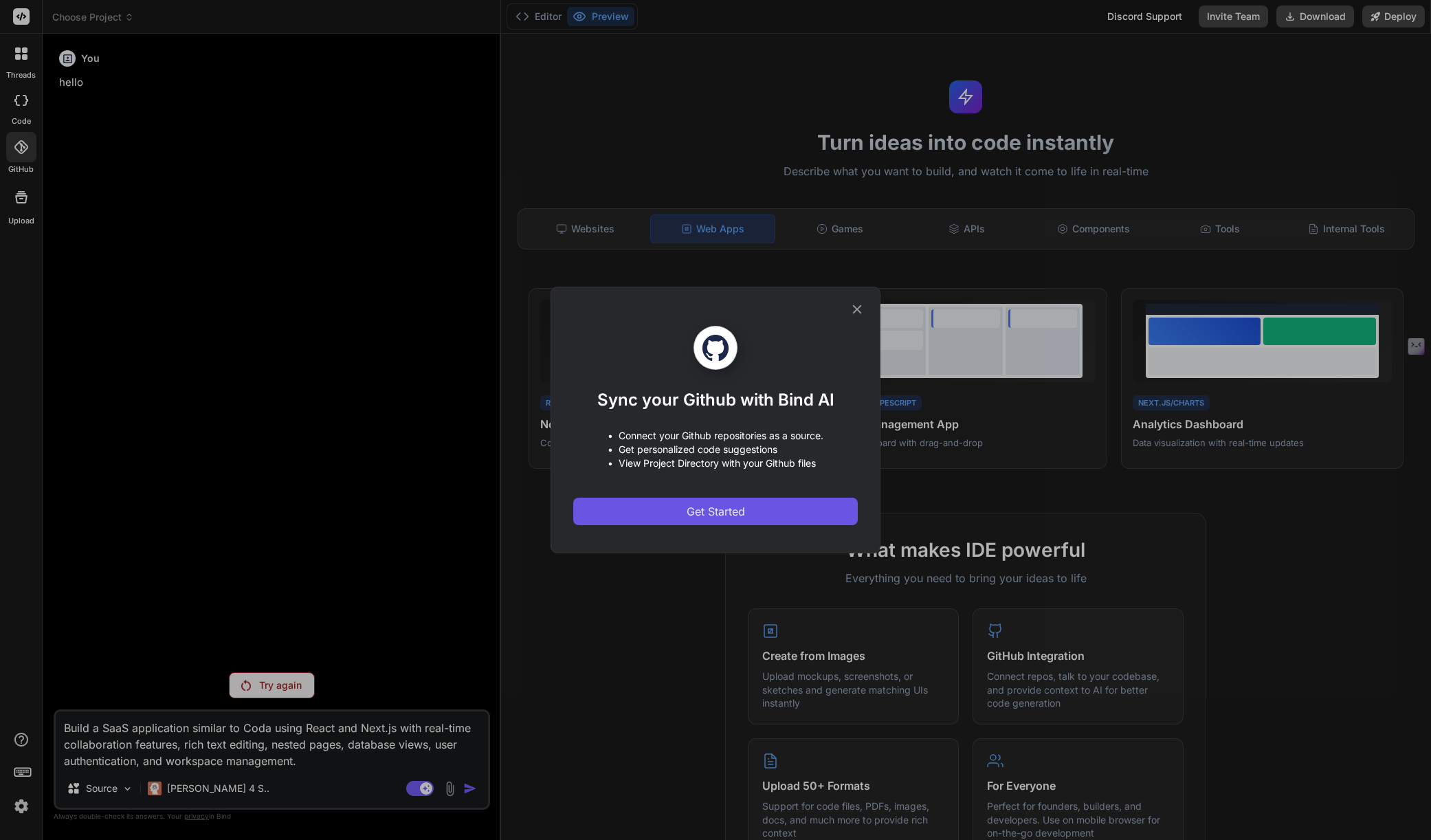
click at [780, 518] on button "Get Started" at bounding box center [716, 511] width 285 height 27
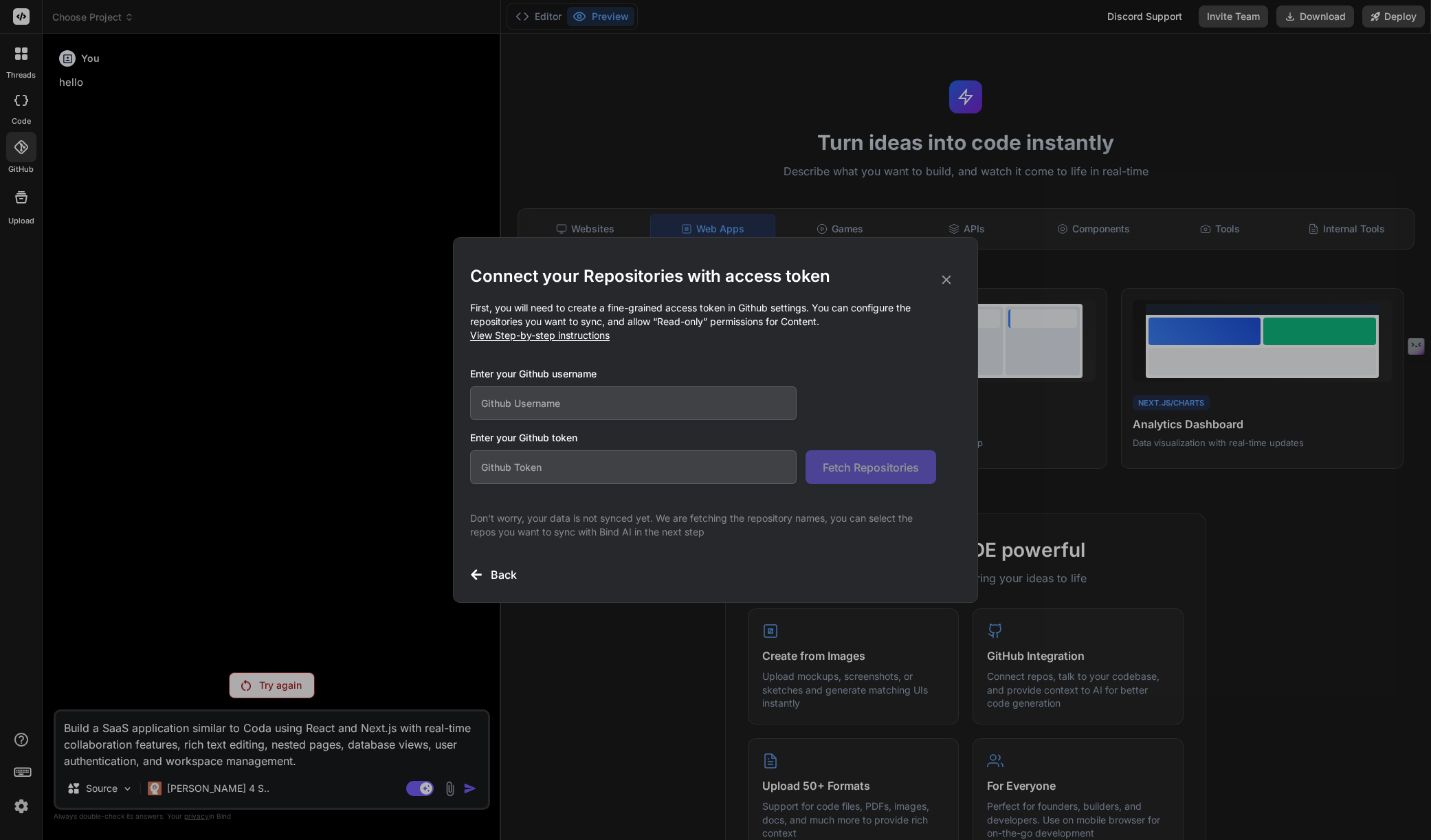
click at [669, 406] on input "text" at bounding box center [634, 403] width 327 height 34
type input "gfdir"
click at [647, 458] on input "text" at bounding box center [634, 467] width 327 height 34
click at [736, 466] on input "text" at bounding box center [634, 467] width 327 height 34
paste input "[URL][DOMAIN_NAME]"
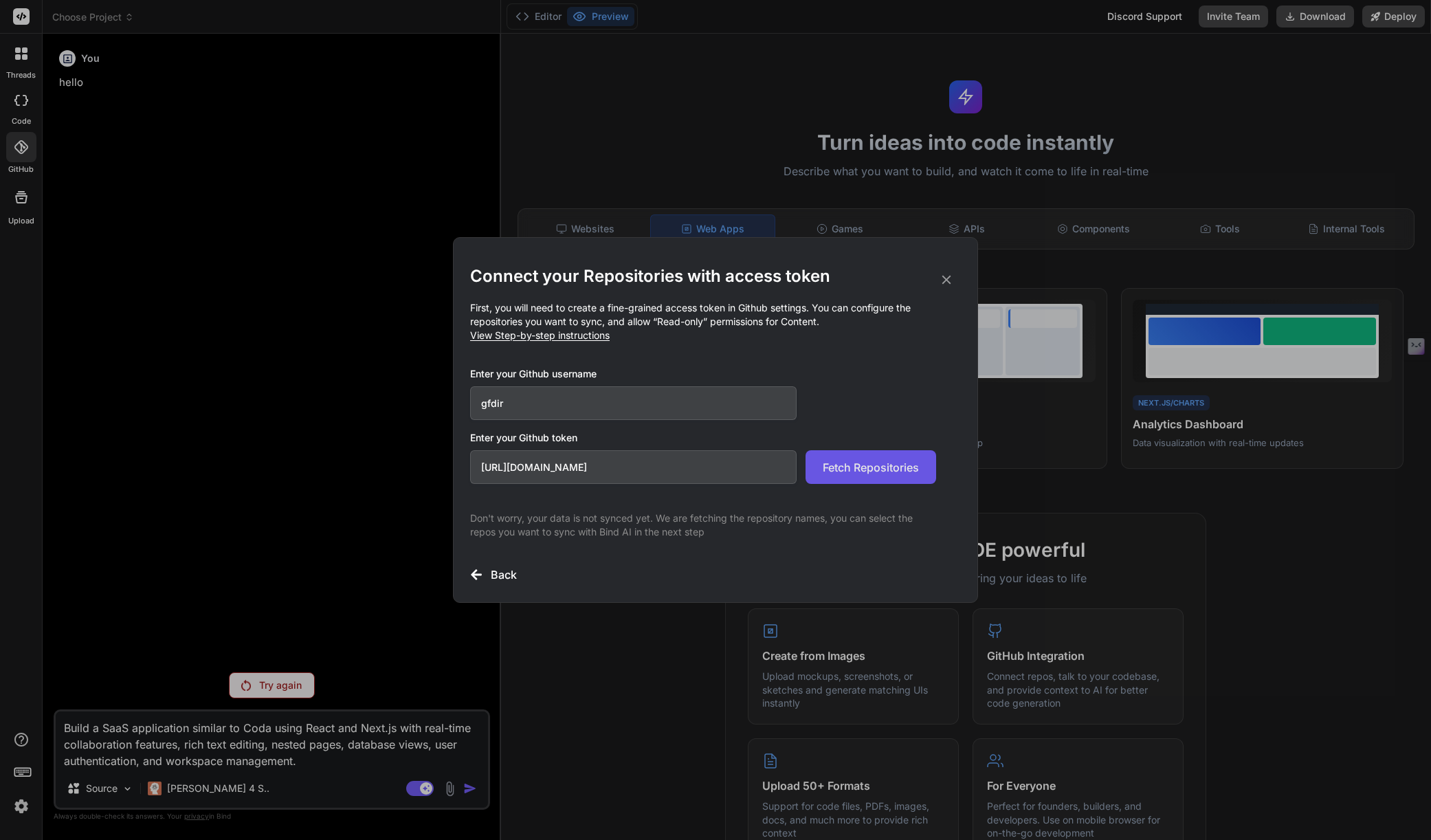
click at [838, 468] on span "Fetch Repositories" at bounding box center [870, 467] width 96 height 16
click at [658, 466] on input "[URL][DOMAIN_NAME]" at bounding box center [634, 467] width 327 height 34
click at [563, 463] on input "[URL][DOMAIN_NAME]" at bounding box center [634, 467] width 327 height 34
drag, startPoint x: 607, startPoint y: 463, endPoint x: 465, endPoint y: 448, distance: 142.8
click at [465, 448] on div "Connect your Repositories with access token First, you will need to create a fi…" at bounding box center [715, 420] width 525 height 366
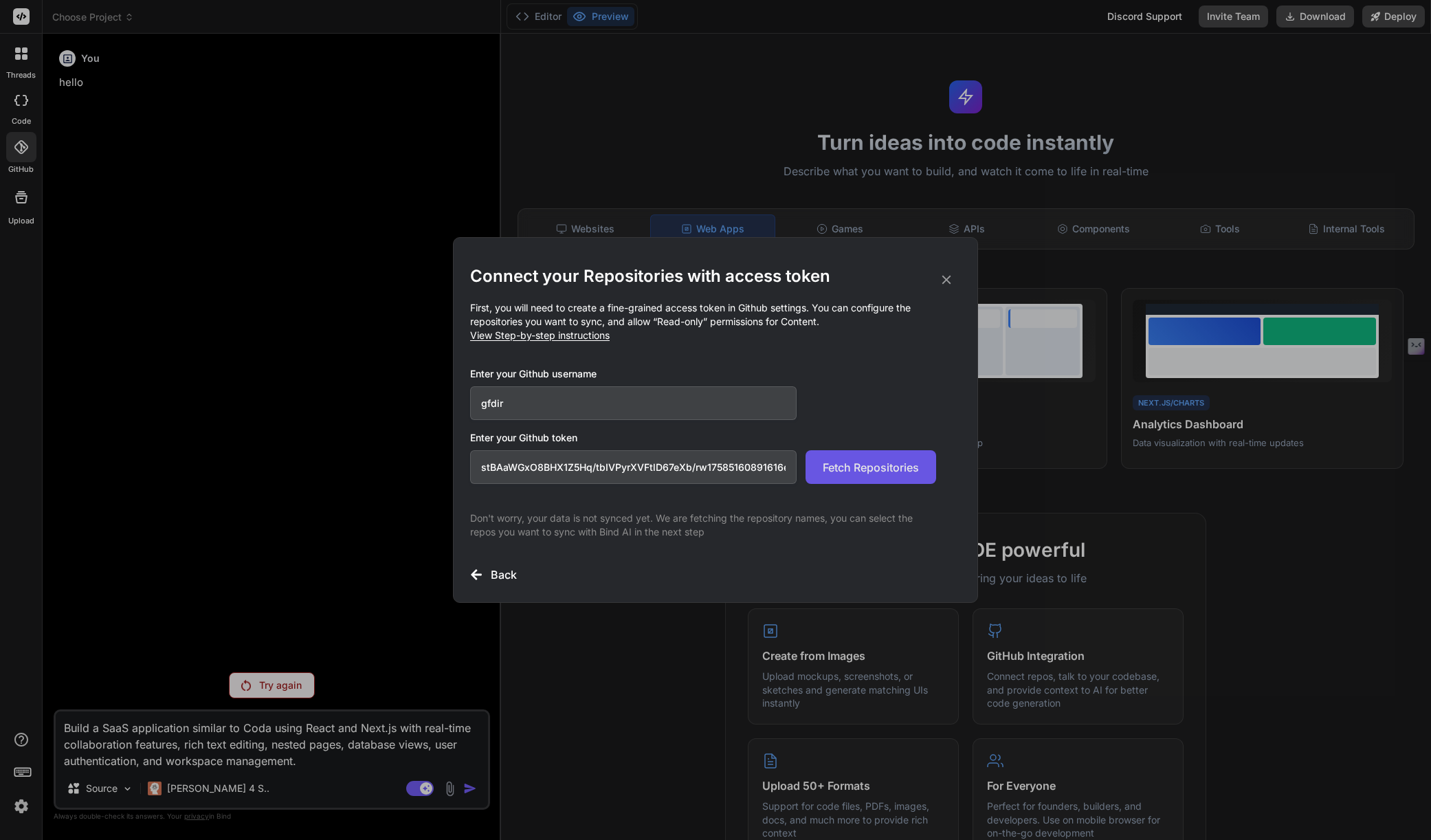
click at [847, 471] on span "Fetch Repositories" at bounding box center [870, 467] width 96 height 16
click at [742, 463] on input "stBAaWGxO8BHX1Z5Hq/tbIVPyrXVFtlD67eXb/rw17585160891616efc97/cl174259644307125d0…" at bounding box center [634, 467] width 327 height 34
click at [755, 466] on input "stBAaWGxO8BHX1Z5Hq/tbIVPyrXVFtlD67eXb/rw17585160891616efc97/cl174259644307125d0…" at bounding box center [634, 467] width 327 height 34
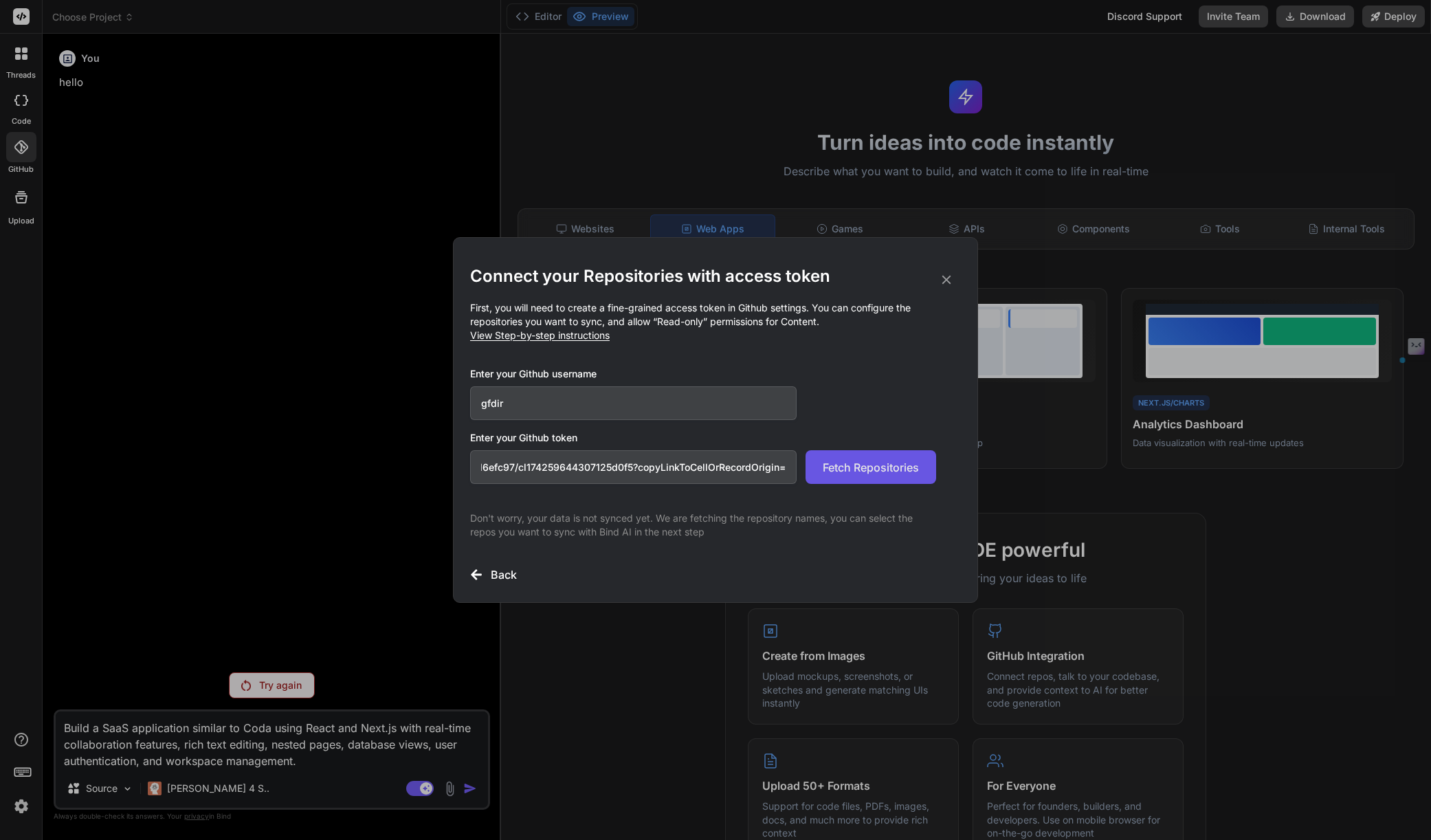
scroll to position [0, 312]
drag, startPoint x: 752, startPoint y: 467, endPoint x: 831, endPoint y: 461, distance: 79.2
click at [831, 461] on div "stBAaWGxO8BHX1Z5Hq/tbIVPyrXVFtlD67eXb/rw17585160891616efc97/cl174259644307125d0…" at bounding box center [703, 467] width 466 height 34
type input "stBAaWGxO8BHX1Z5Hq/tbIVPyrXVFtlD67eXb/rw17585160891616efc97/cl174259644307125d0…"
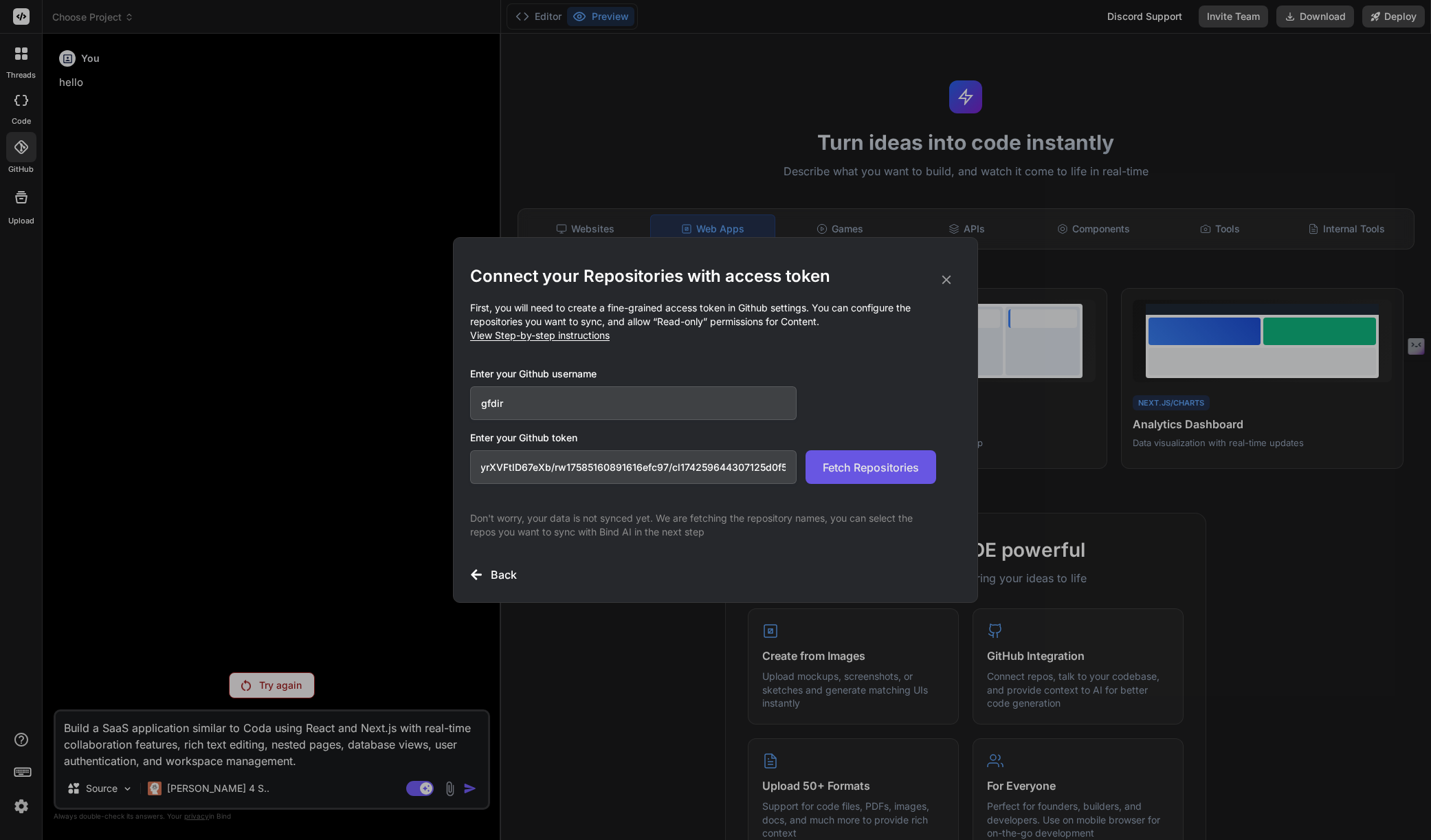
scroll to position [0, 0]
click at [866, 466] on span "Fetch Repositories" at bounding box center [870, 467] width 96 height 16
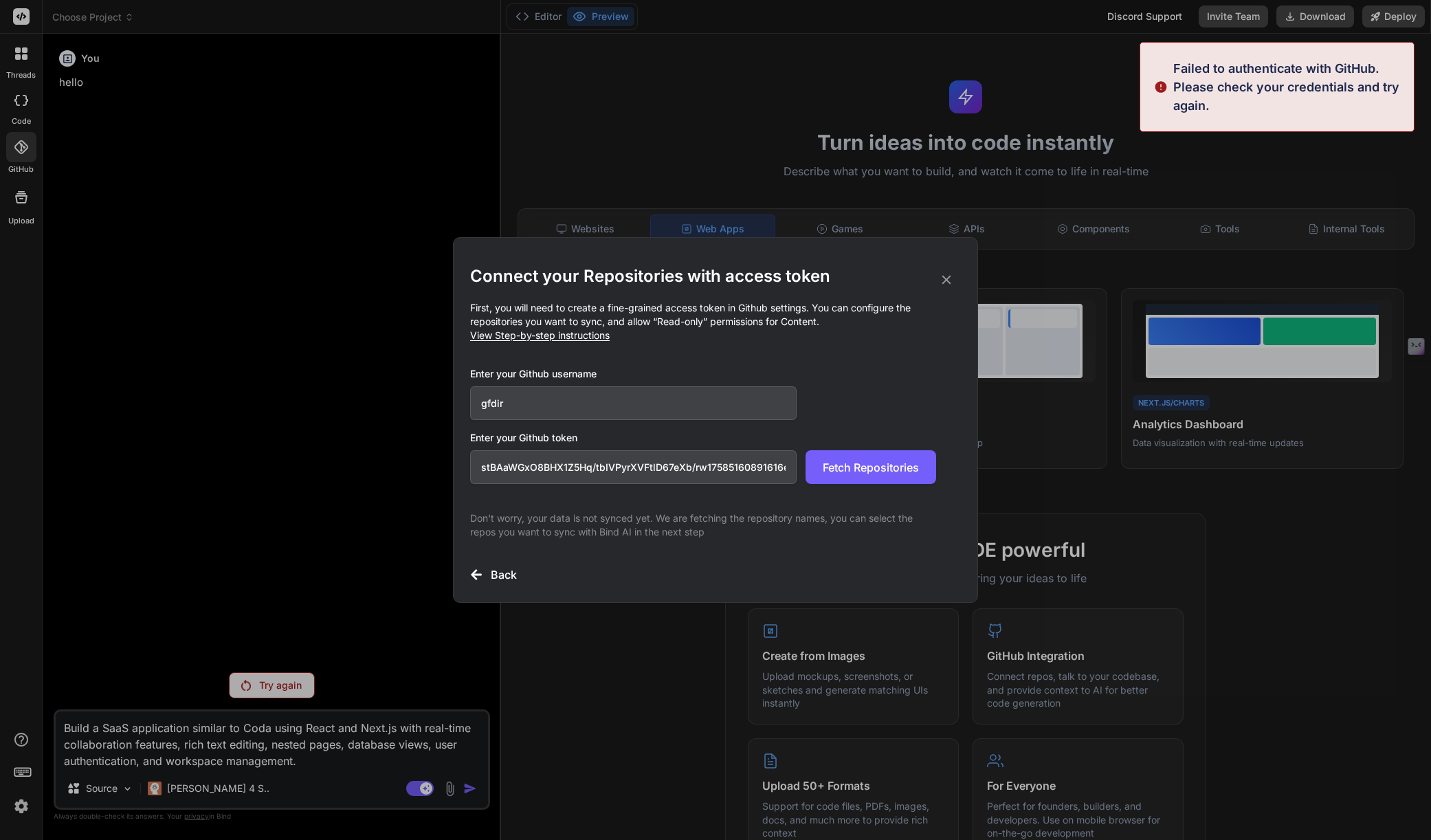
click at [566, 470] on input "stBAaWGxO8BHX1Z5Hq/tbIVPyrXVFtlD67eXb/rw17585160891616efc97/cl174259644307125d0…" at bounding box center [634, 467] width 327 height 34
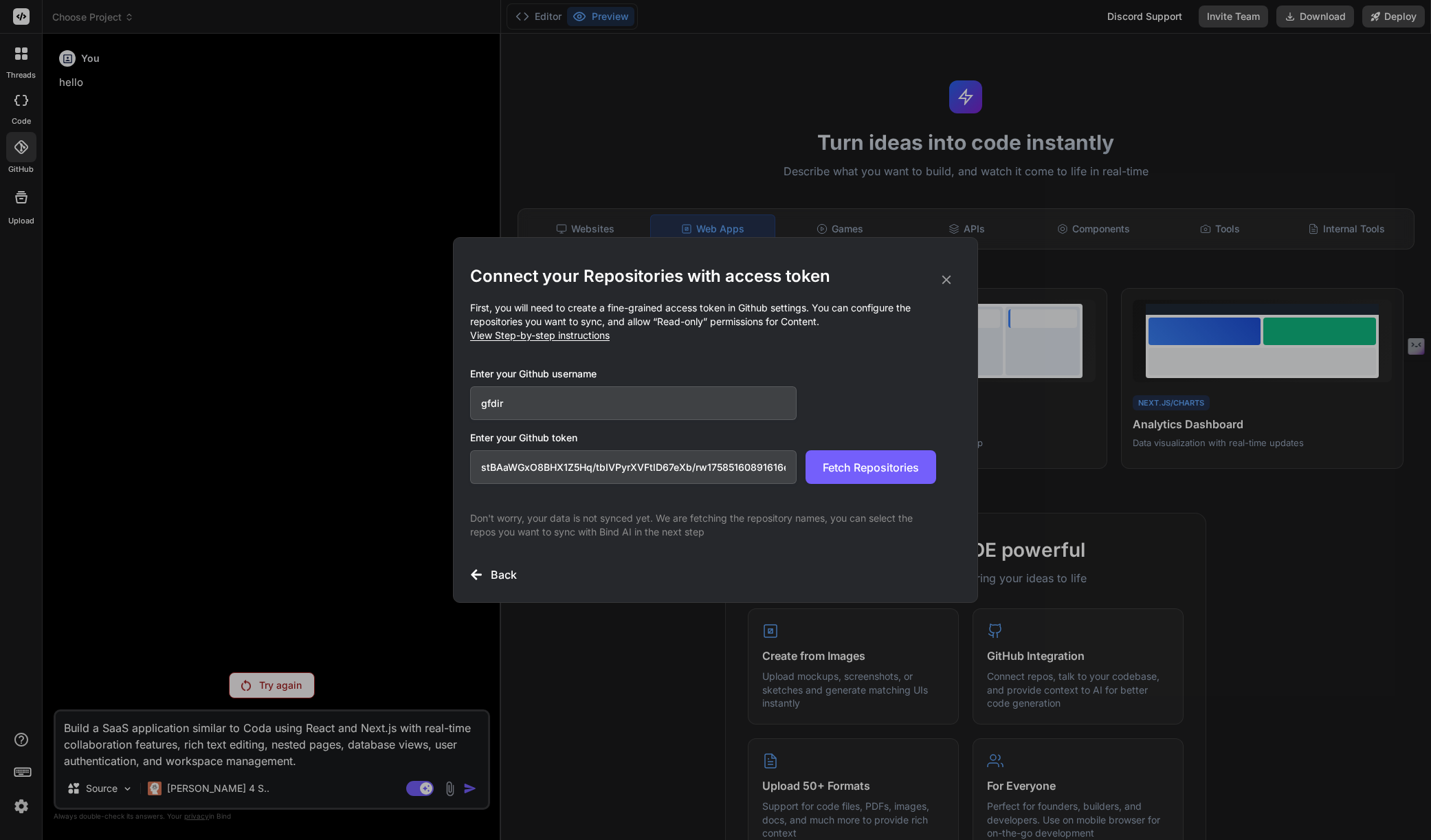
click at [943, 276] on icon at bounding box center [946, 279] width 16 height 16
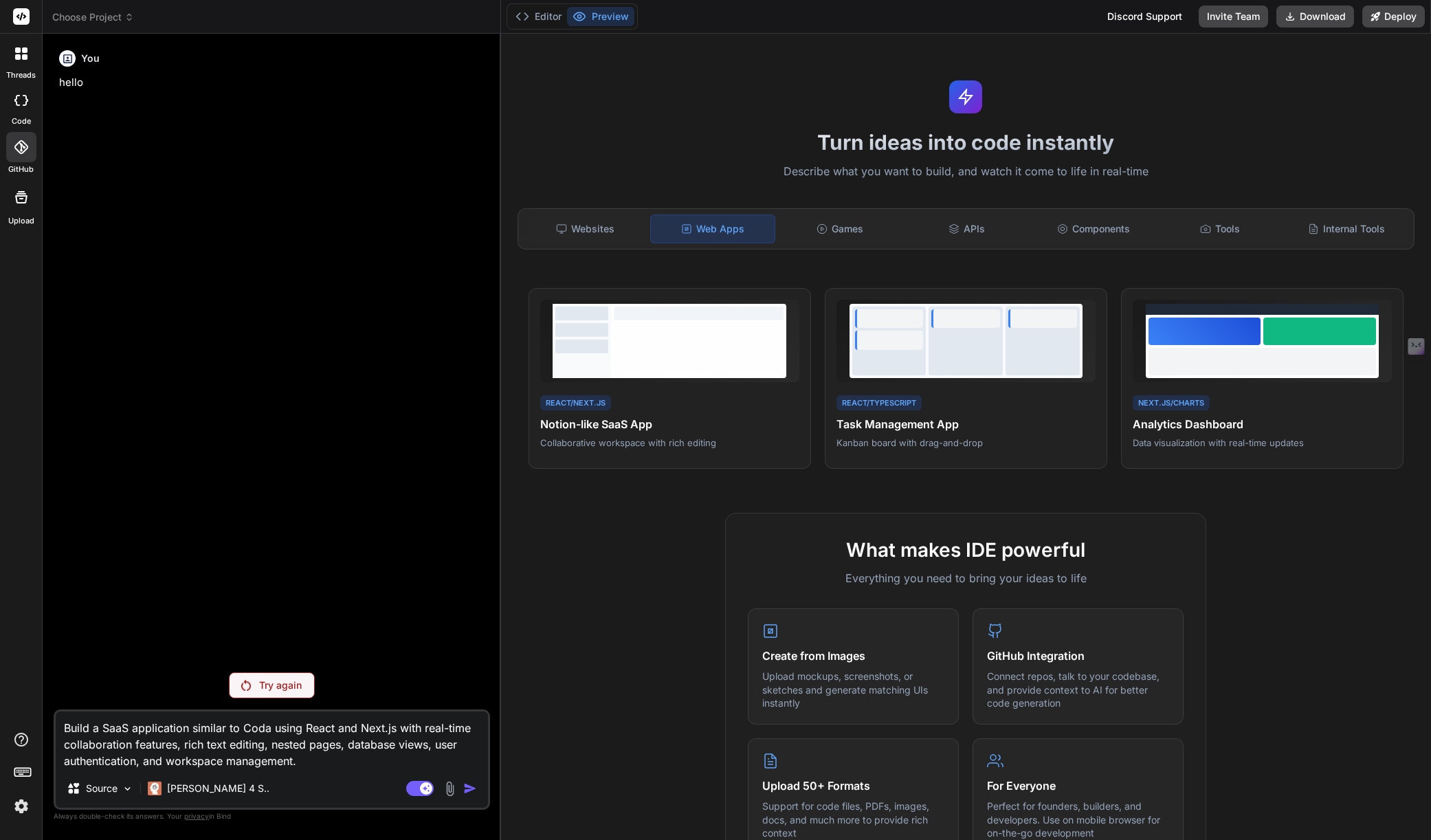
click at [32, 159] on div at bounding box center [21, 147] width 30 height 30
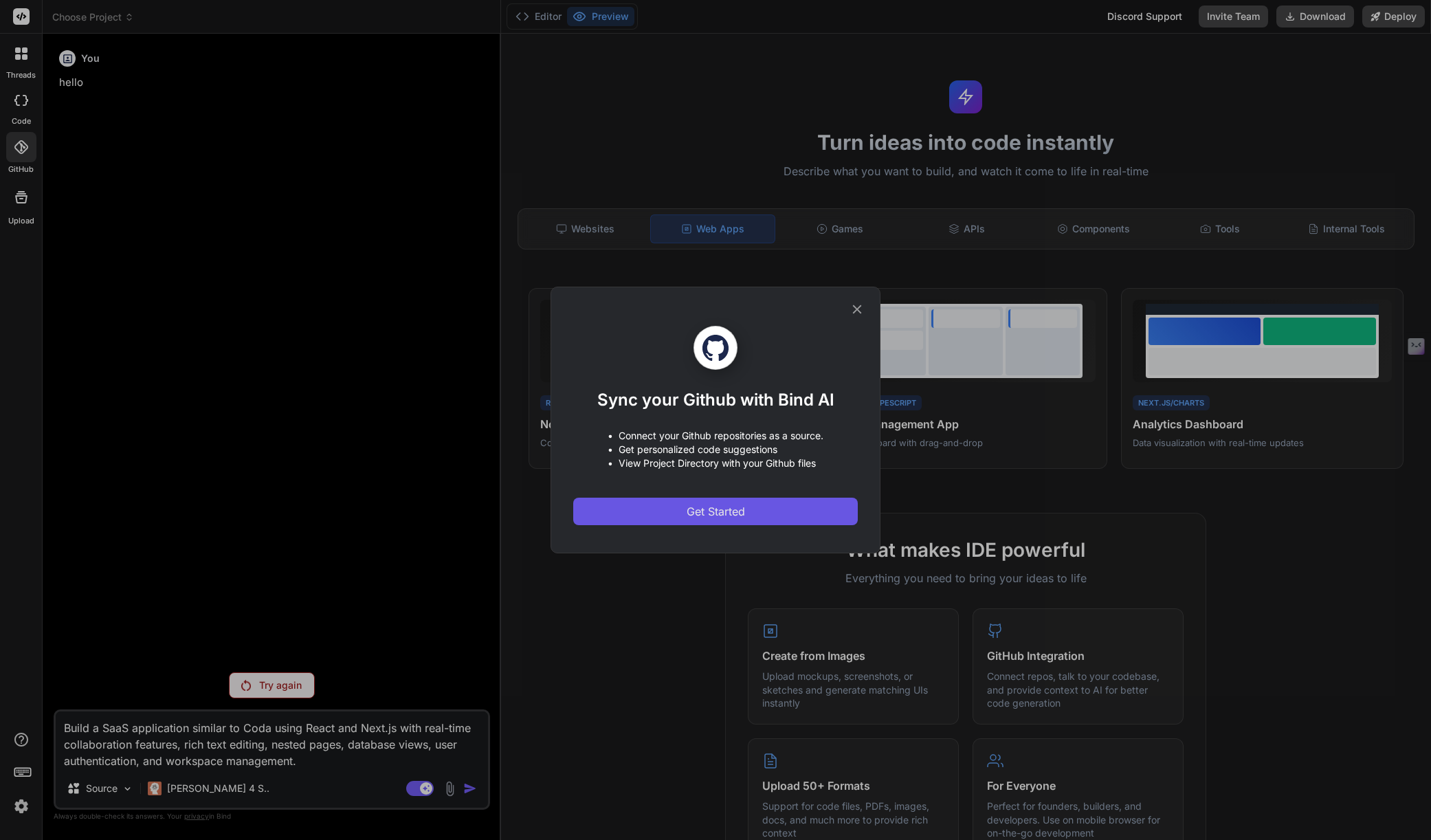
click at [720, 514] on span "Get Started" at bounding box center [716, 511] width 58 height 16
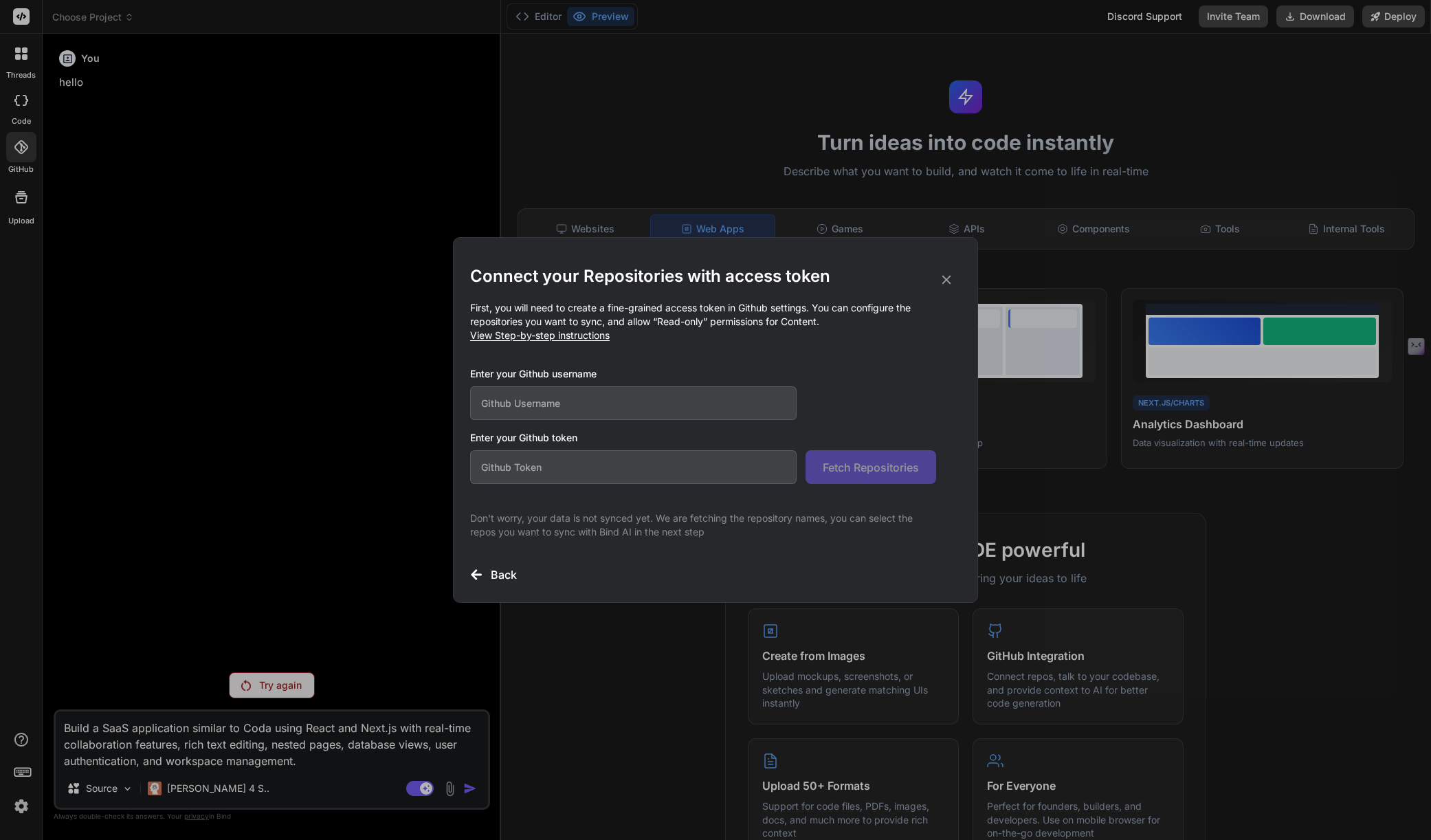
click at [637, 411] on input "text" at bounding box center [634, 403] width 327 height 34
type input "gfdir"
click at [623, 478] on input "text" at bounding box center [634, 467] width 327 height 34
paste input "github_pat_11BDFZF4I0aYTwqeFMIrnF_4s0NZenbAPgwHrZbKZF8Oy9vDZRlSUx8vWVqoq3BadjKE…"
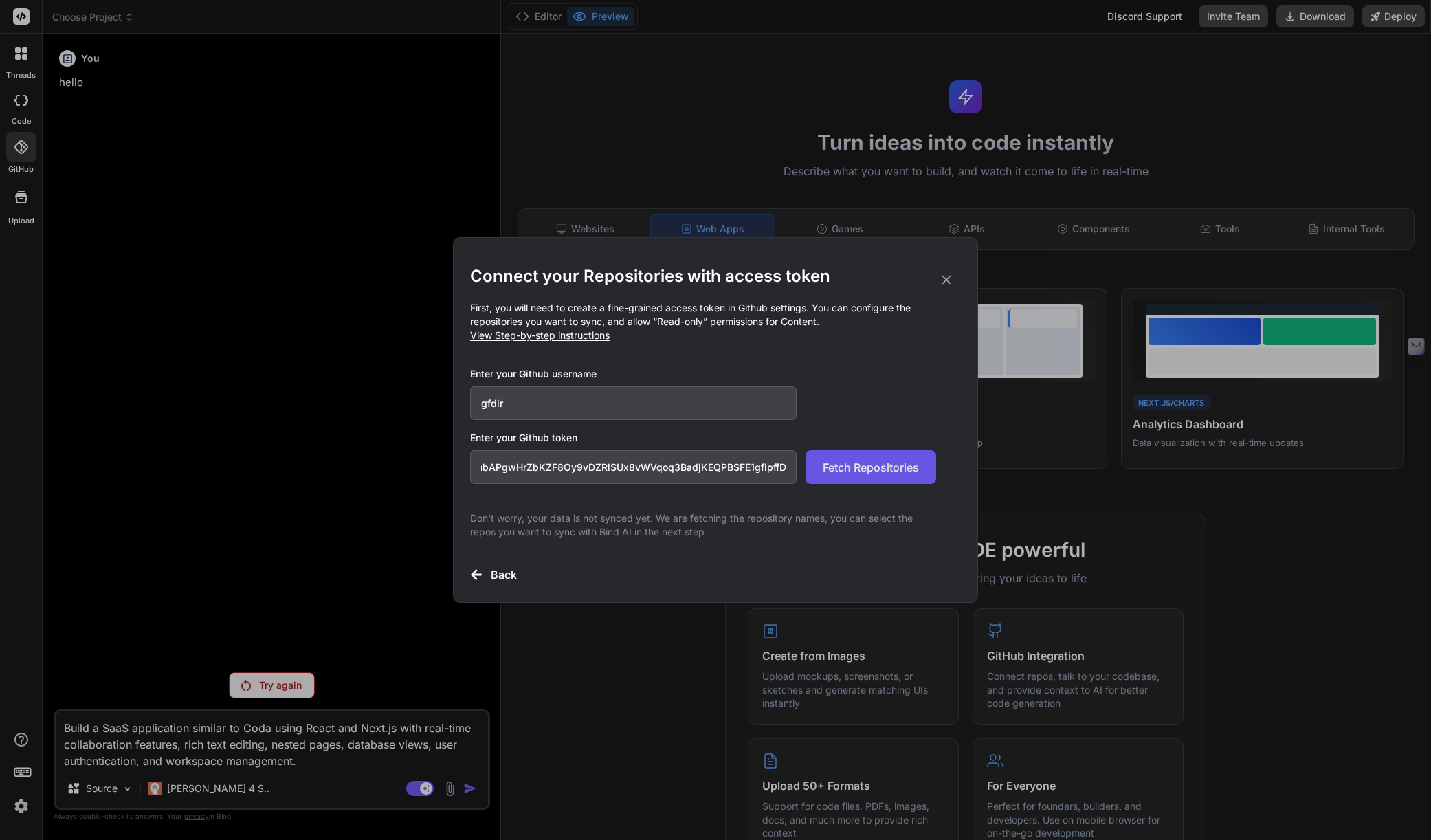
type input "github_pat_11BDFZF4I0aYTwqeFMIrnF_4s0NZenbAPgwHrZbKZF8Oy9vDZRlSUx8vWVqoq3BadjKE…"
click at [849, 465] on span "Fetch Repositories" at bounding box center [870, 467] width 96 height 16
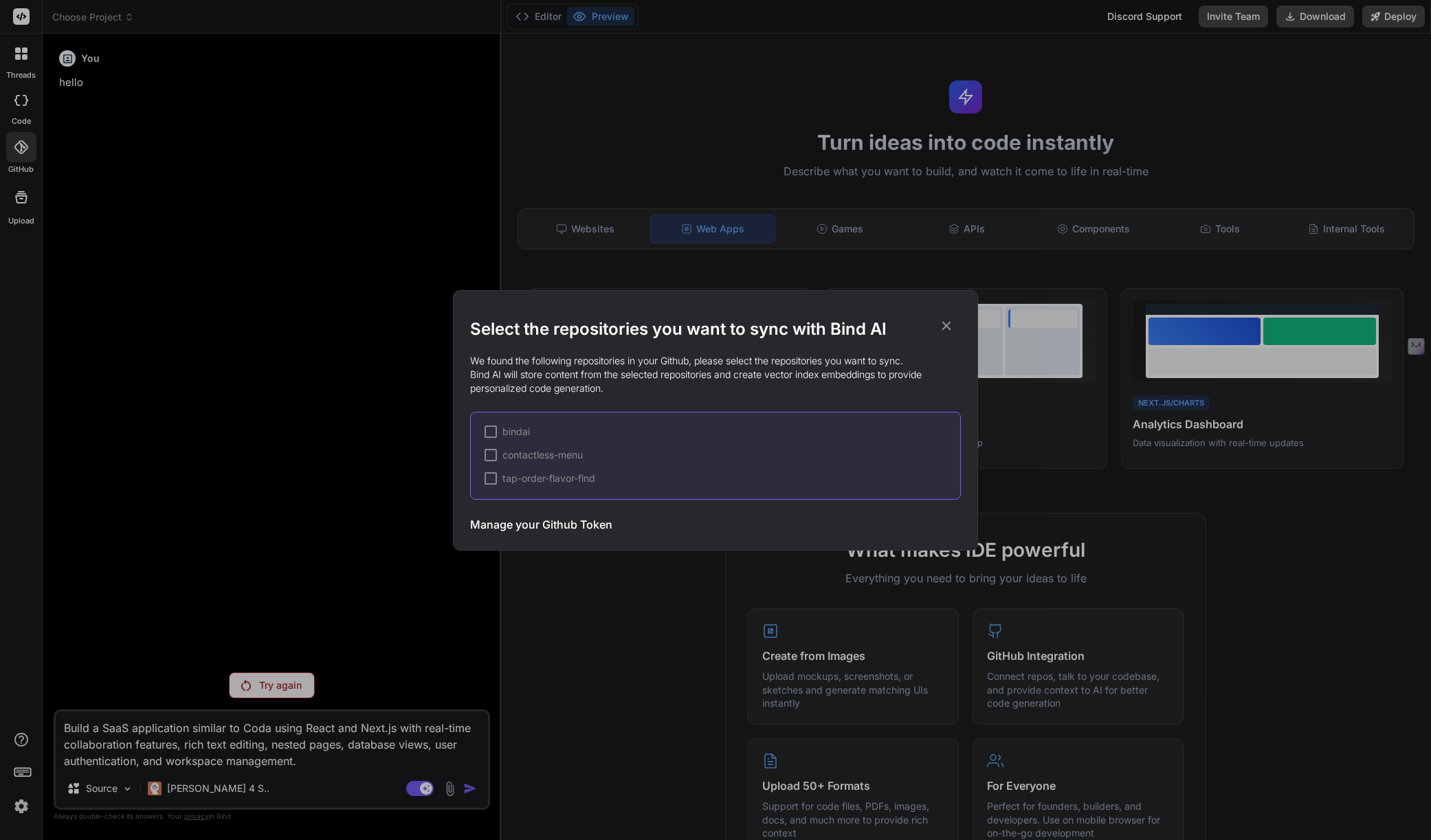
click at [489, 432] on div at bounding box center [491, 432] width 13 height 13
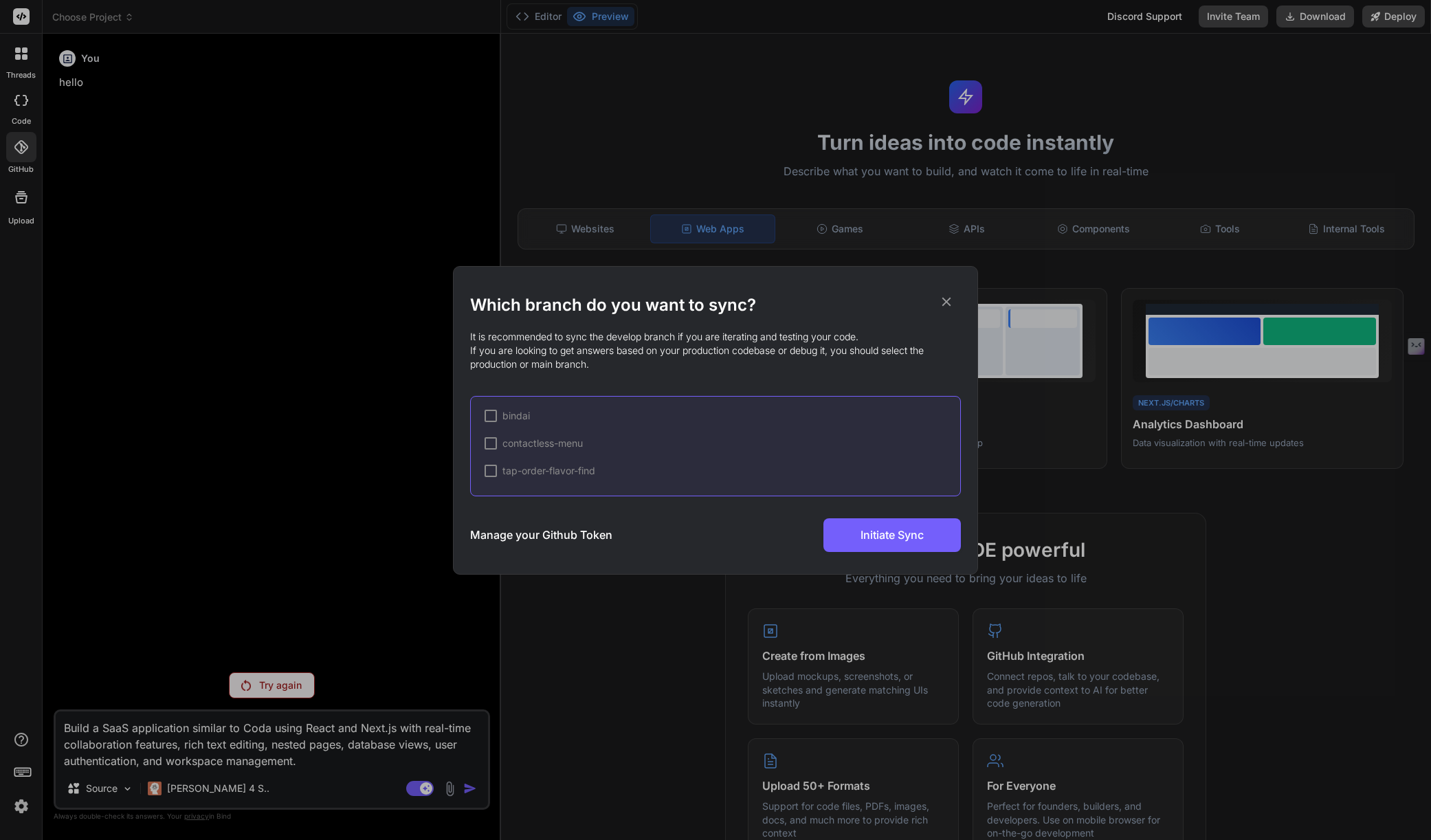
drag, startPoint x: 489, startPoint y: 443, endPoint x: 496, endPoint y: 424, distance: 20.2
click at [490, 442] on div at bounding box center [491, 444] width 13 height 13
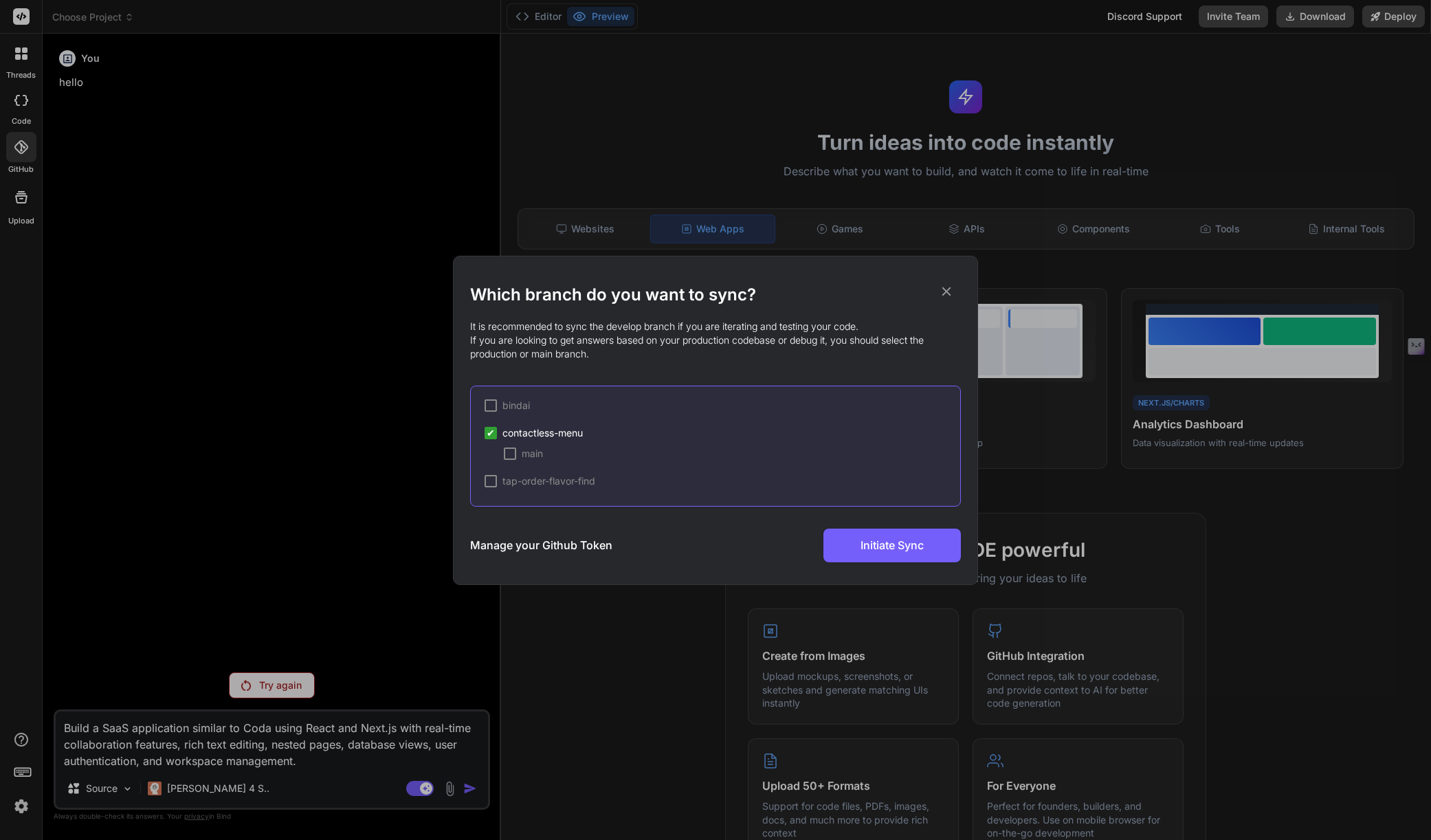
click at [491, 407] on div at bounding box center [491, 405] width 13 height 13
click at [488, 481] on div at bounding box center [491, 481] width 13 height 13
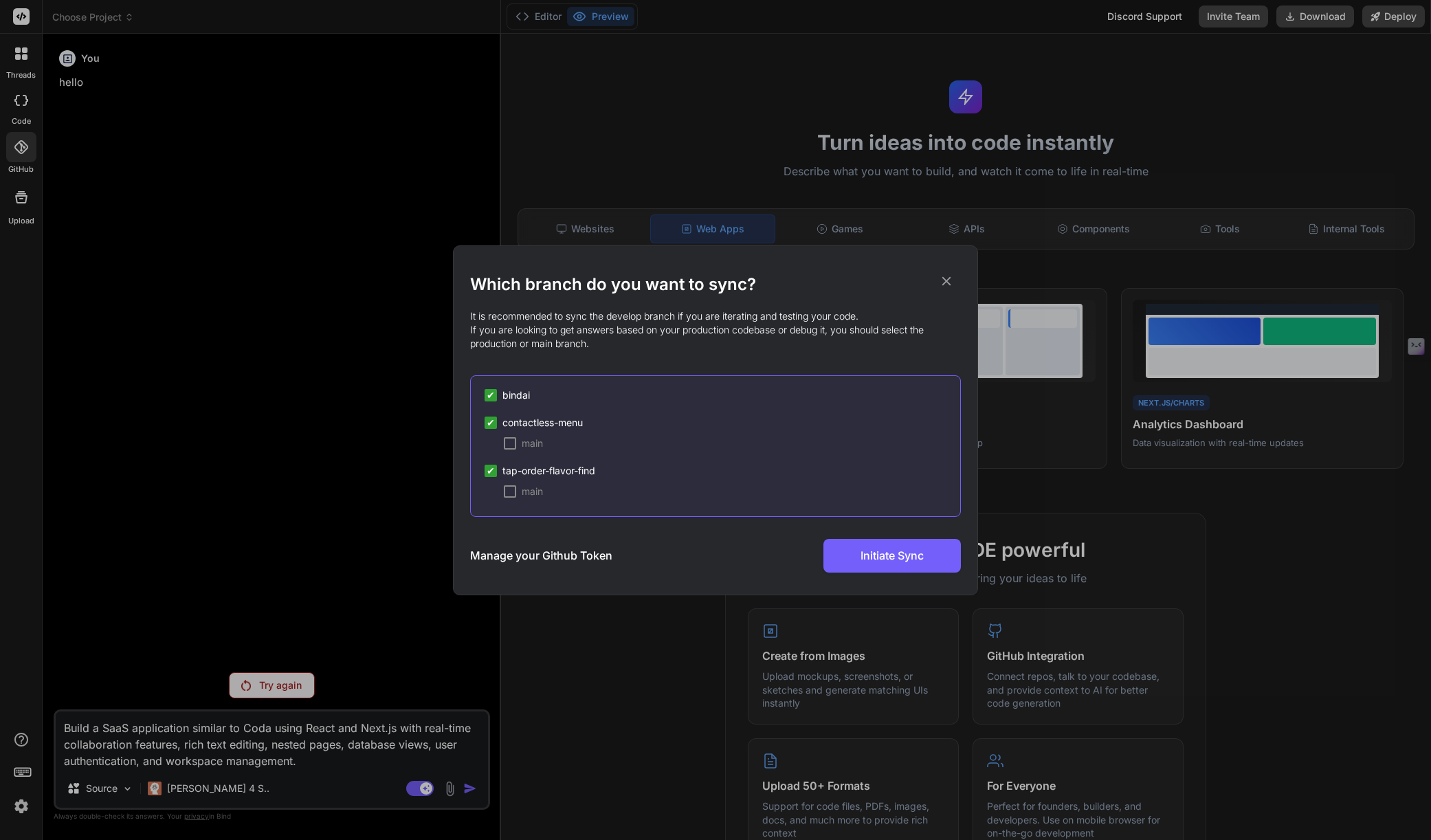
click at [508, 444] on div at bounding box center [510, 444] width 13 height 13
click at [508, 492] on div at bounding box center [510, 492] width 13 height 13
click at [883, 556] on span "Initiate Sync" at bounding box center [892, 555] width 63 height 16
